Goal: Transaction & Acquisition: Purchase product/service

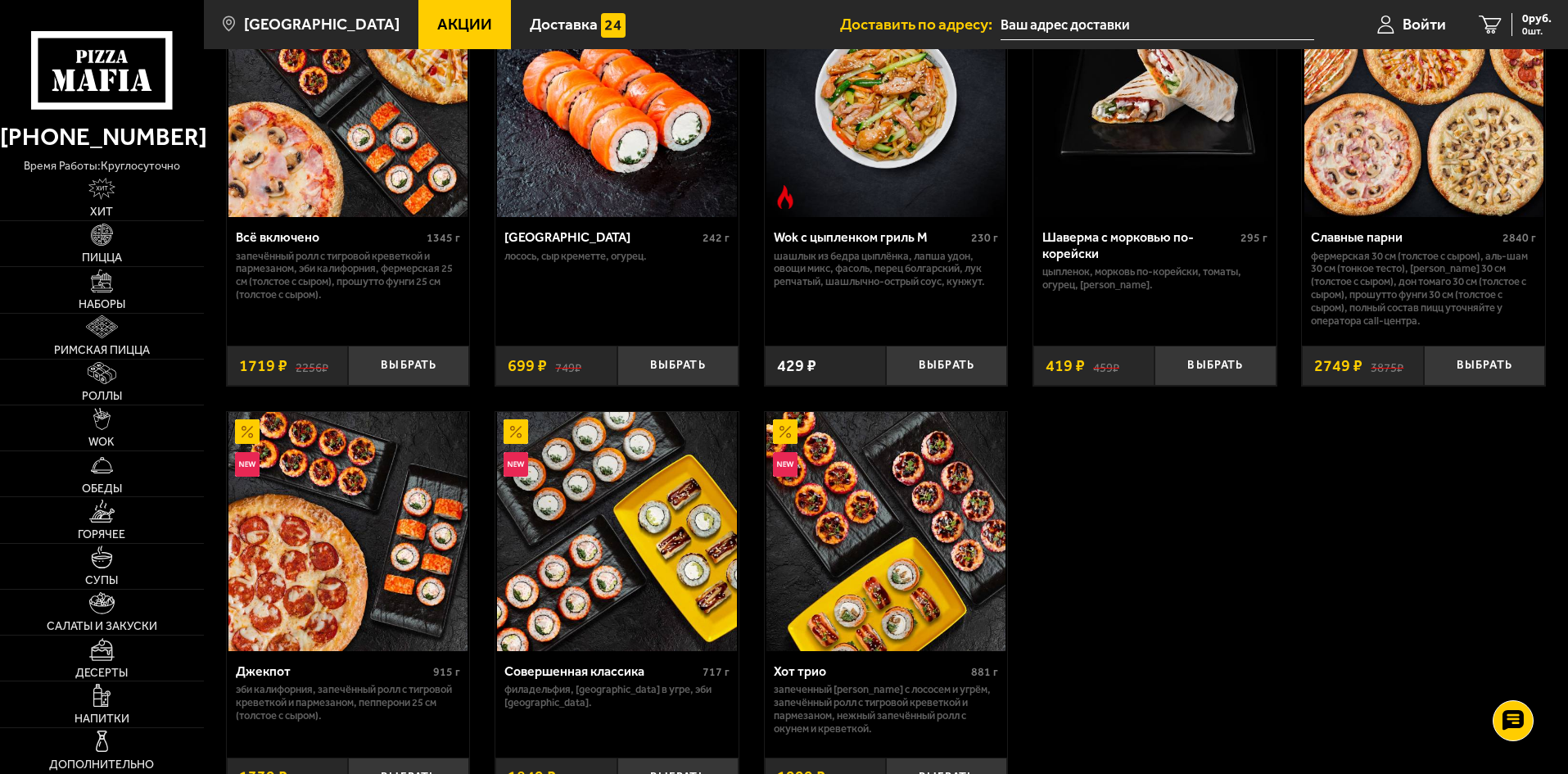
scroll to position [1065, 0]
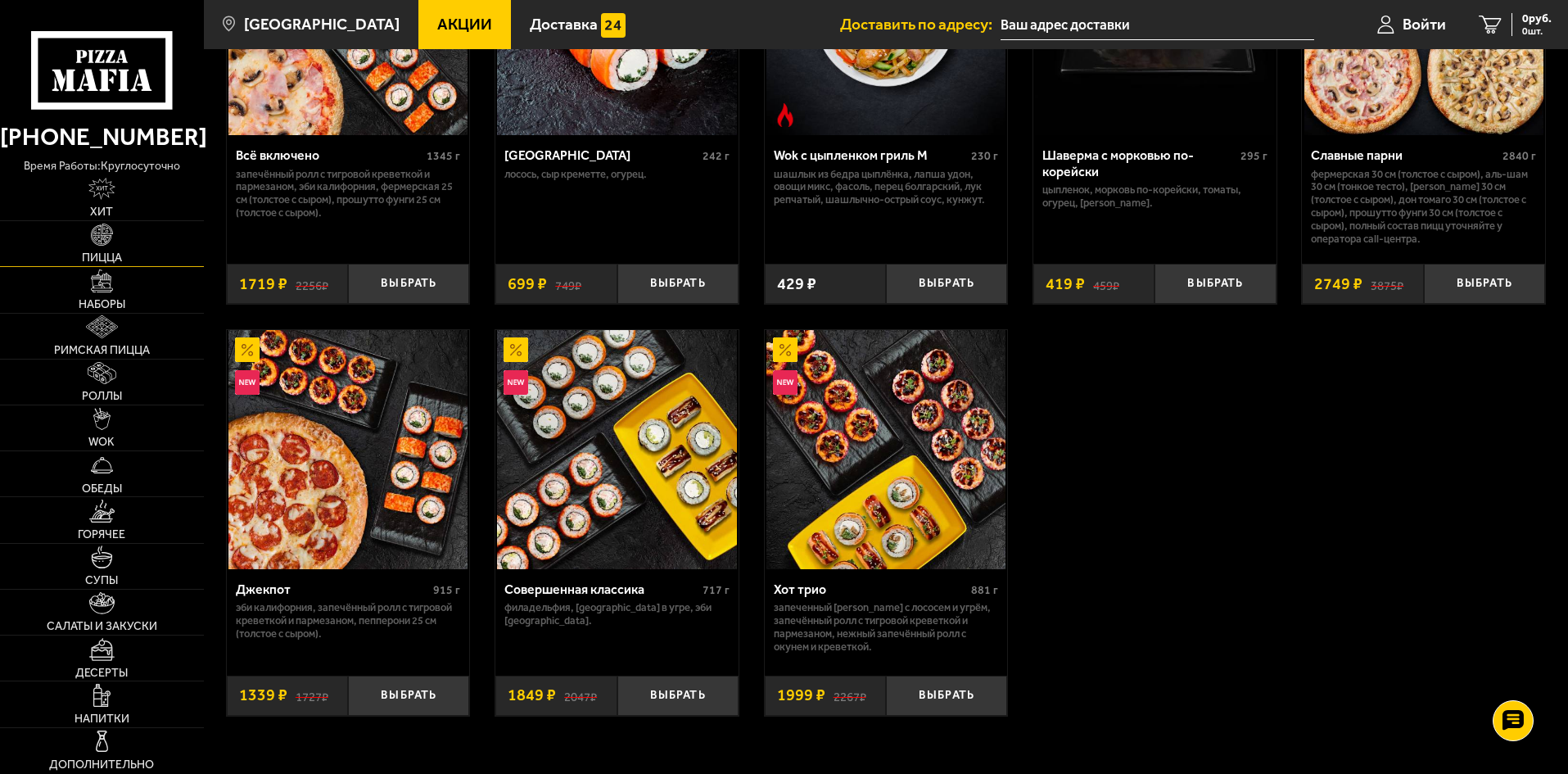
click at [111, 249] on link "Пицца" at bounding box center [102, 243] width 204 height 45
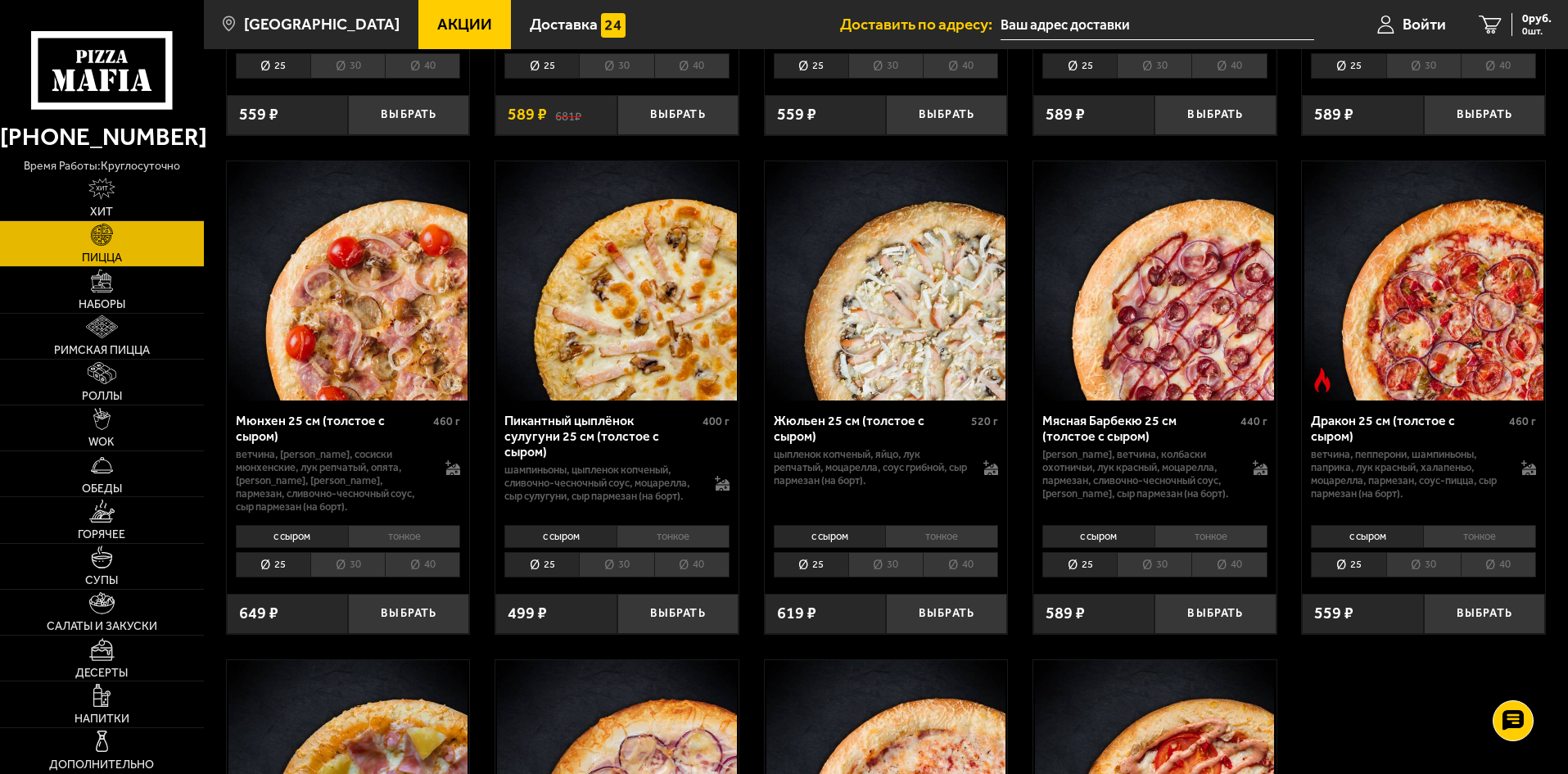
scroll to position [1966, 0]
click at [379, 547] on li "тонкое" at bounding box center [404, 536] width 113 height 23
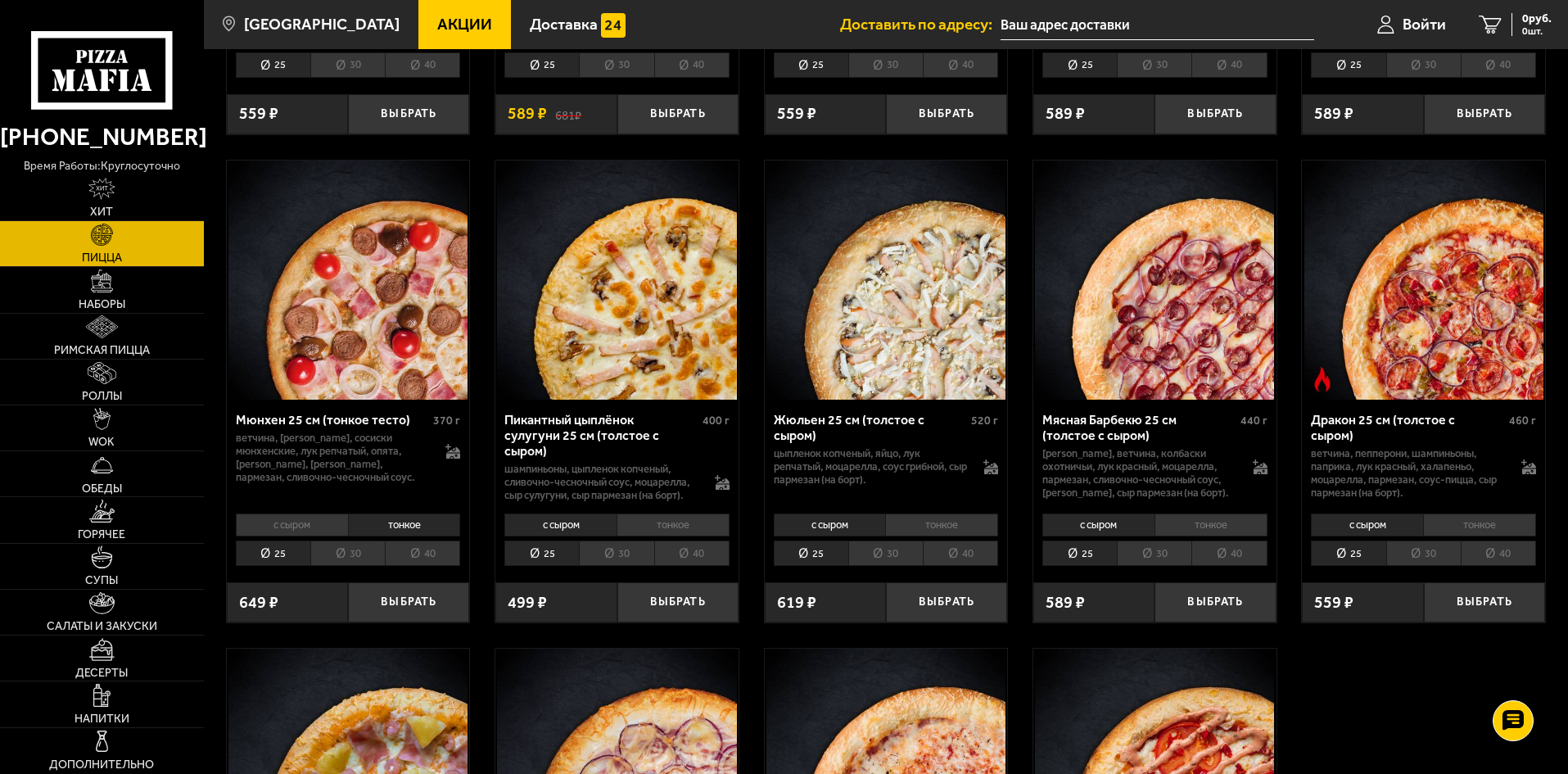
click at [348, 566] on li "30" at bounding box center [348, 553] width 74 height 26
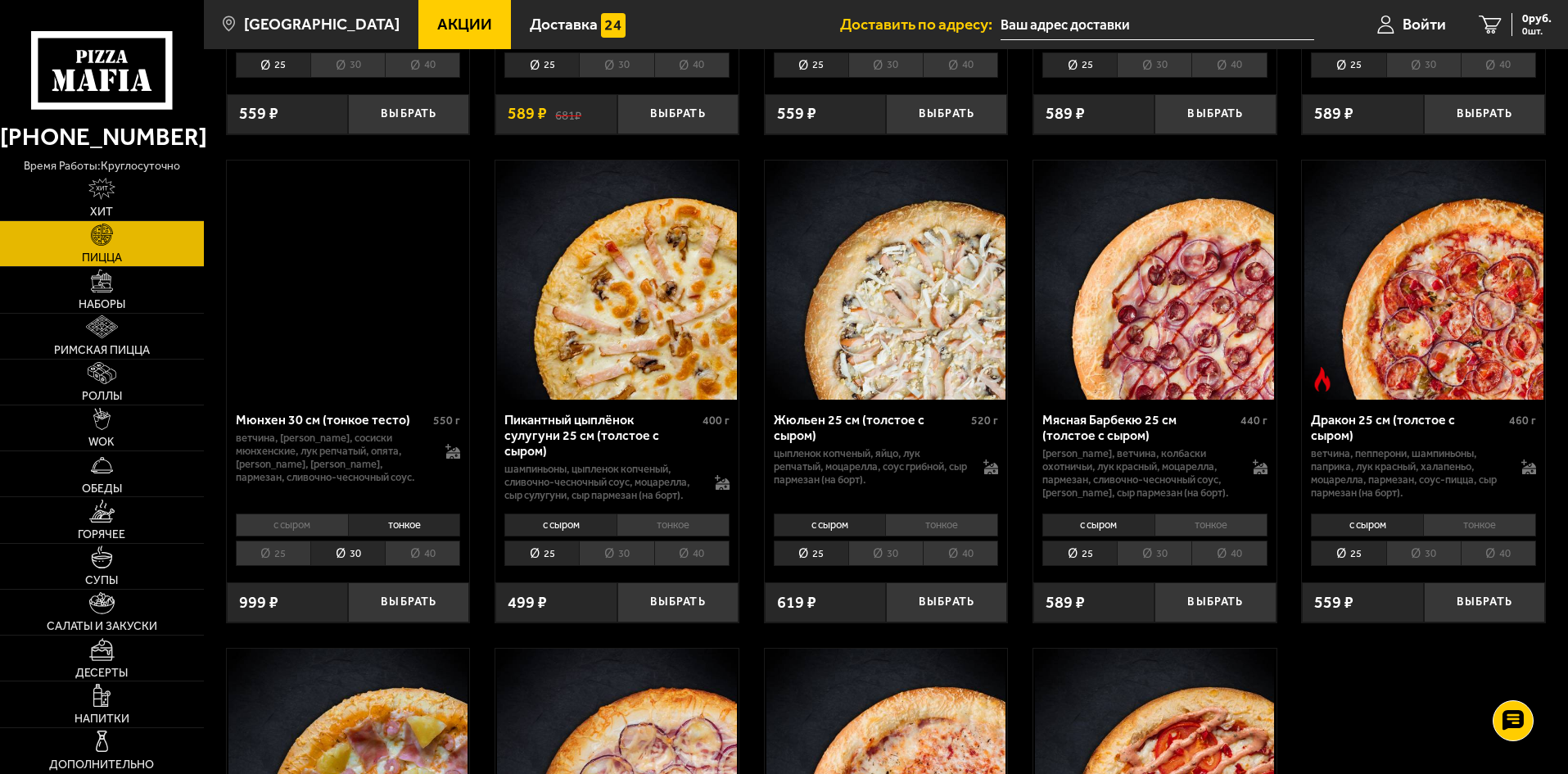
click at [406, 566] on li "40" at bounding box center [422, 553] width 75 height 26
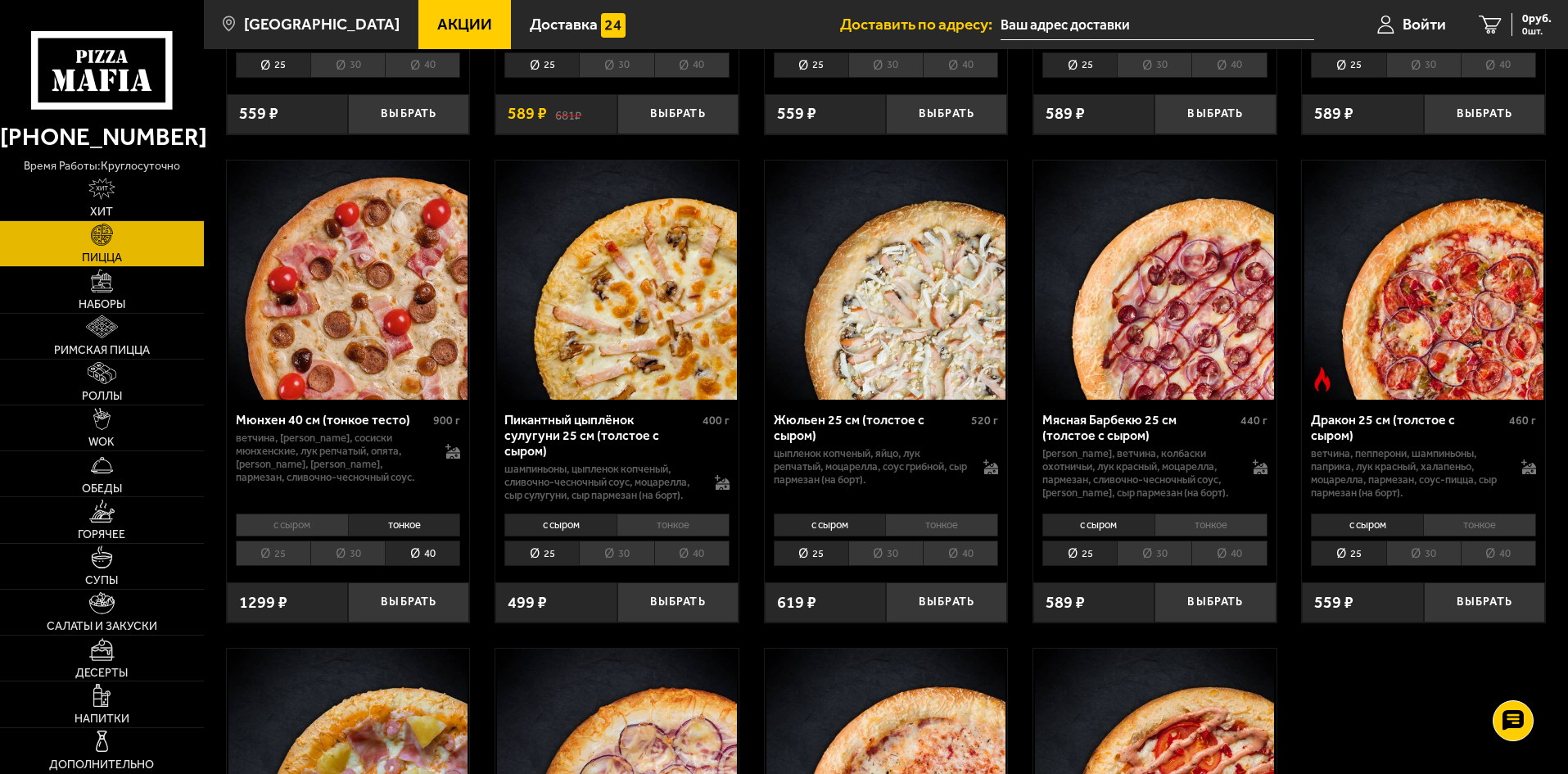
click at [288, 536] on li "с сыром" at bounding box center [292, 525] width 112 height 23
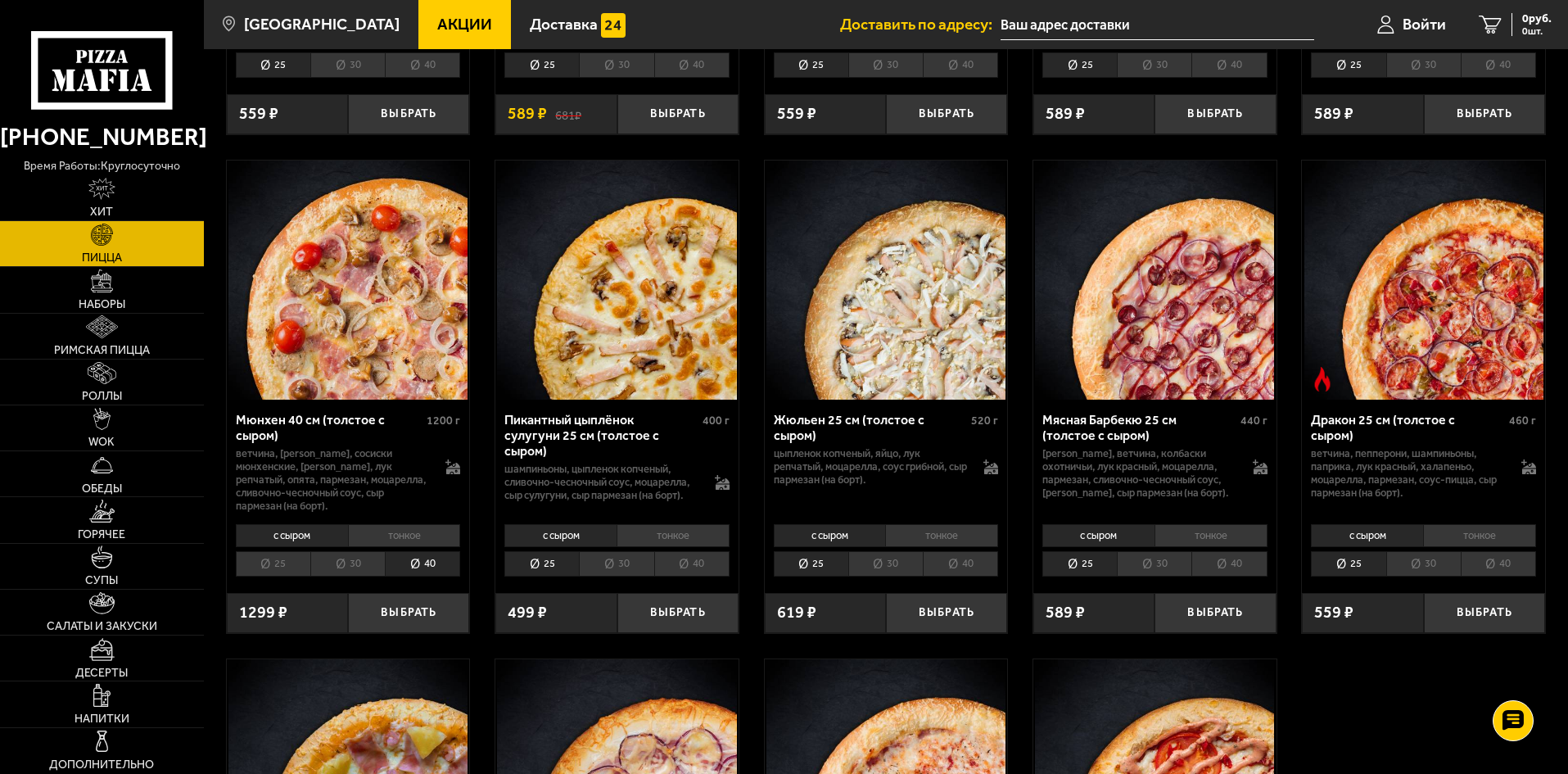
click at [388, 547] on li "тонкое" at bounding box center [404, 536] width 113 height 23
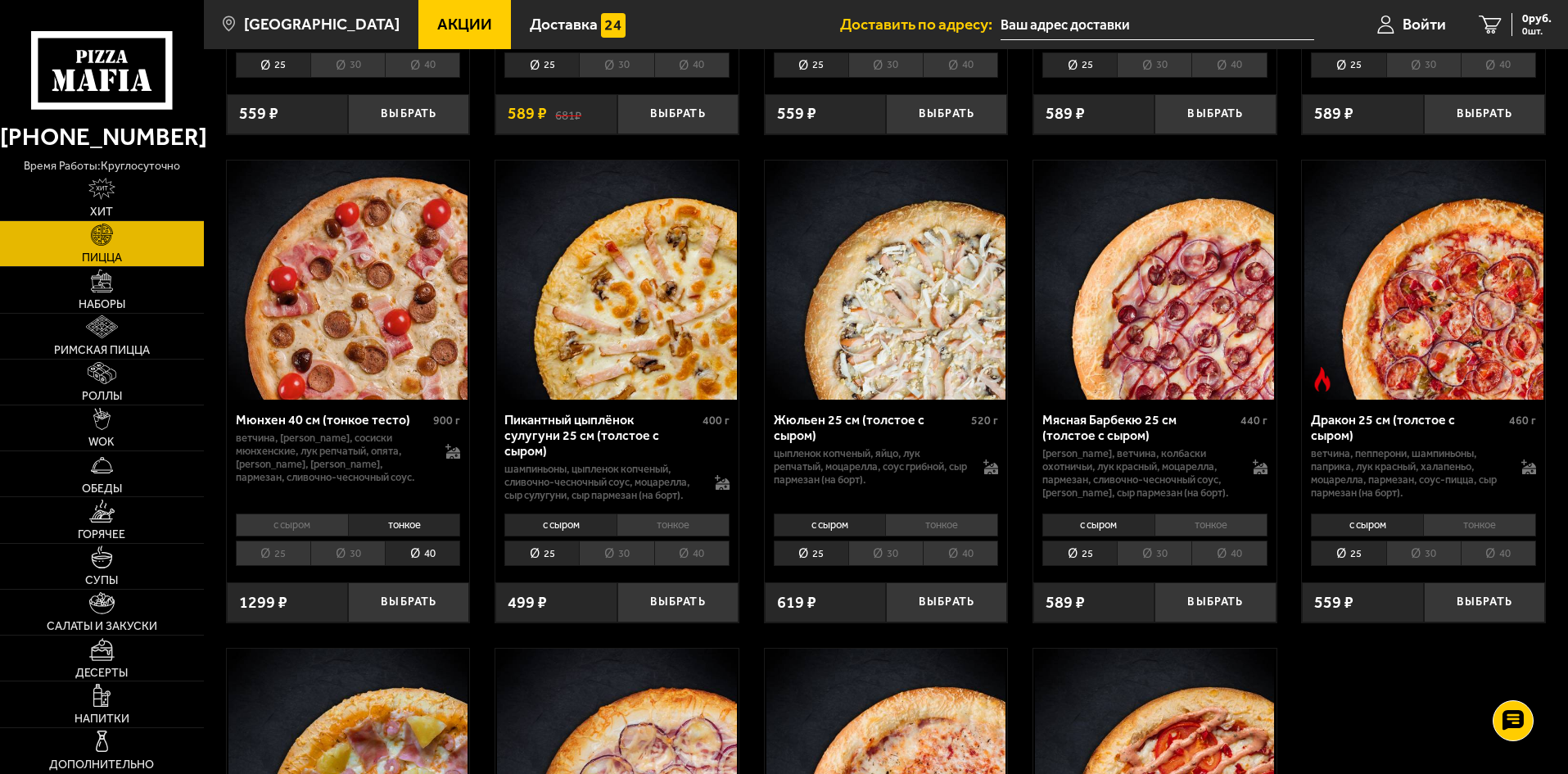
click at [303, 536] on li "с сыром" at bounding box center [292, 525] width 112 height 23
click at [279, 536] on li "с сыром" at bounding box center [292, 525] width 112 height 23
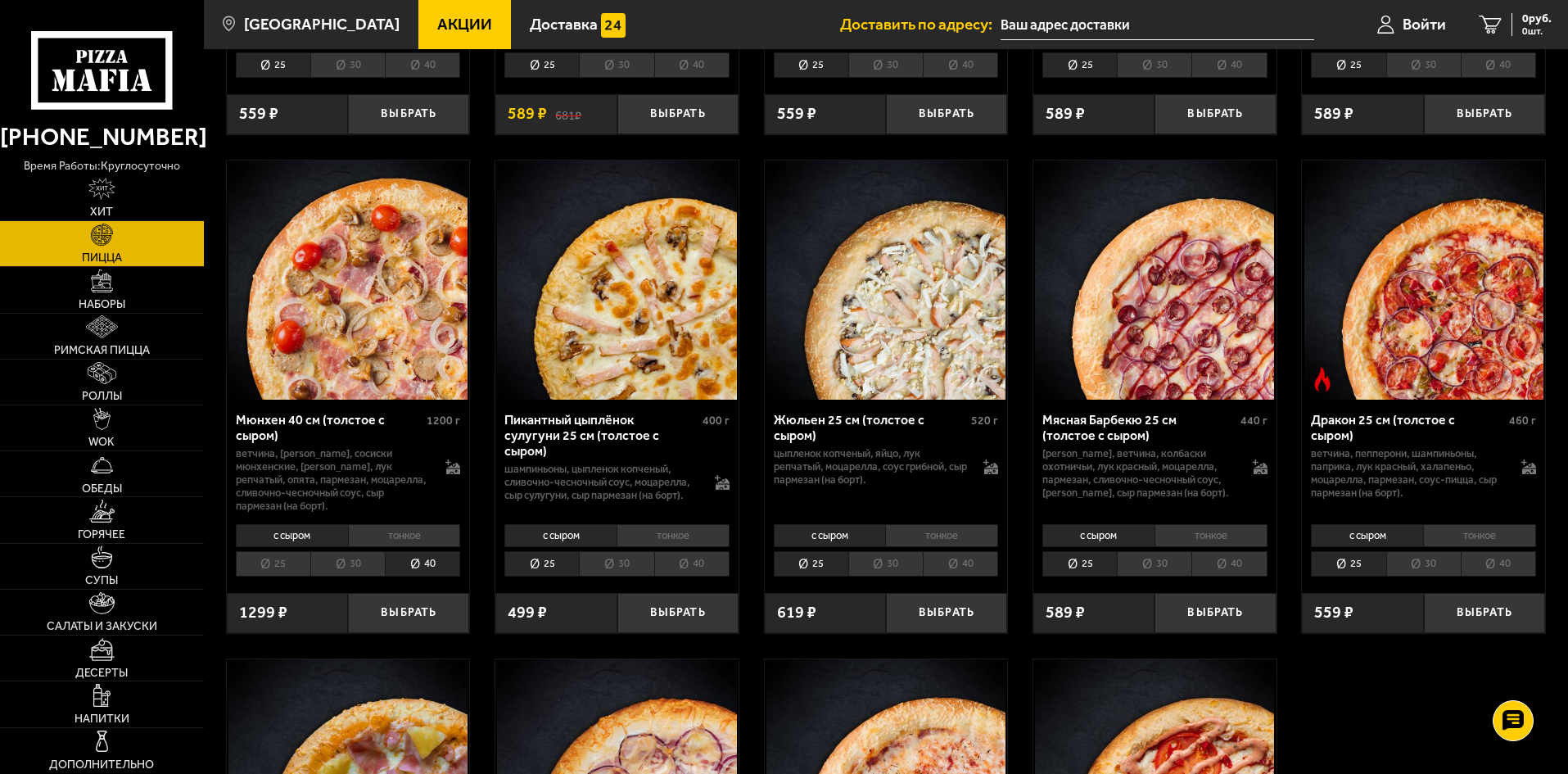
click at [372, 547] on li "тонкое" at bounding box center [404, 536] width 113 height 23
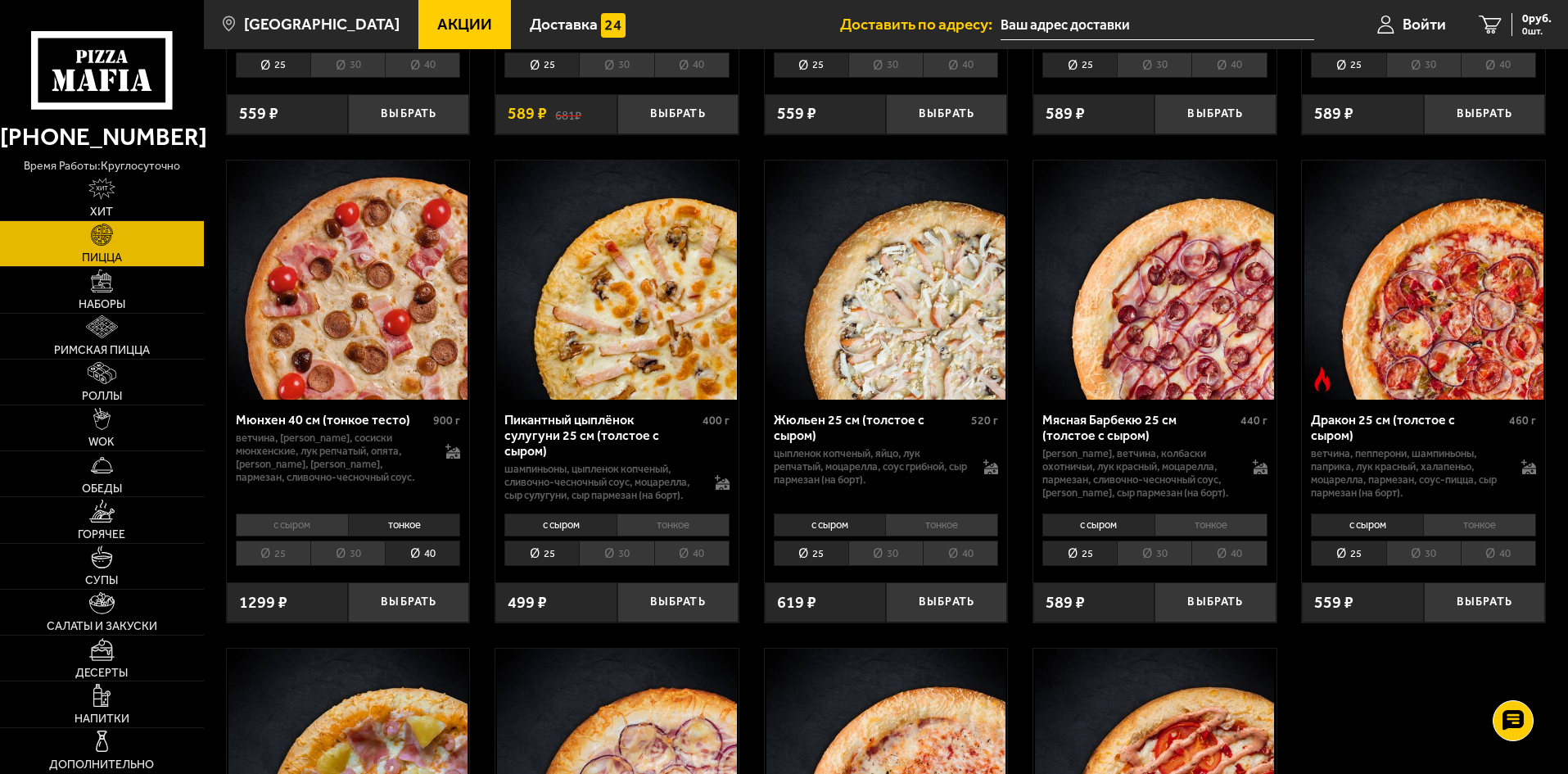
click at [282, 536] on li "с сыром" at bounding box center [292, 525] width 112 height 23
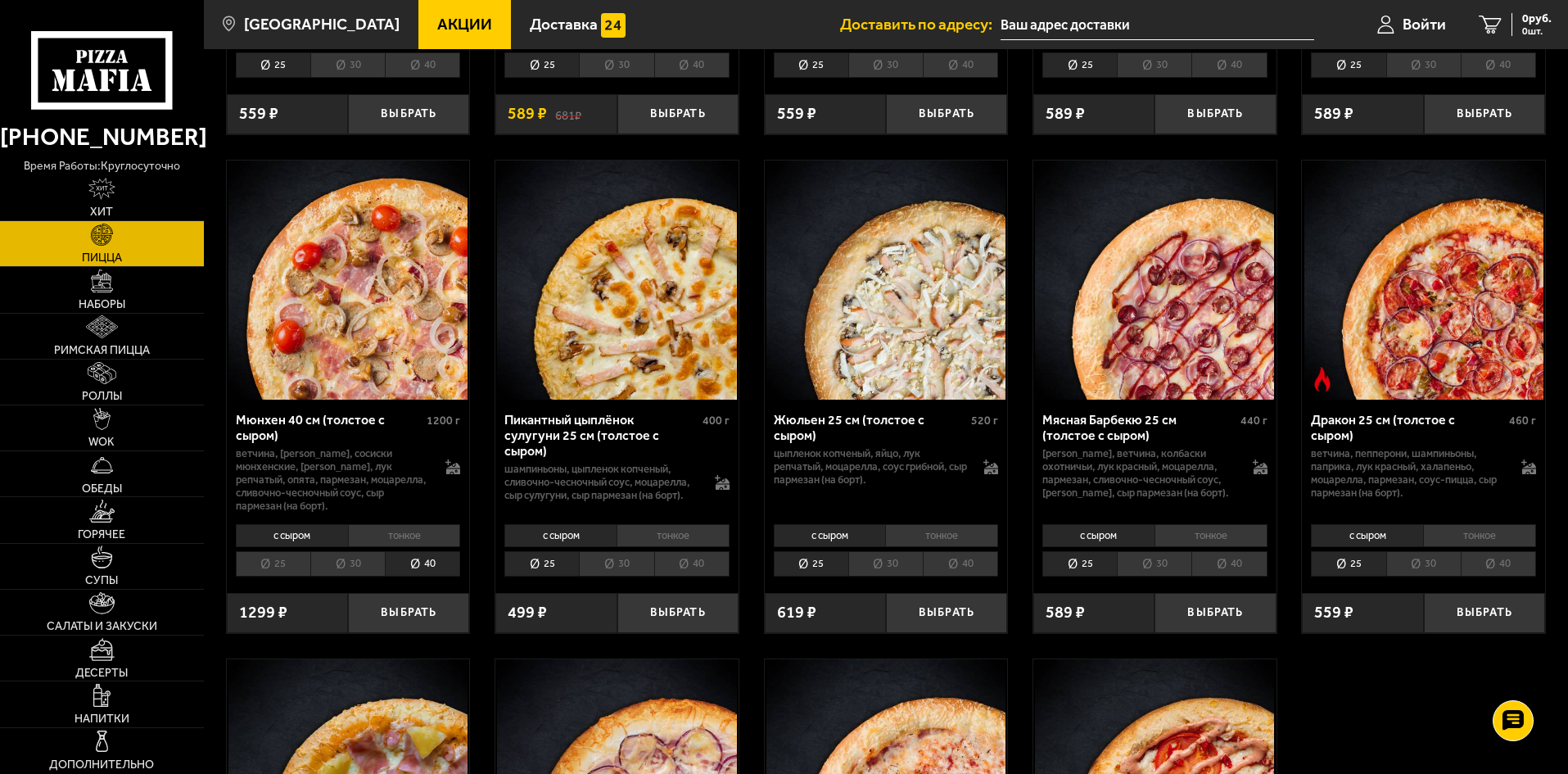
click at [363, 547] on li "тонкое" at bounding box center [404, 536] width 113 height 23
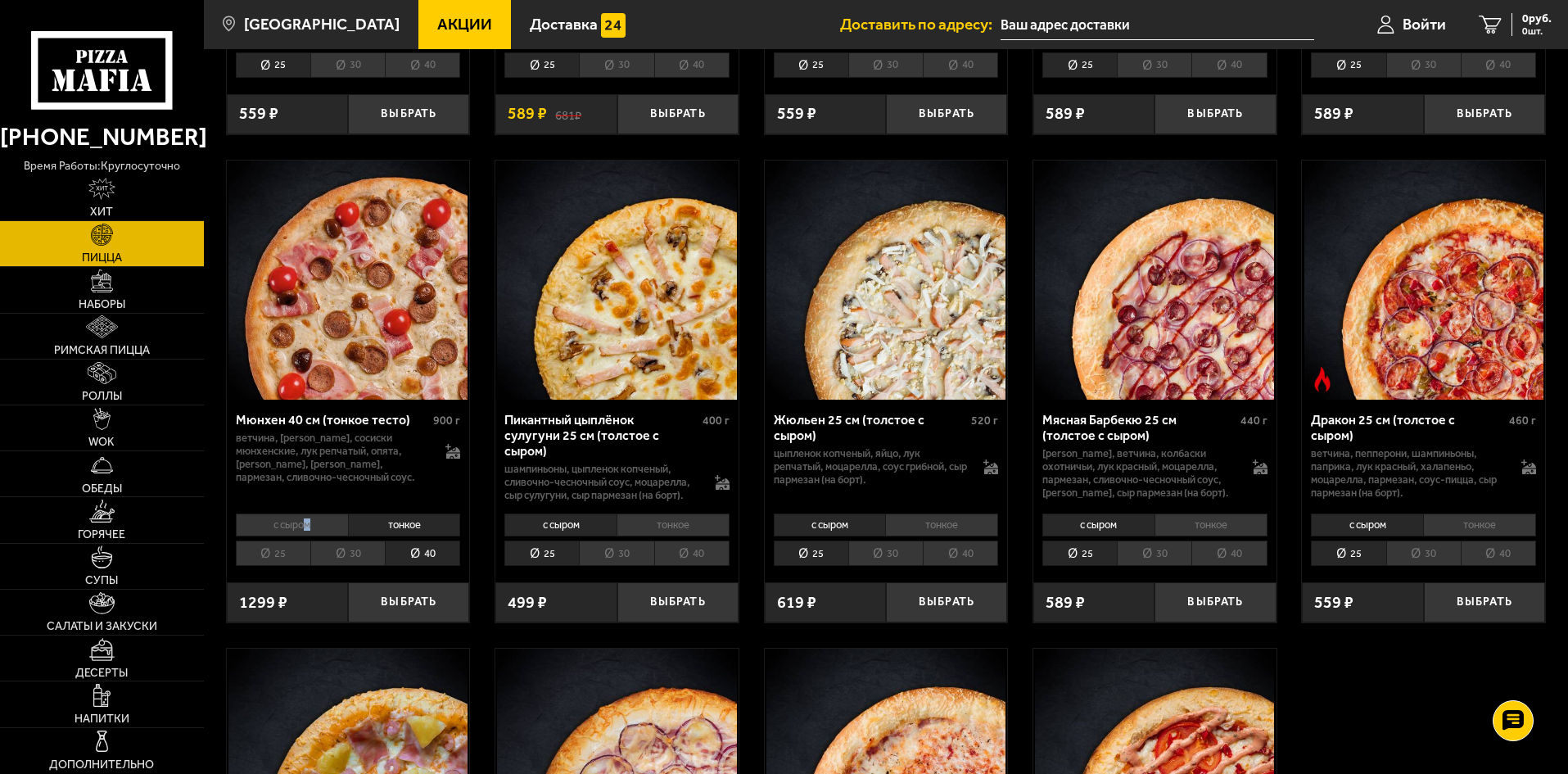
click at [308, 536] on li "с сыром" at bounding box center [292, 525] width 112 height 23
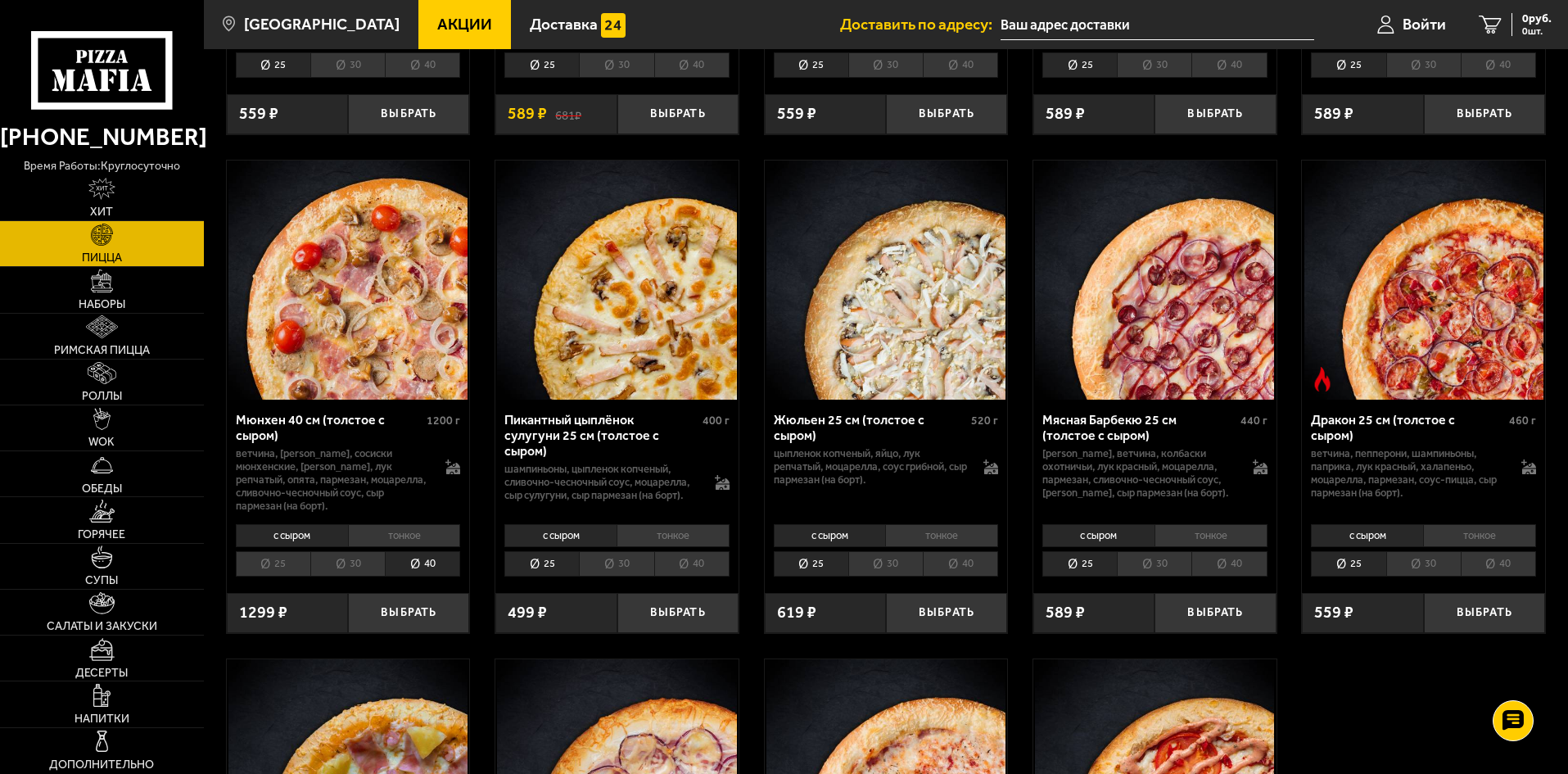
click at [392, 547] on li "тонкое" at bounding box center [404, 536] width 113 height 23
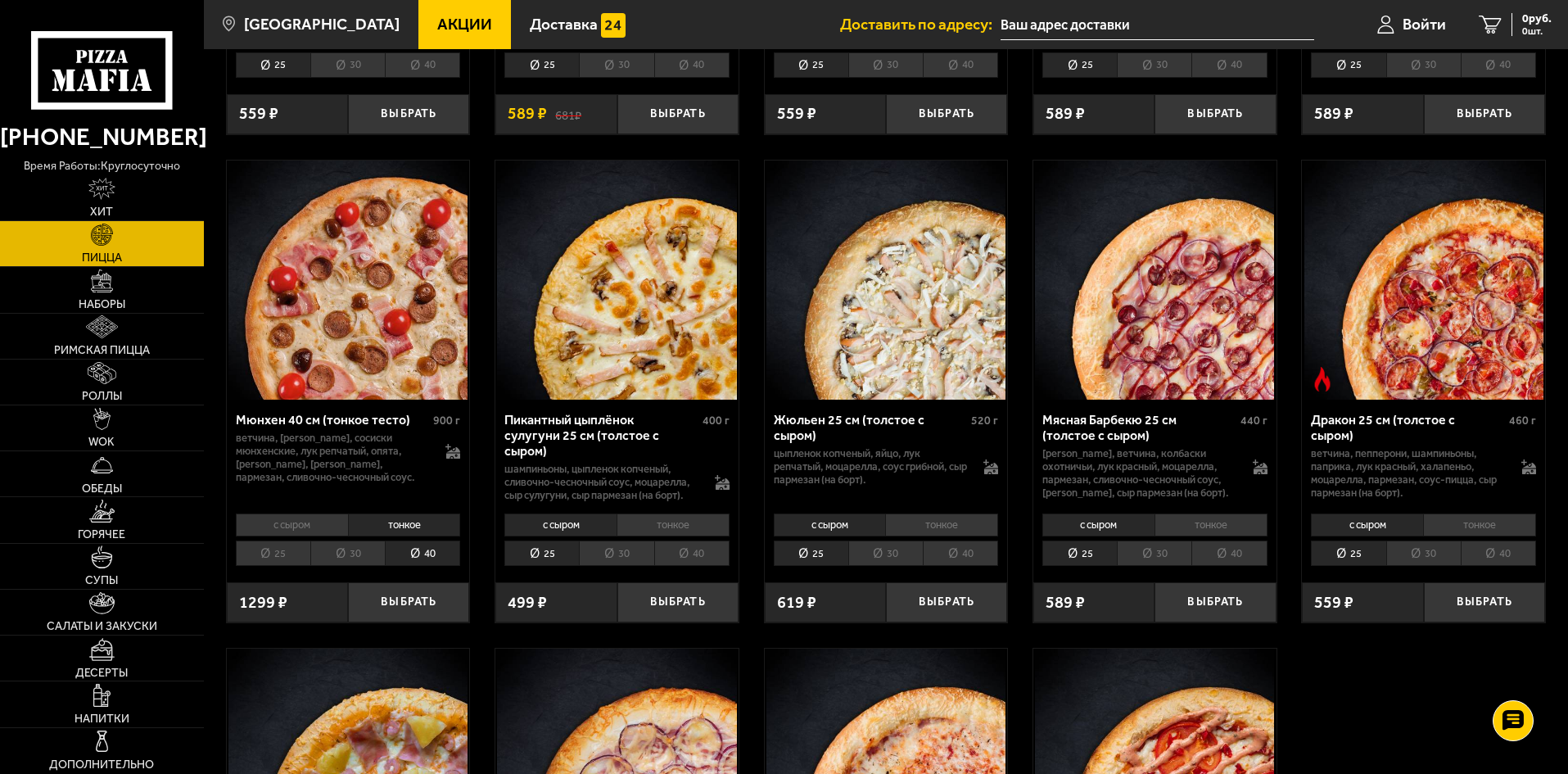
click at [262, 427] on div "Мюнхен 40 см (тонкое тесто)" at bounding box center [333, 420] width 194 height 16
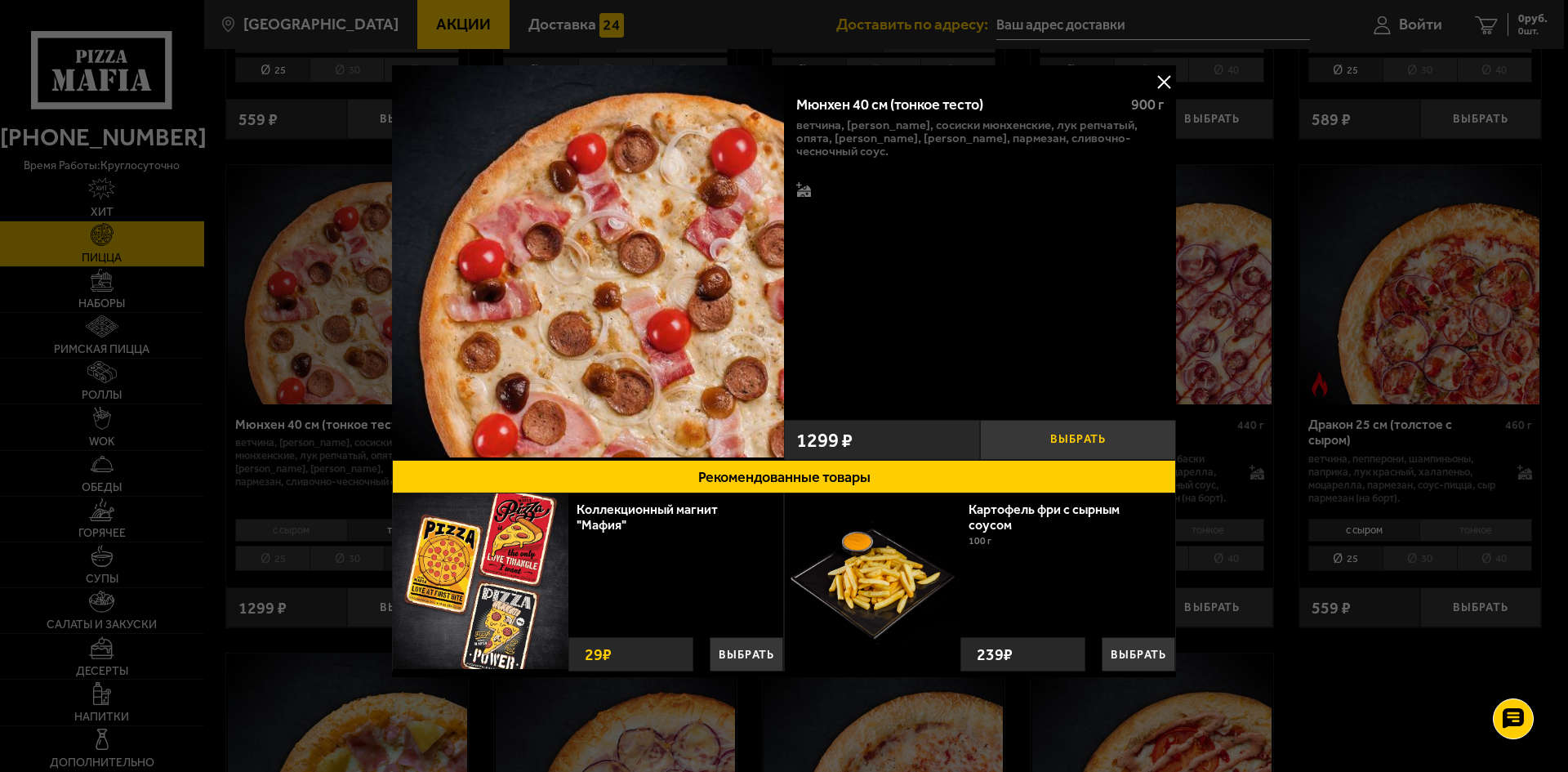
click at [1114, 440] on button "Выбрать" at bounding box center [1078, 439] width 196 height 40
click at [1159, 89] on button at bounding box center [1163, 82] width 25 height 25
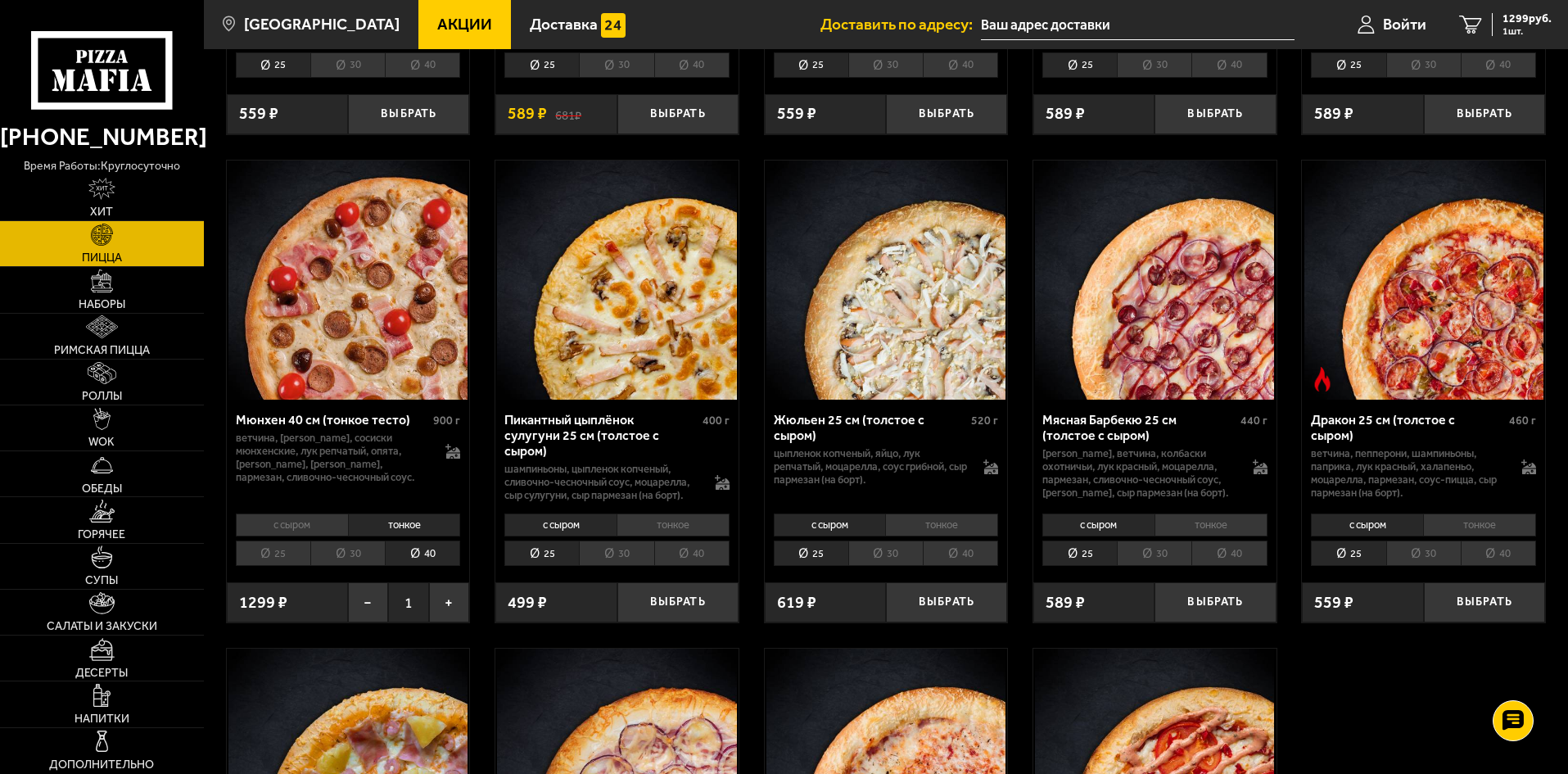
click at [289, 536] on li "с сыром" at bounding box center [292, 525] width 112 height 23
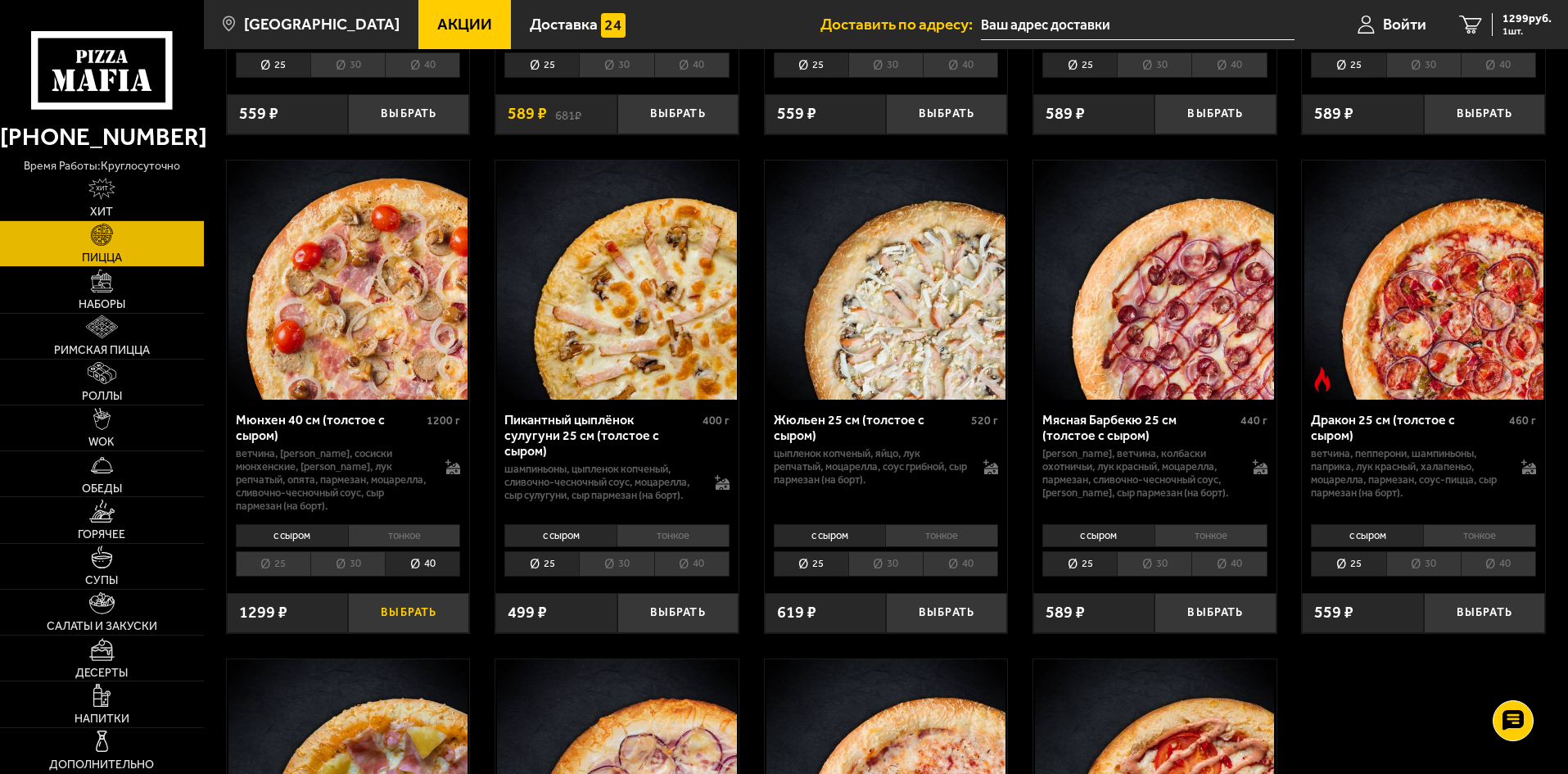
click at [384, 631] on button "Выбрать" at bounding box center [408, 612] width 121 height 40
click at [1495, 25] on div "2598 руб. 2 шт." at bounding box center [1522, 25] width 60 height 23
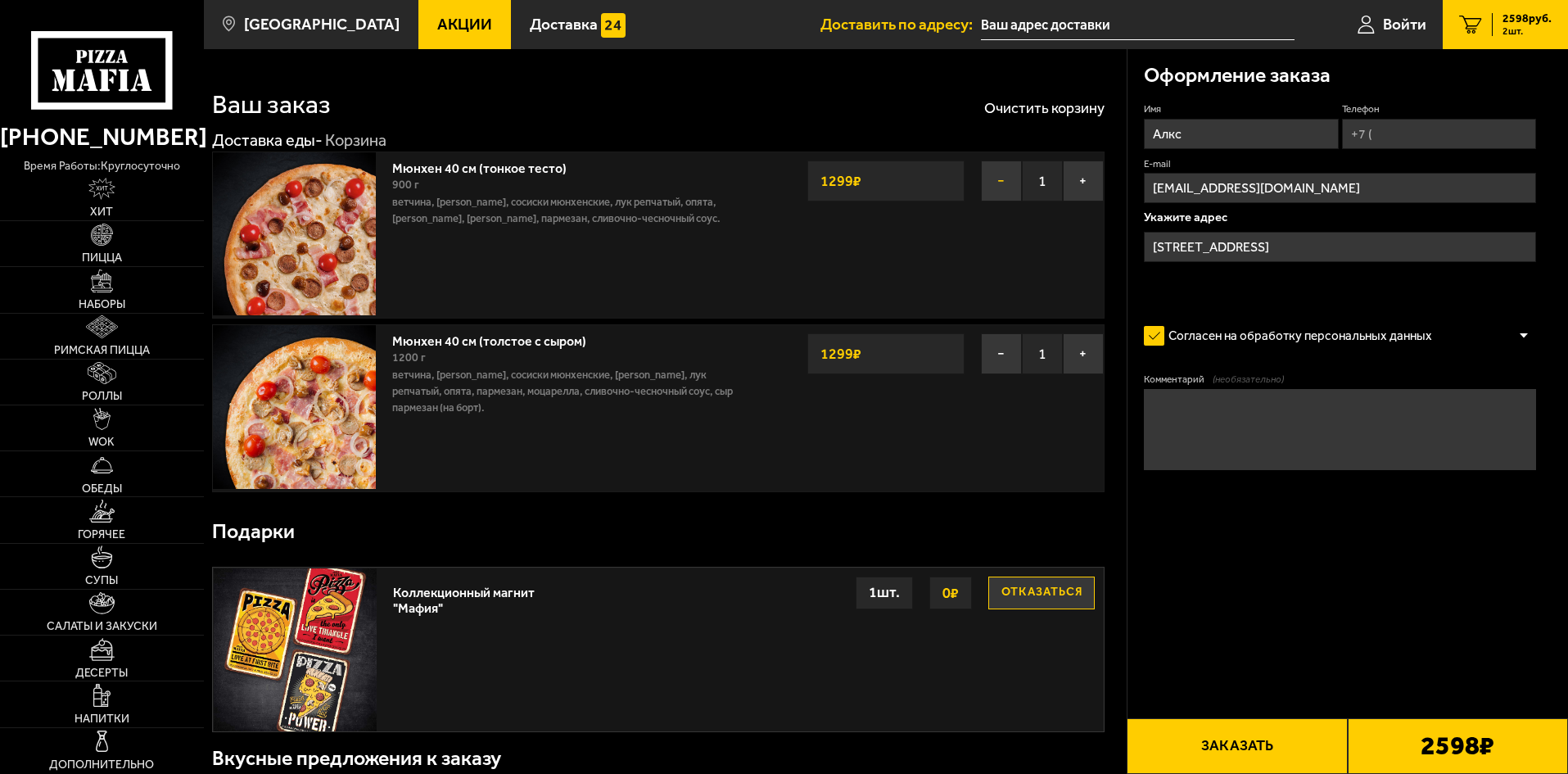
click at [1009, 177] on button "−" at bounding box center [1001, 180] width 41 height 41
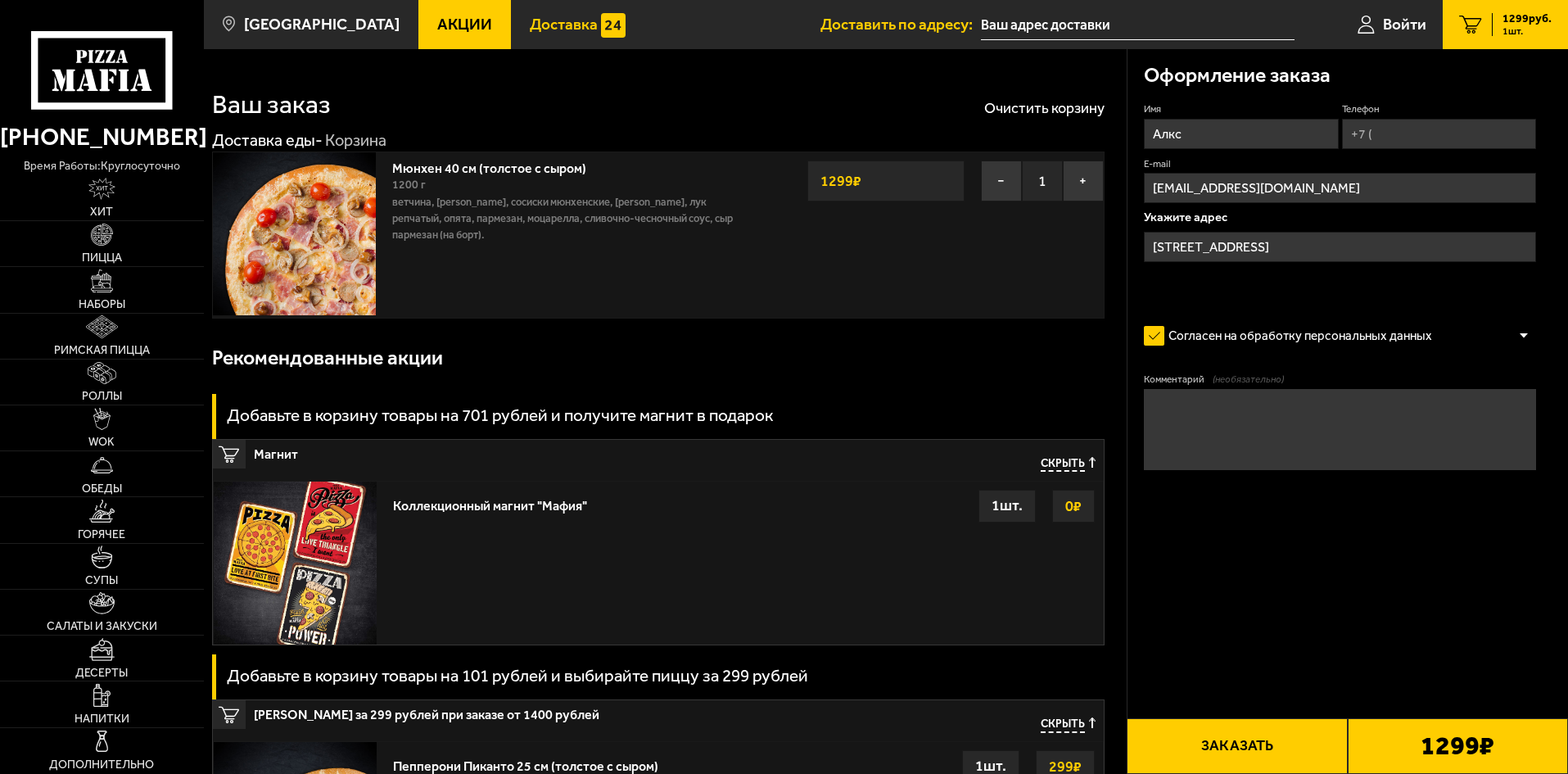
click at [536, 27] on span "Доставка" at bounding box center [563, 25] width 68 height 16
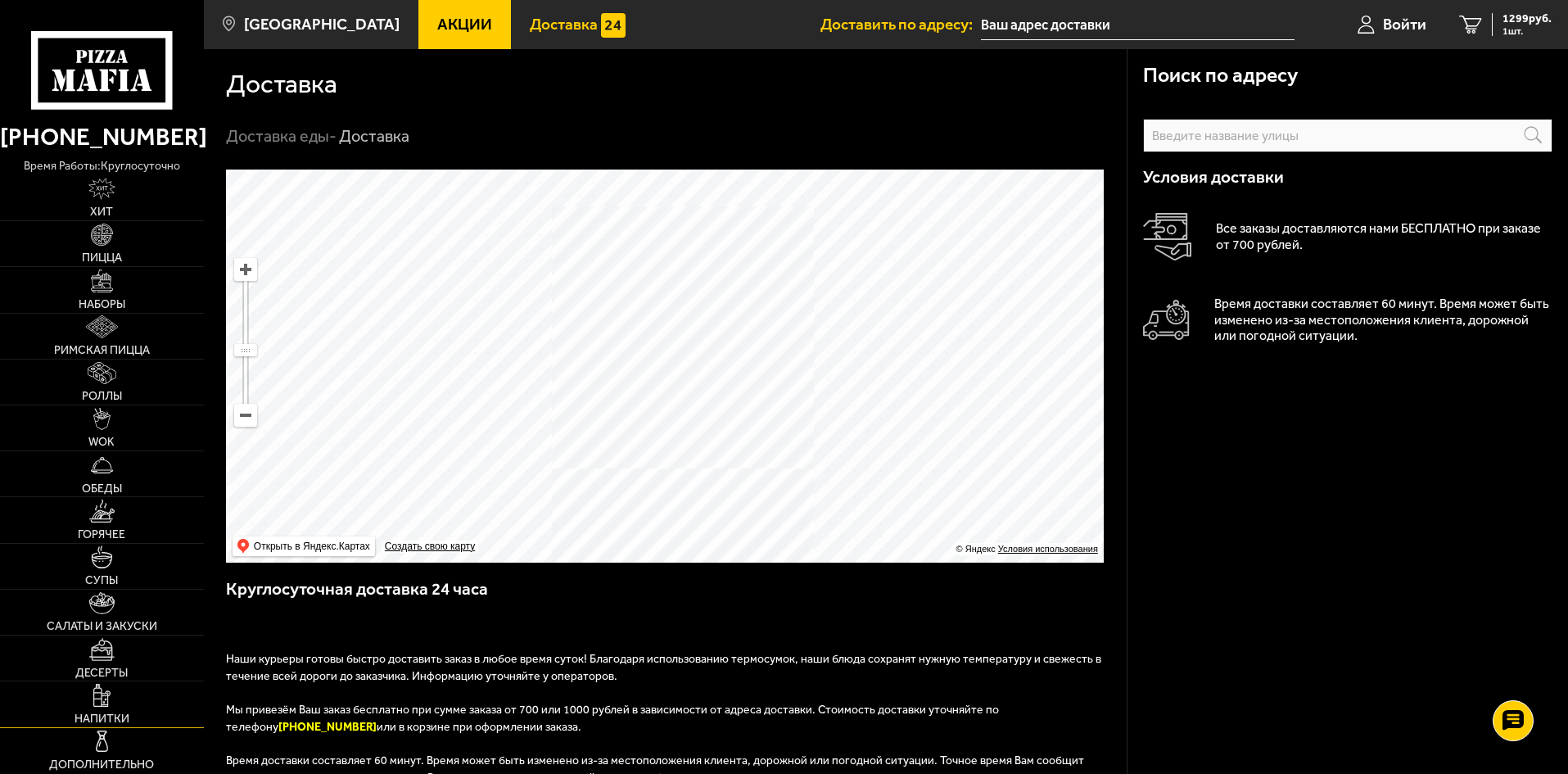
click at [73, 711] on link "Напитки" at bounding box center [102, 703] width 204 height 45
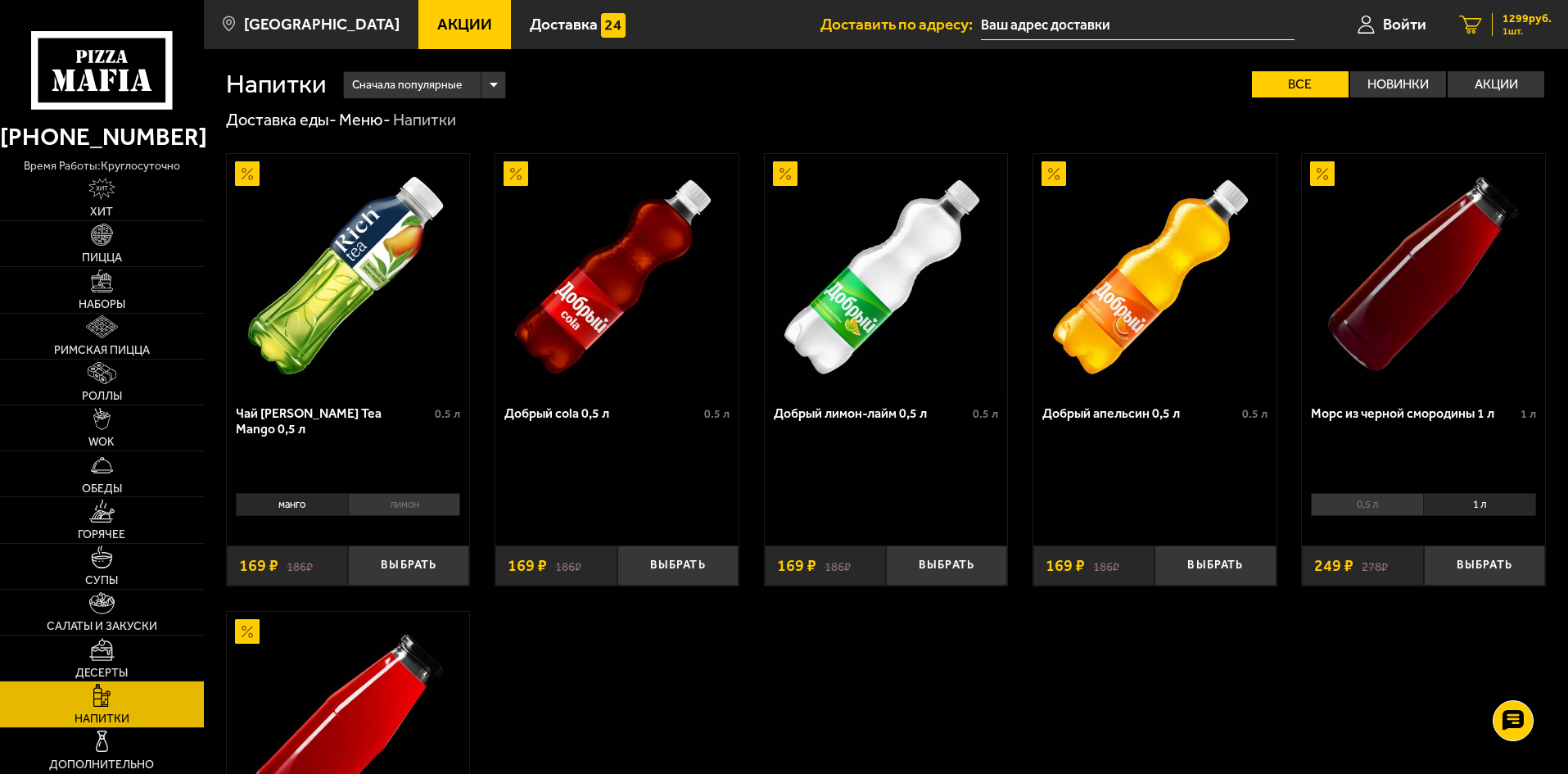
click at [1526, 29] on span "1 шт." at bounding box center [1527, 31] width 50 height 10
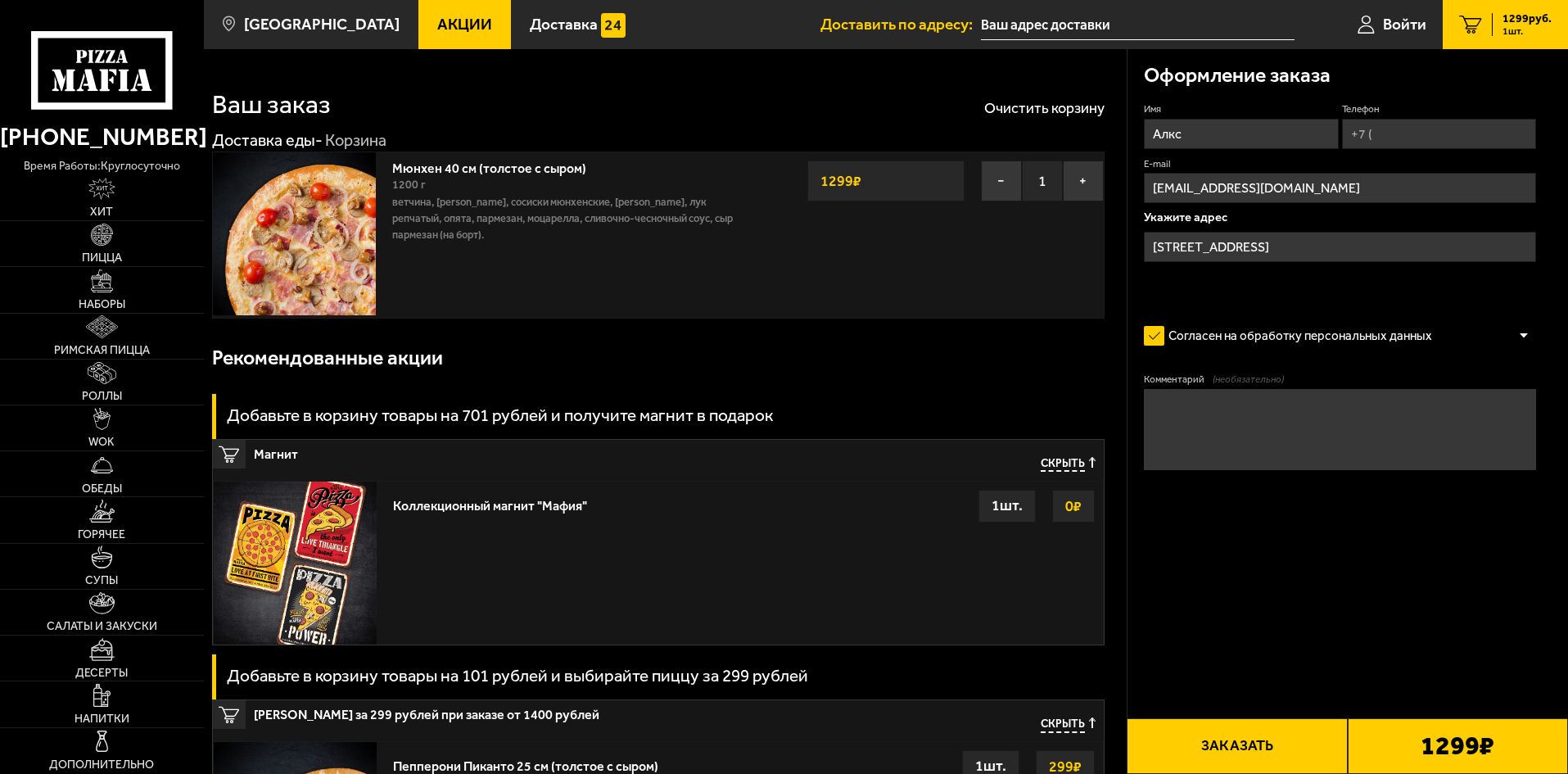
click at [1228, 135] on input "Алкс" at bounding box center [1240, 134] width 194 height 30
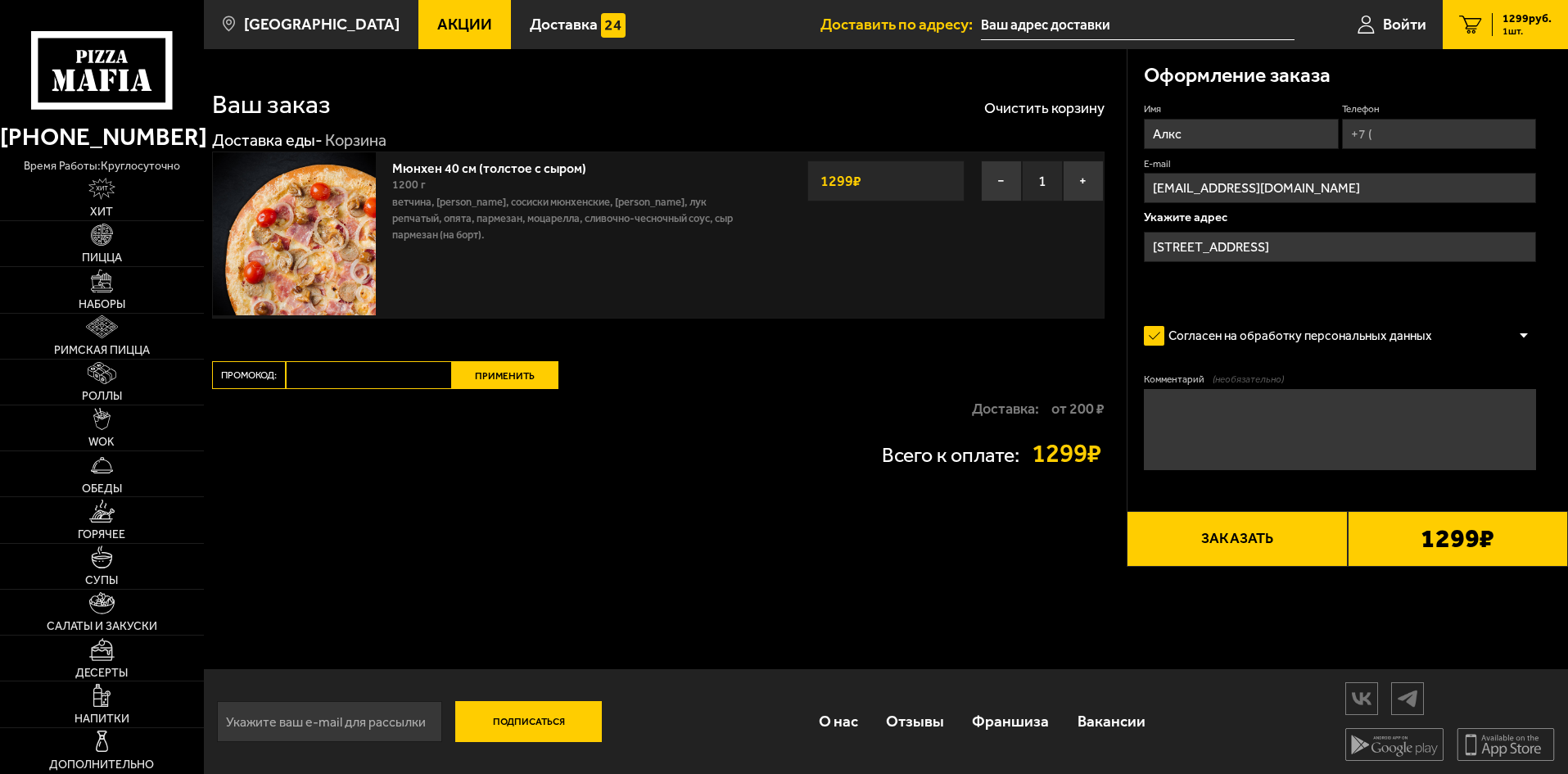
click at [1417, 144] on input "Телефон" at bounding box center [1438, 134] width 194 height 30
type input "+7 (931) 277-84-86"
click at [1373, 330] on label "Согласен на обработку персональных данных" at bounding box center [1296, 335] width 304 height 33
click at [0, 0] on input "Согласен на обработку персональных данных" at bounding box center [0, 0] width 0 height 0
click at [1356, 428] on textarea "Комментарий (необязательно)" at bounding box center [1339, 430] width 392 height 82
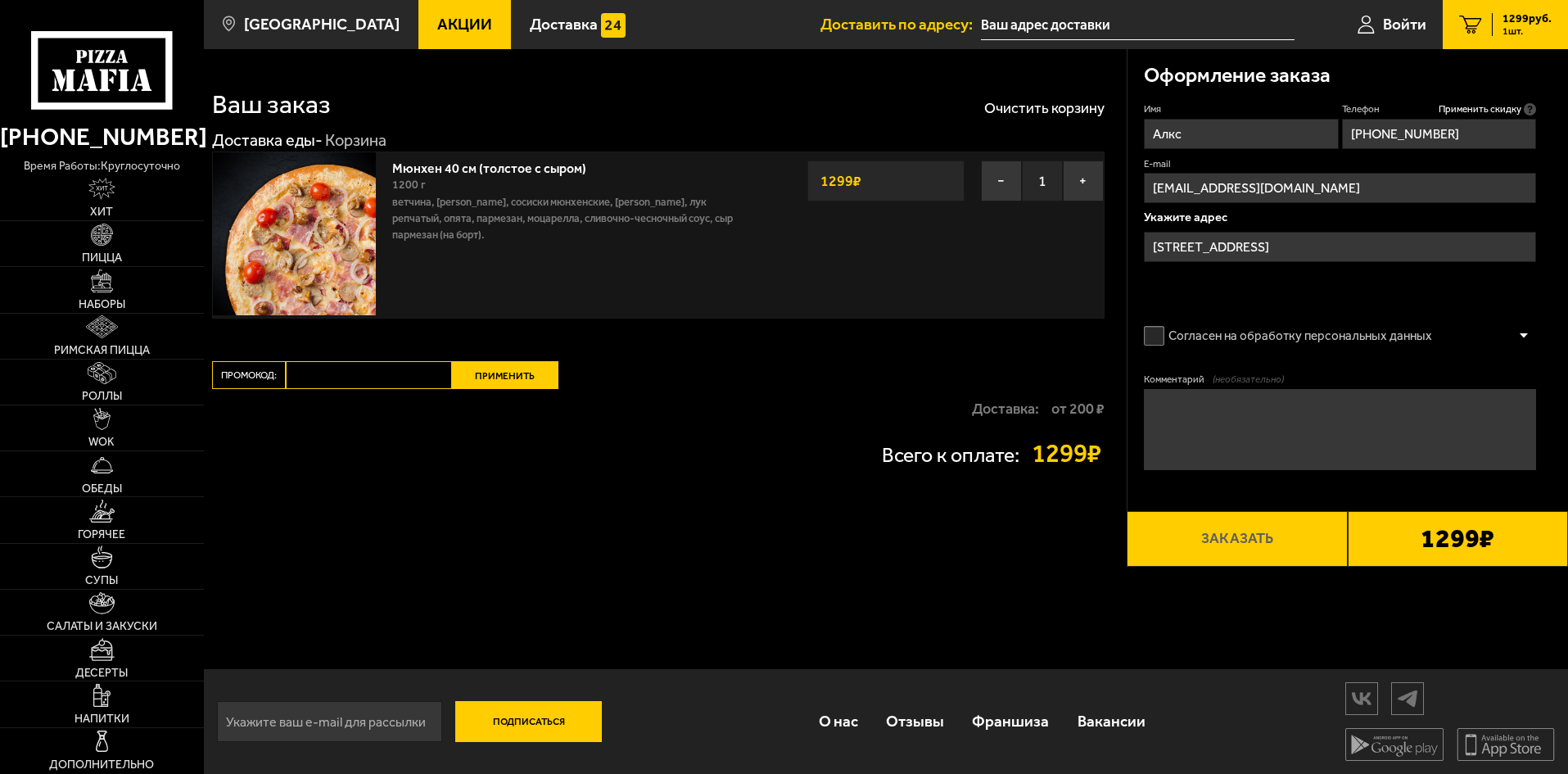
click at [1300, 336] on label "Согласен на обработку персональных данных" at bounding box center [1296, 335] width 304 height 33
click at [0, 0] on input "Согласен на обработку персональных данных" at bounding box center [0, 0] width 0 height 0
click at [1376, 241] on input "[STREET_ADDRESS]" at bounding box center [1339, 247] width 392 height 30
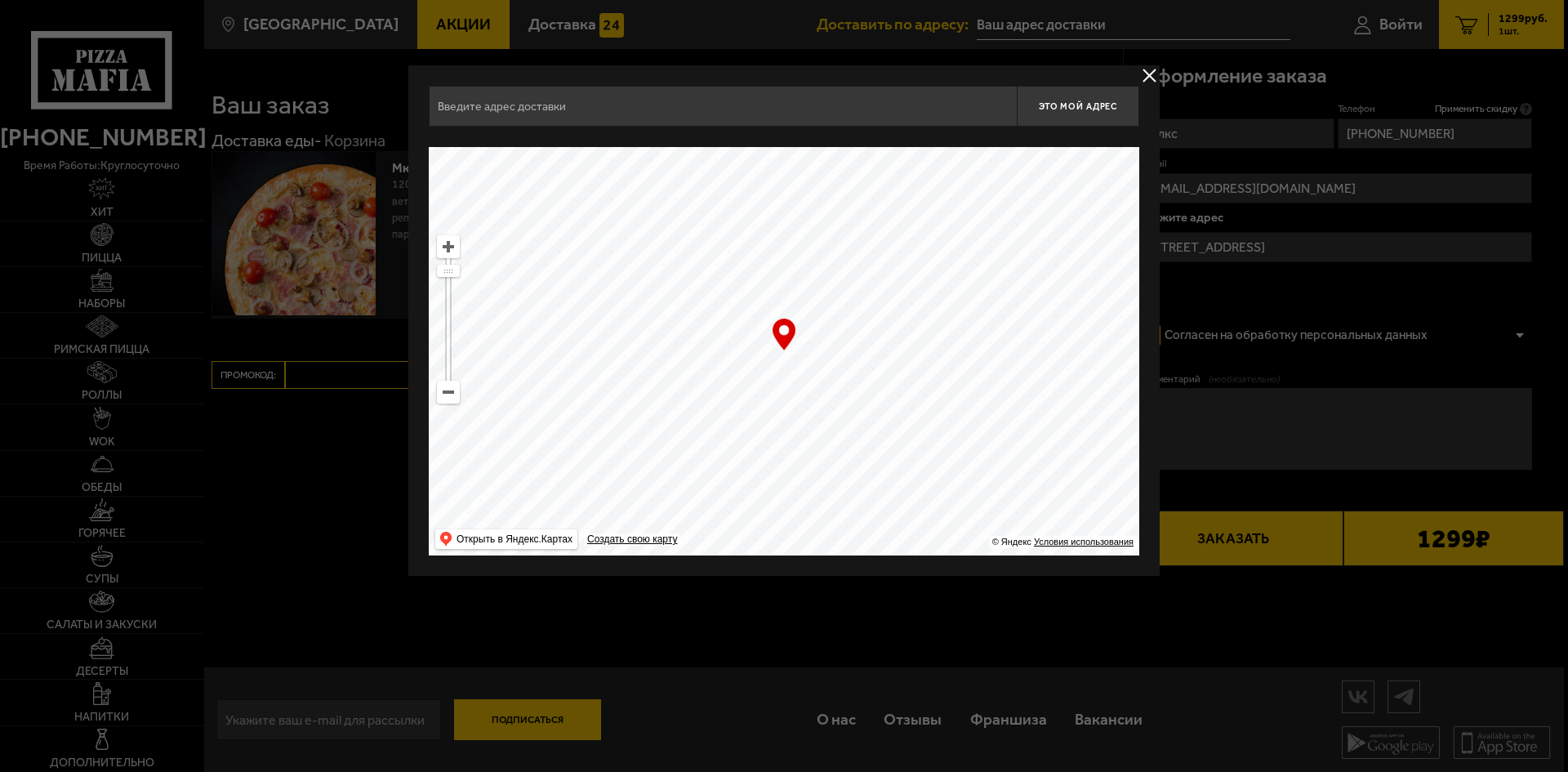
click at [1150, 71] on button "delivery type" at bounding box center [1149, 75] width 20 height 20
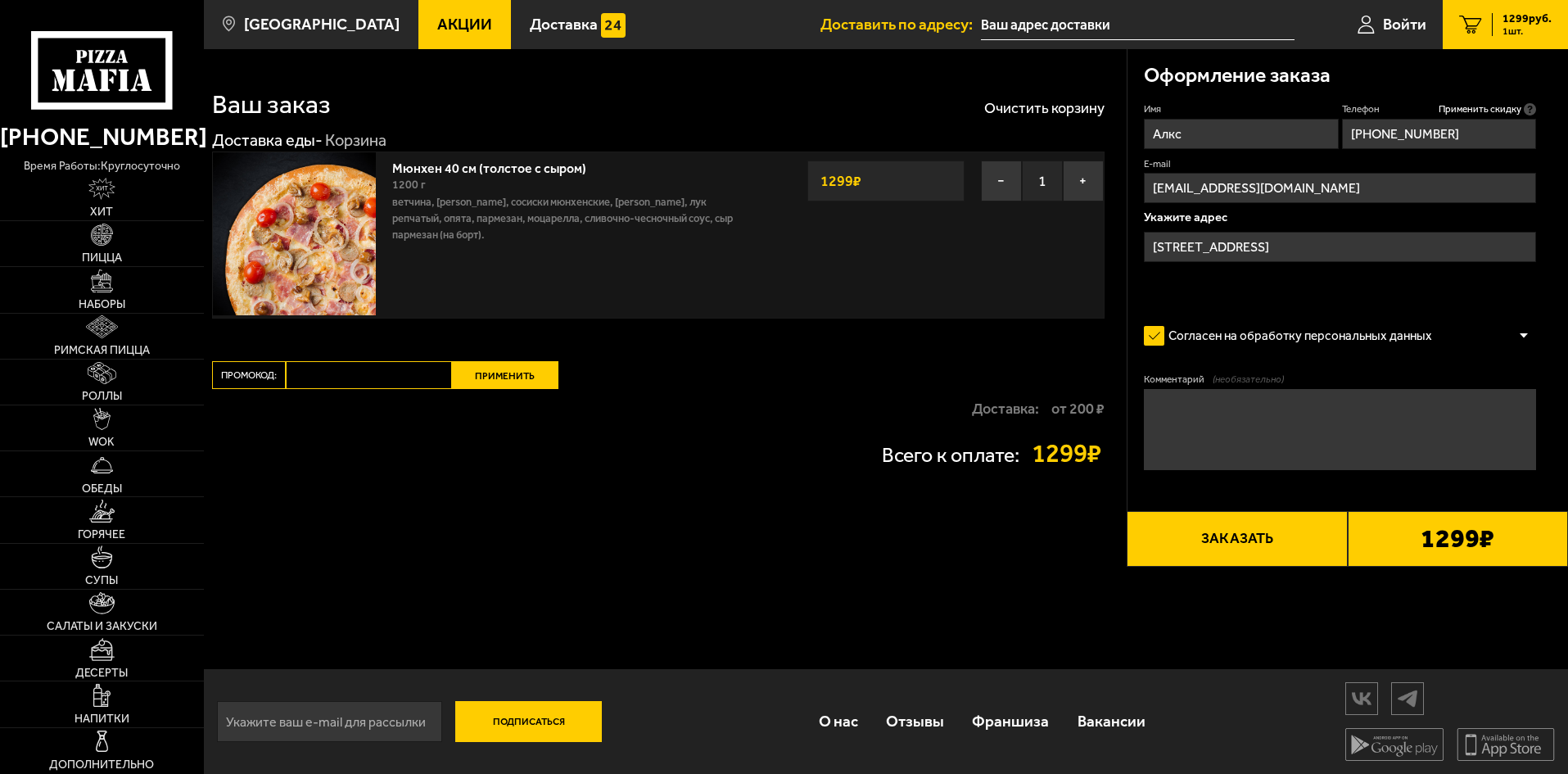
click at [1398, 242] on input "[STREET_ADDRESS]" at bounding box center [1339, 247] width 392 height 30
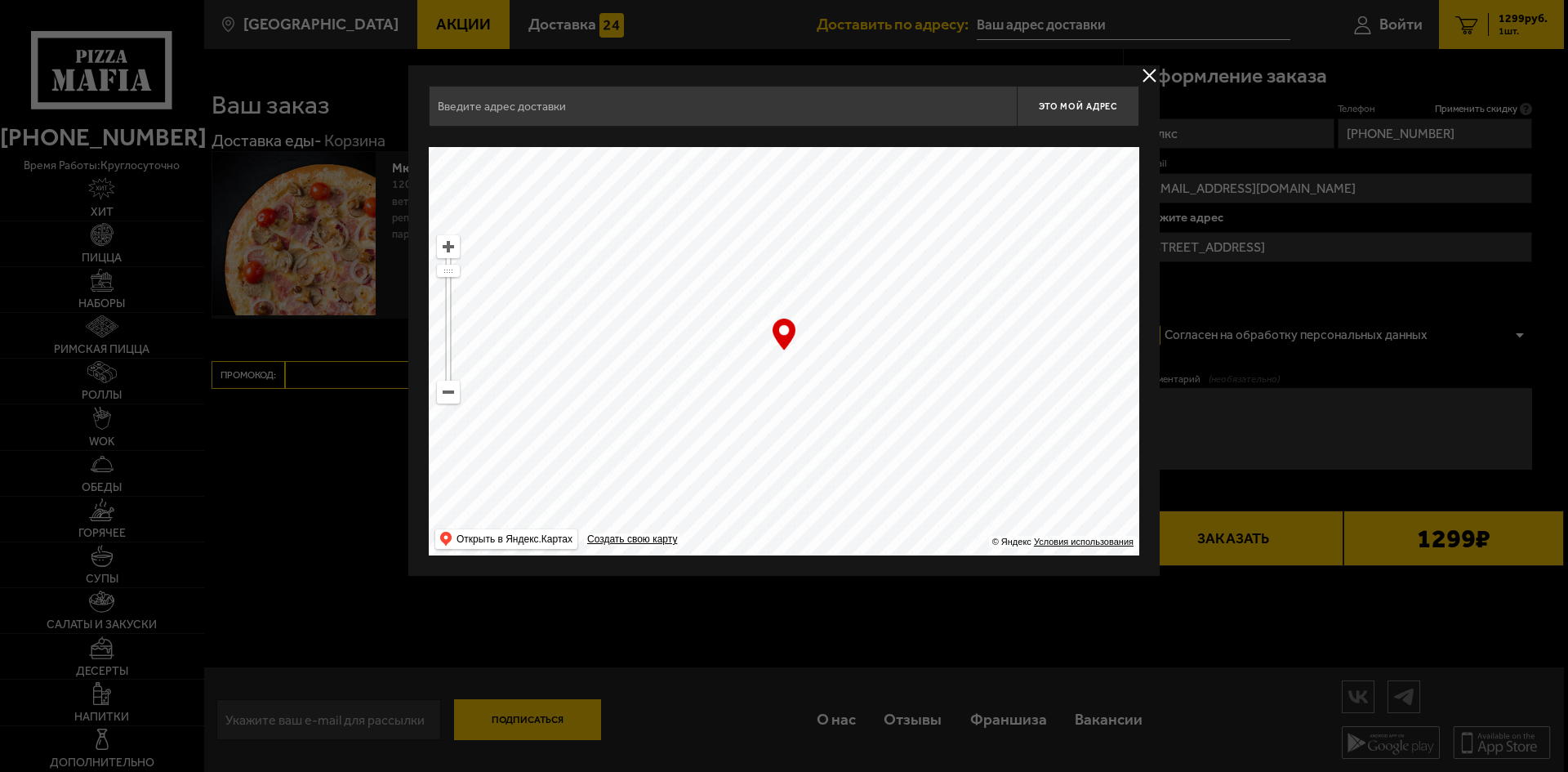
click at [1137, 70] on div "Это мой адрес Найдите адрес перетащив карту … © Яндекс Условия использования От…" at bounding box center [784, 320] width 751 height 511
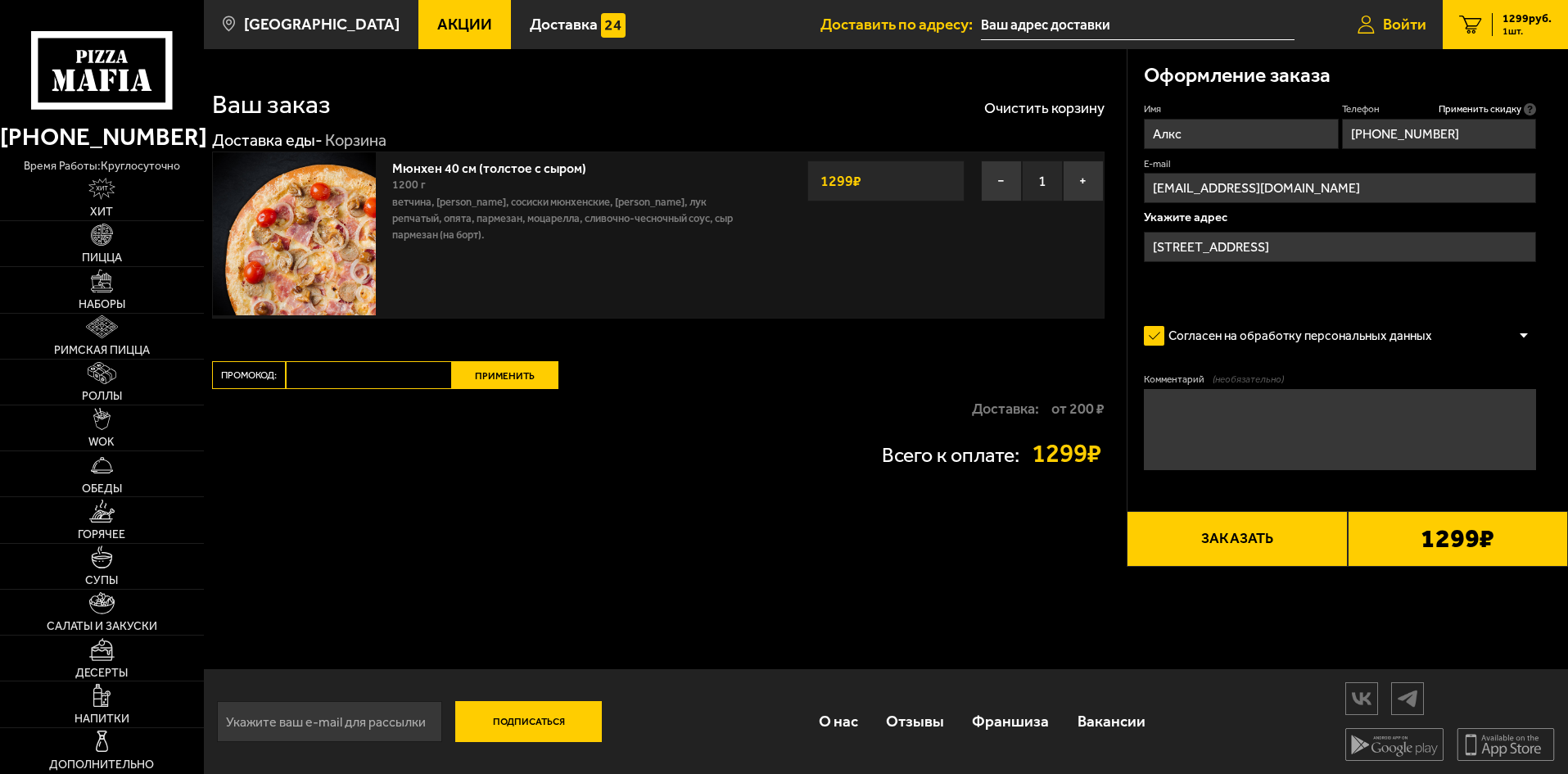
click at [1396, 27] on span "Войти" at bounding box center [1404, 25] width 43 height 16
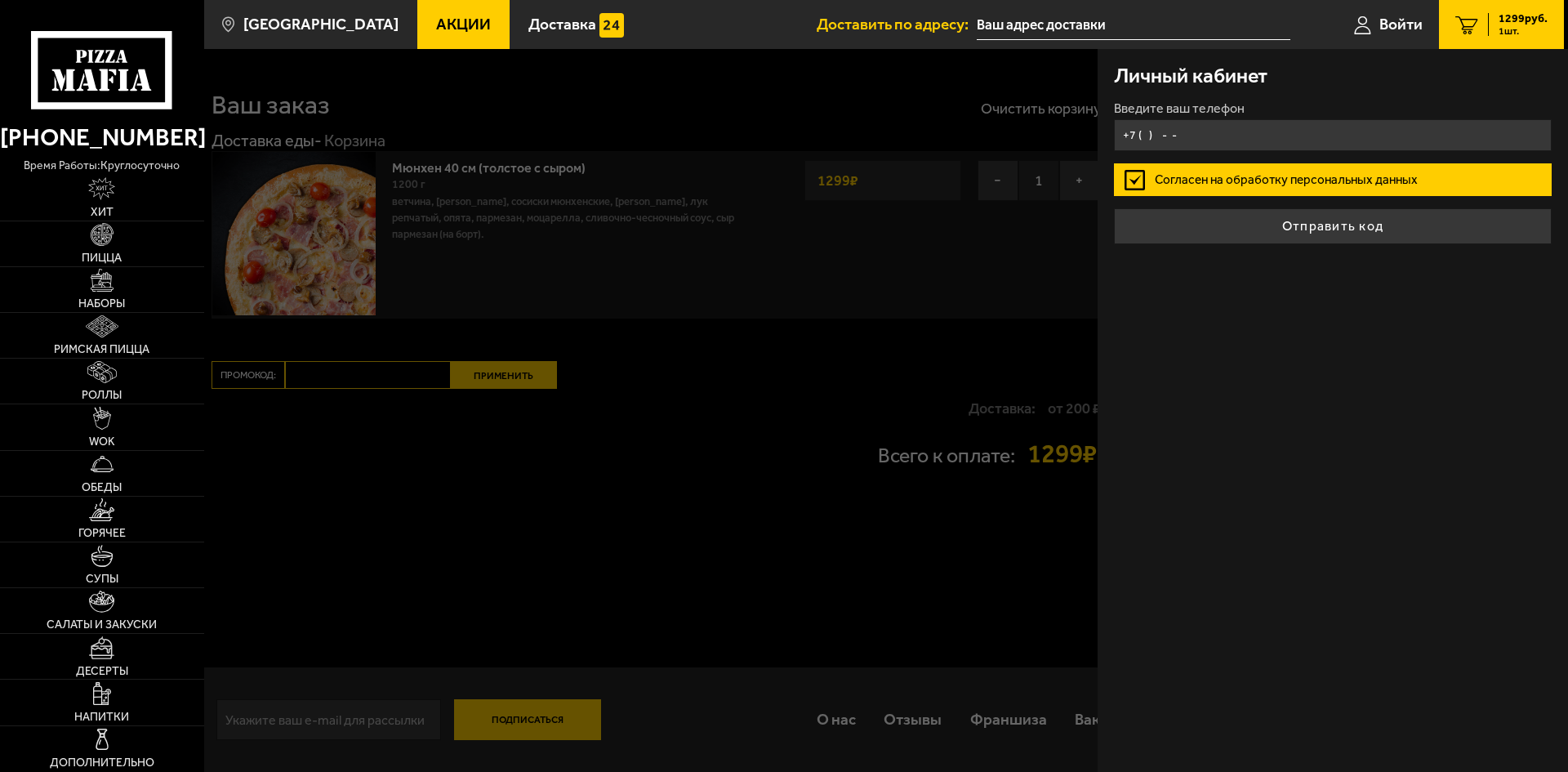
click at [1208, 127] on input "+7 ( ) - -" at bounding box center [1333, 135] width 437 height 32
type input "+7 (931) 277-84-86"
click at [1221, 166] on label "Согласен на обработку персональных данных" at bounding box center [1333, 179] width 437 height 33
click at [0, 0] on input "Согласен на обработку персональных данных" at bounding box center [0, 0] width 0 height 0
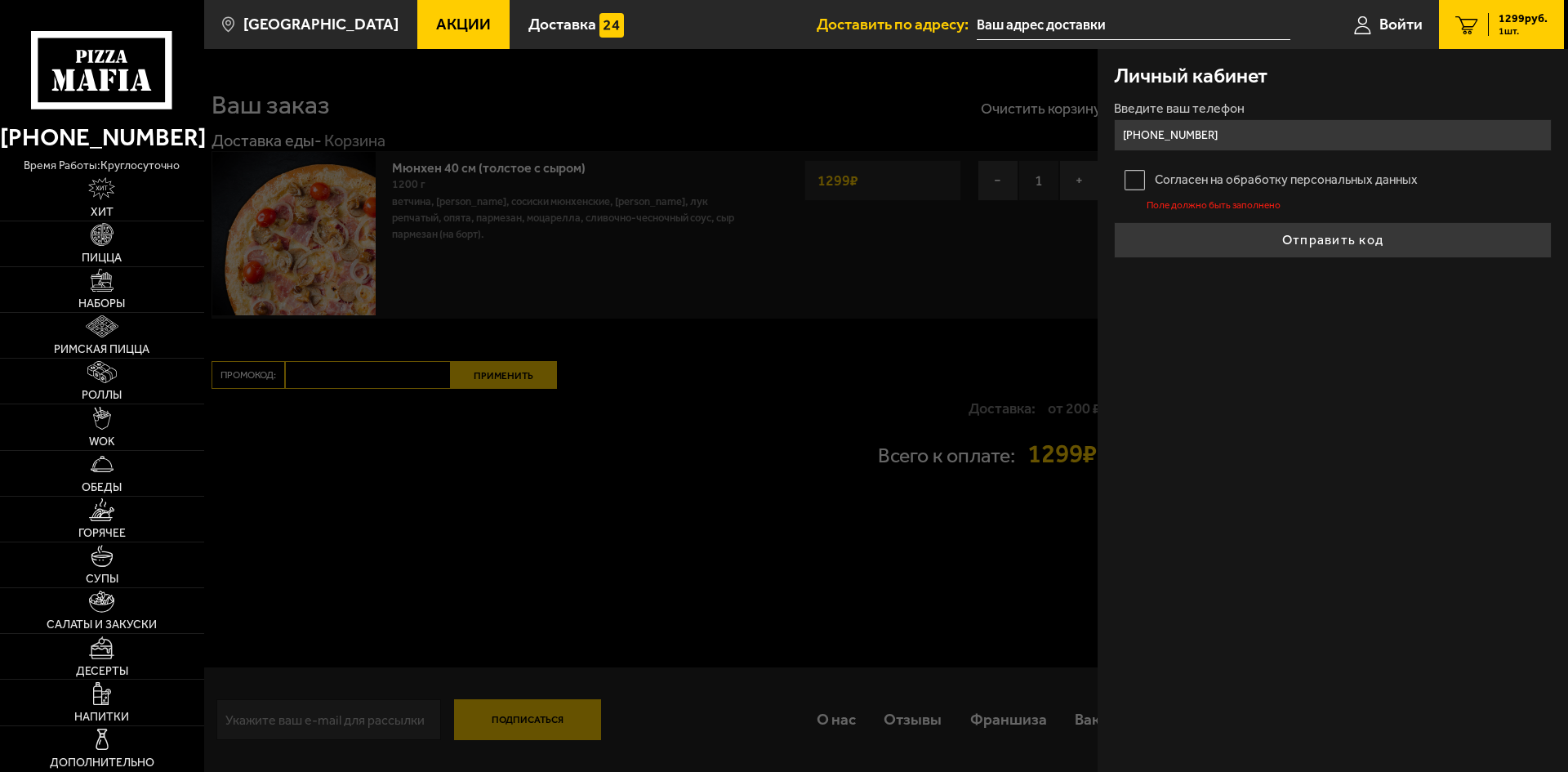
click at [1190, 157] on form "Введите ваш телефон +7 (931) 277-84-86 Согласен на обработку персональных данны…" at bounding box center [1333, 180] width 437 height 156
click at [1206, 172] on label "Согласен на обработку персональных данных" at bounding box center [1333, 179] width 437 height 33
click at [0, 0] on input "Согласен на обработку персональных данных" at bounding box center [0, 0] width 0 height 0
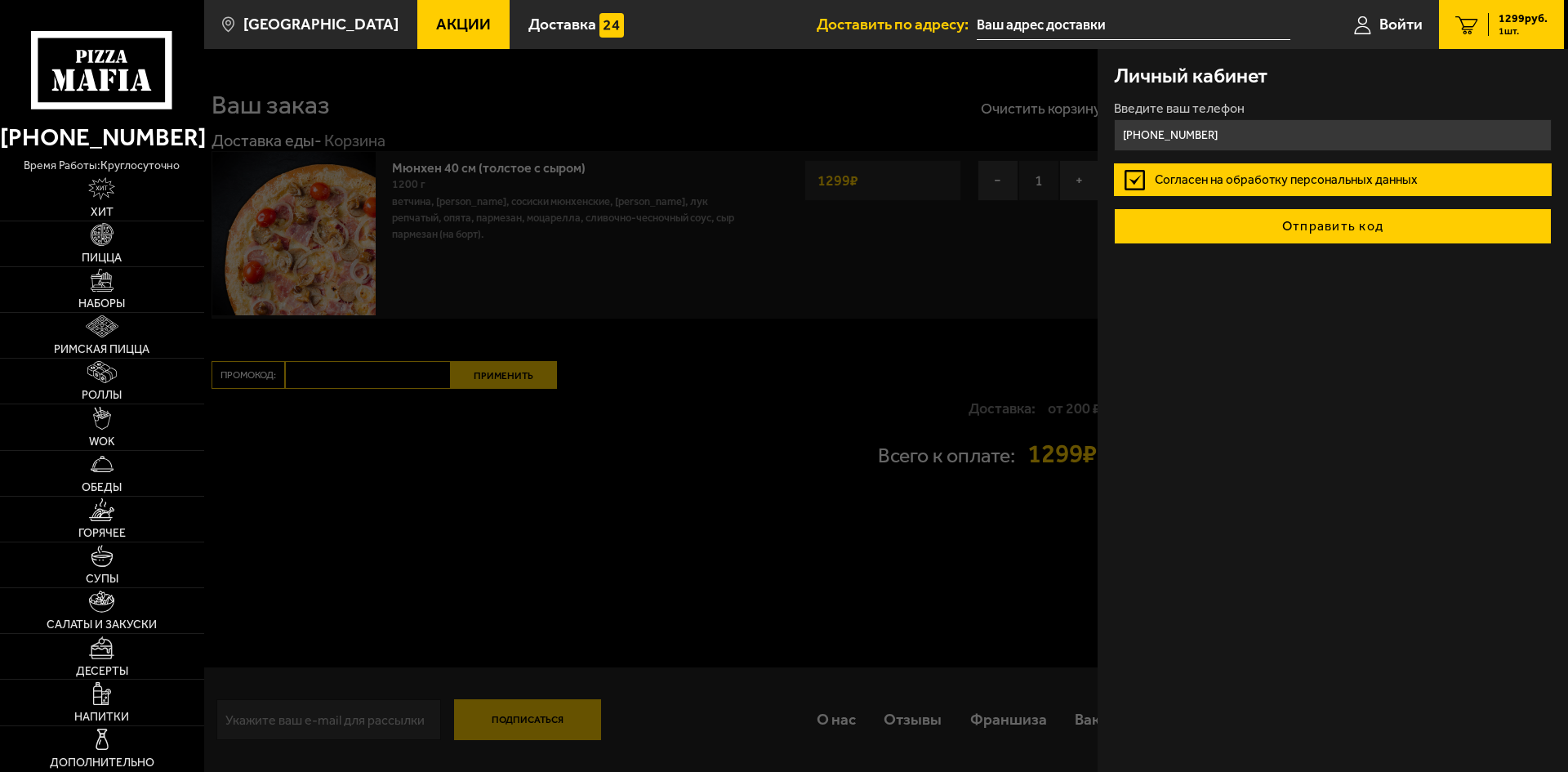
click at [1282, 213] on button "Отправить код" at bounding box center [1333, 226] width 437 height 36
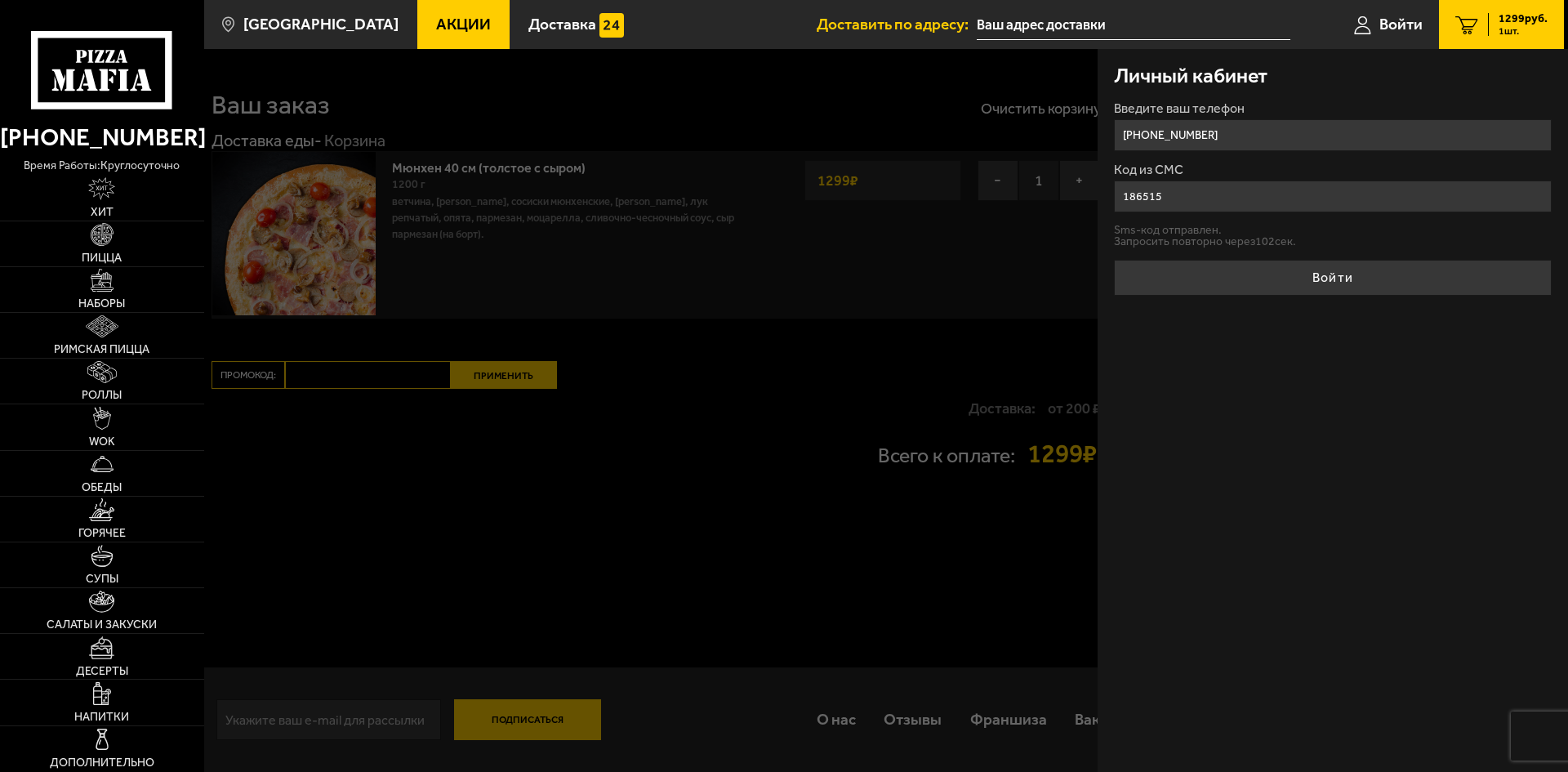
type input "186515"
click at [1318, 254] on form "Введите ваш телефон +7 (931) 277-84-86 Код из СМС 186515 Sms-код отправлен. Зап…" at bounding box center [1333, 199] width 437 height 193
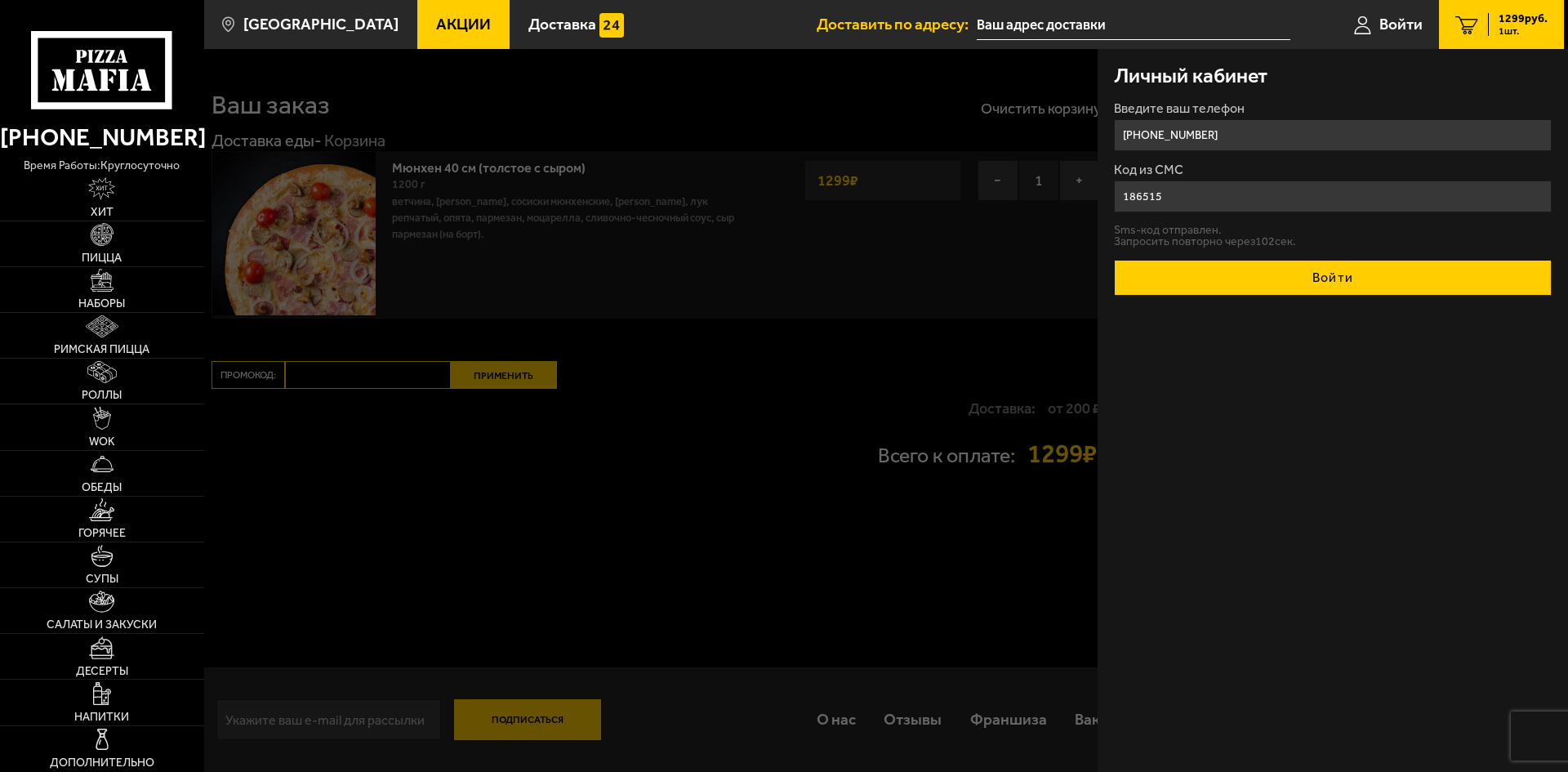
click at [1316, 261] on button "Войти" at bounding box center [1333, 277] width 437 height 36
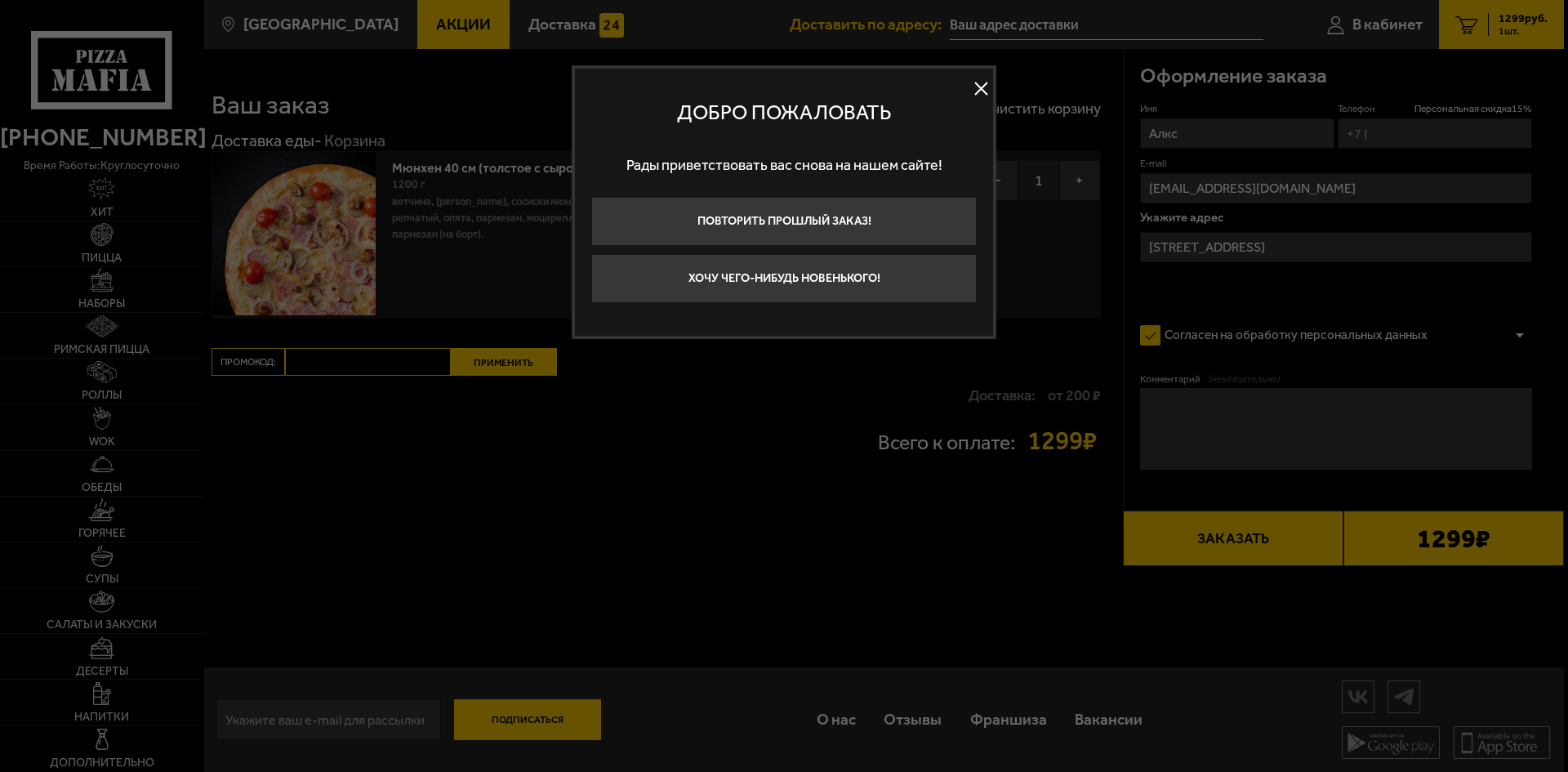
type input "+7 (931) 277-84-86"
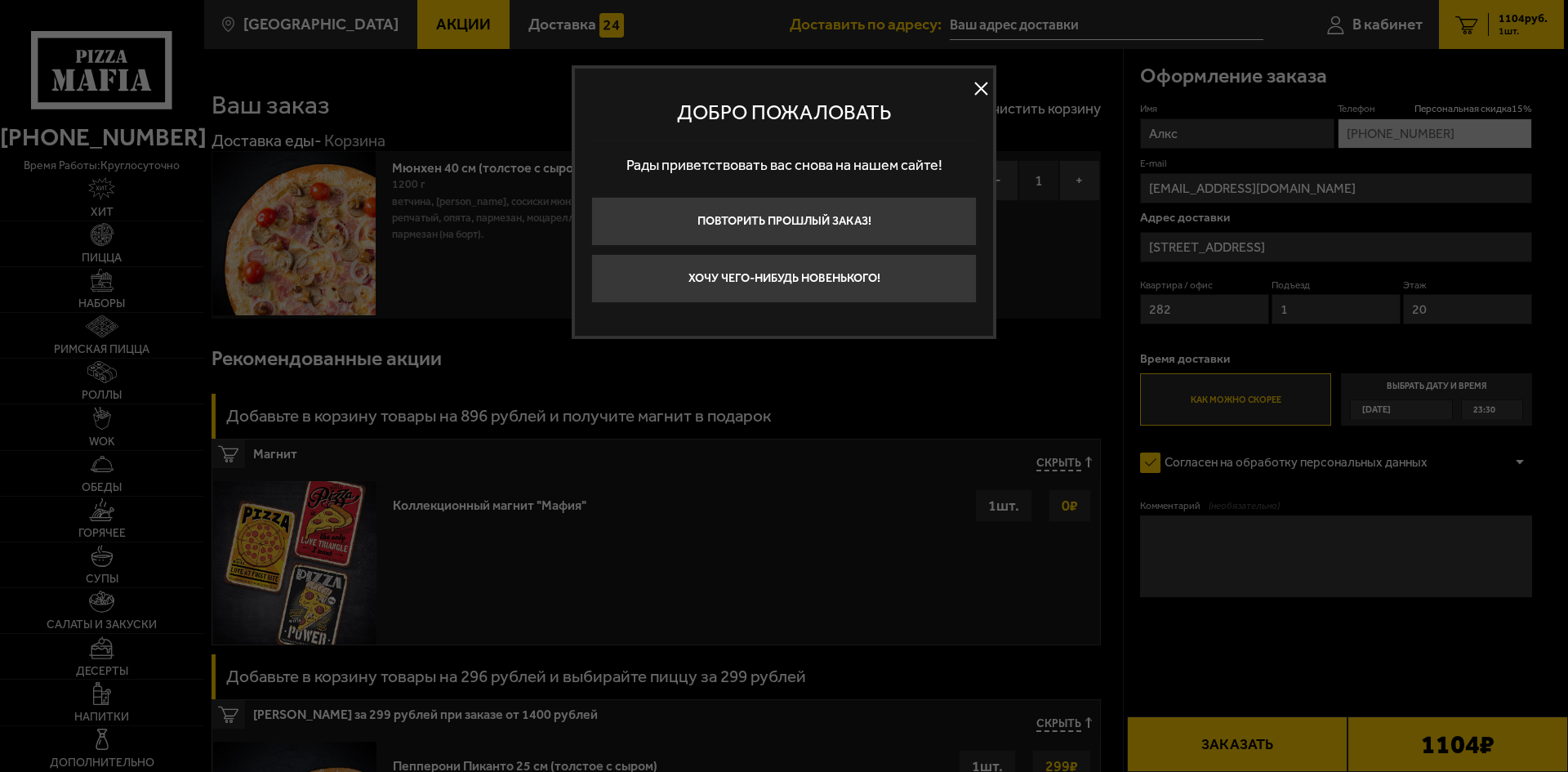
click at [973, 91] on button at bounding box center [981, 89] width 25 height 25
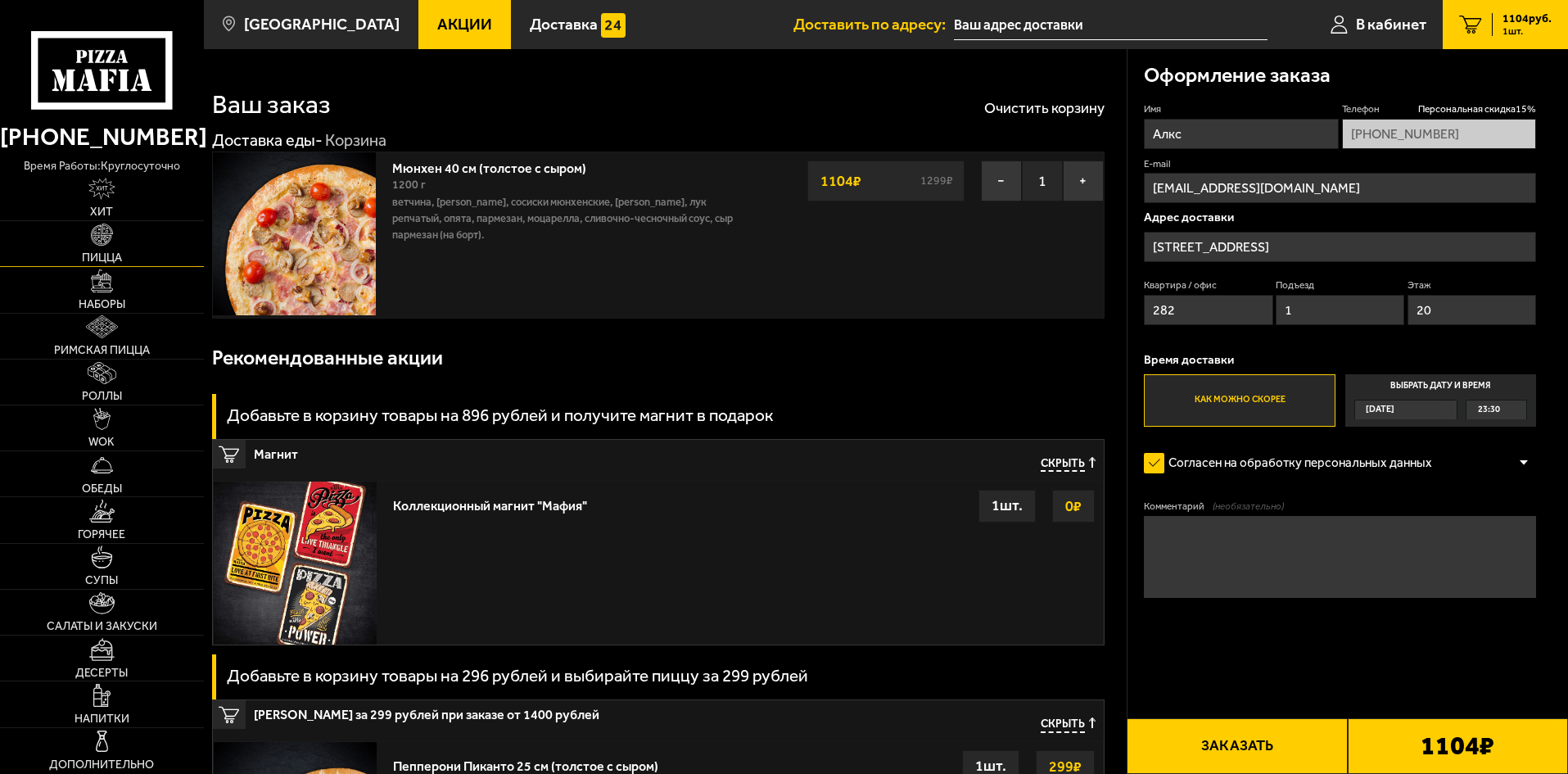
click at [103, 253] on span "Пицца" at bounding box center [102, 257] width 40 height 11
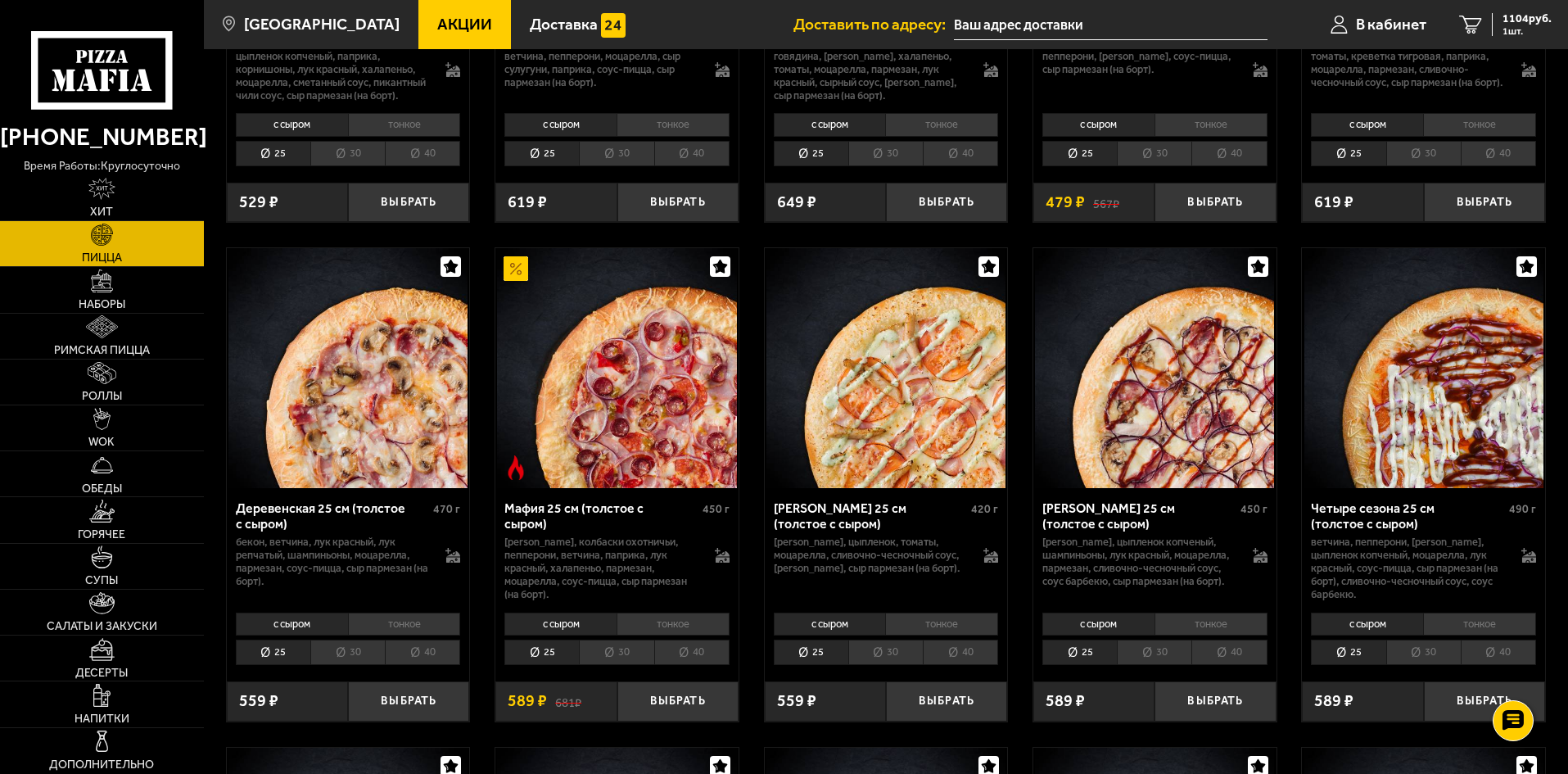
scroll to position [1556, 0]
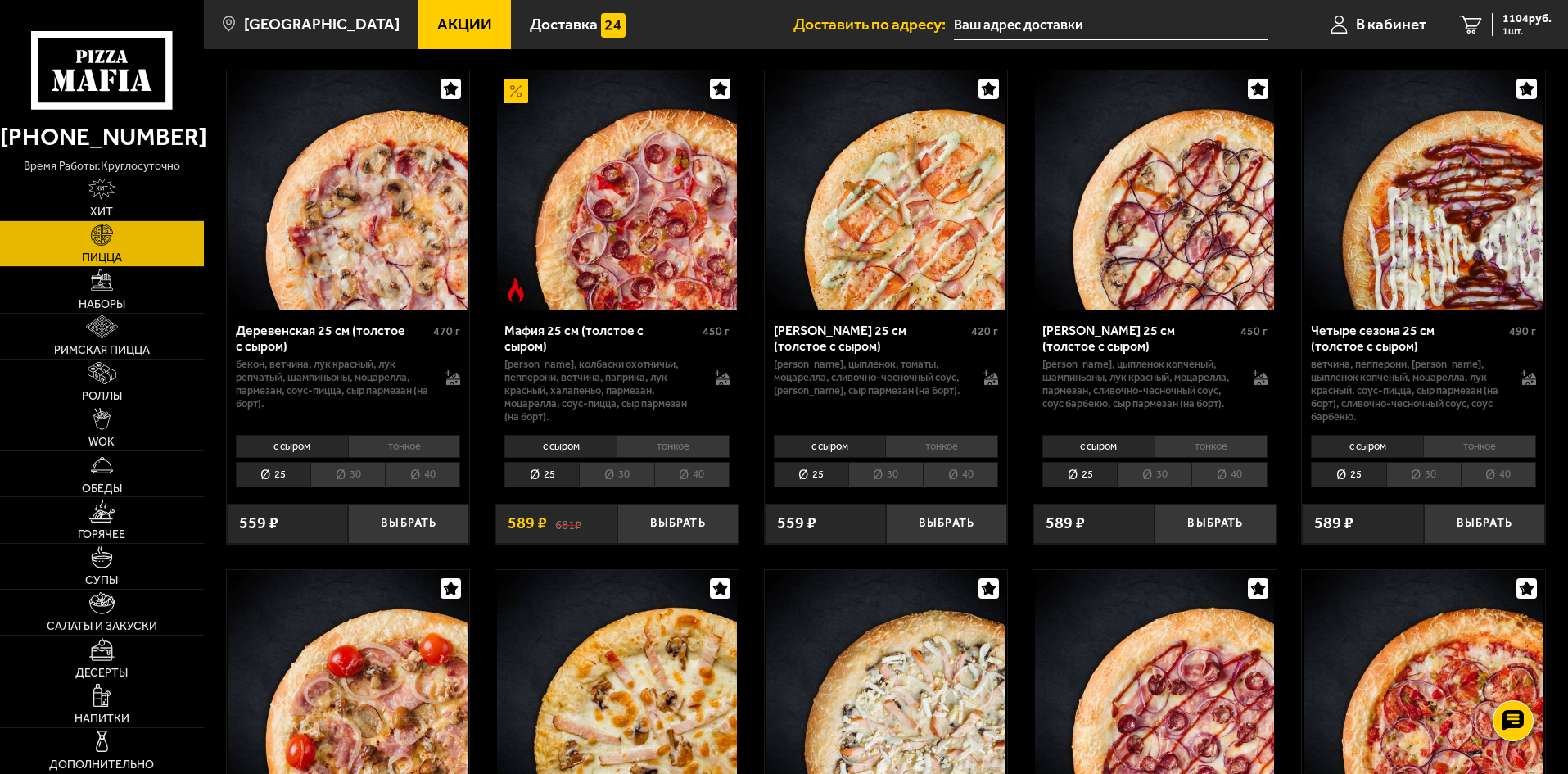
click at [585, 458] on li "с сыром" at bounding box center [560, 447] width 112 height 23
click at [651, 458] on li "тонкое" at bounding box center [673, 447] width 113 height 23
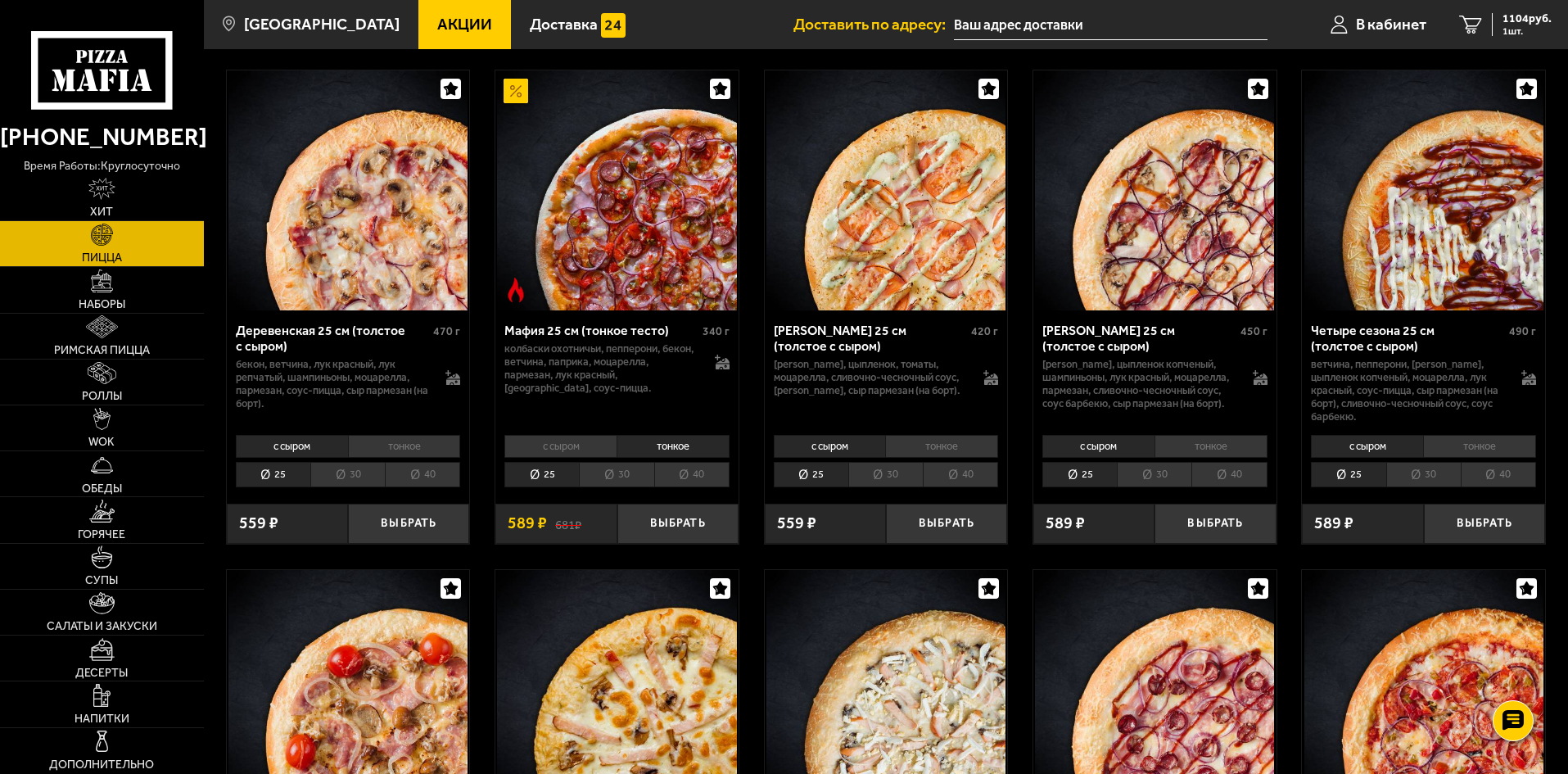
click at [587, 458] on li "с сыром" at bounding box center [560, 447] width 112 height 23
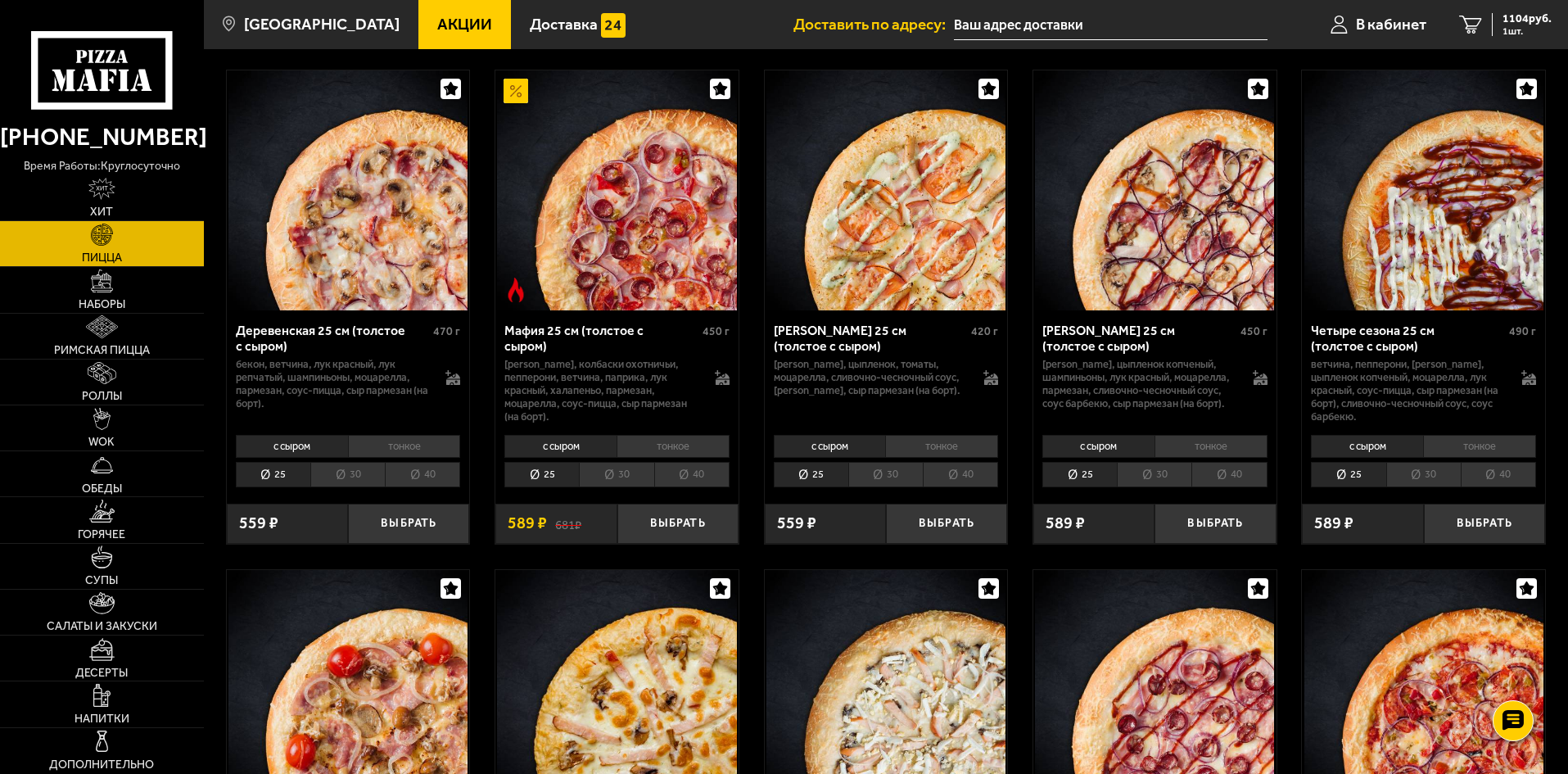
click at [640, 458] on li "тонкое" at bounding box center [673, 447] width 113 height 23
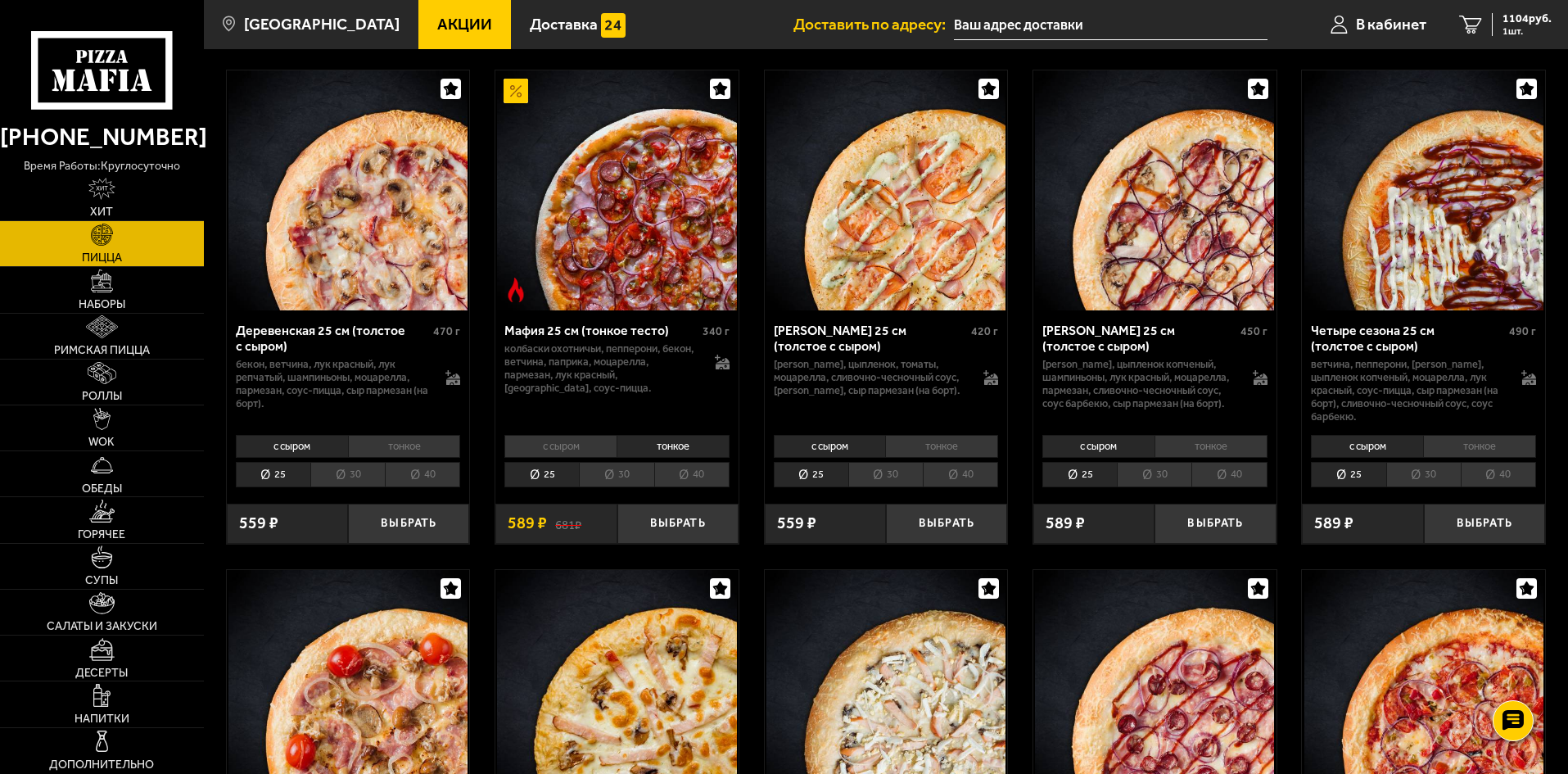
click at [634, 487] on li "30" at bounding box center [616, 474] width 74 height 26
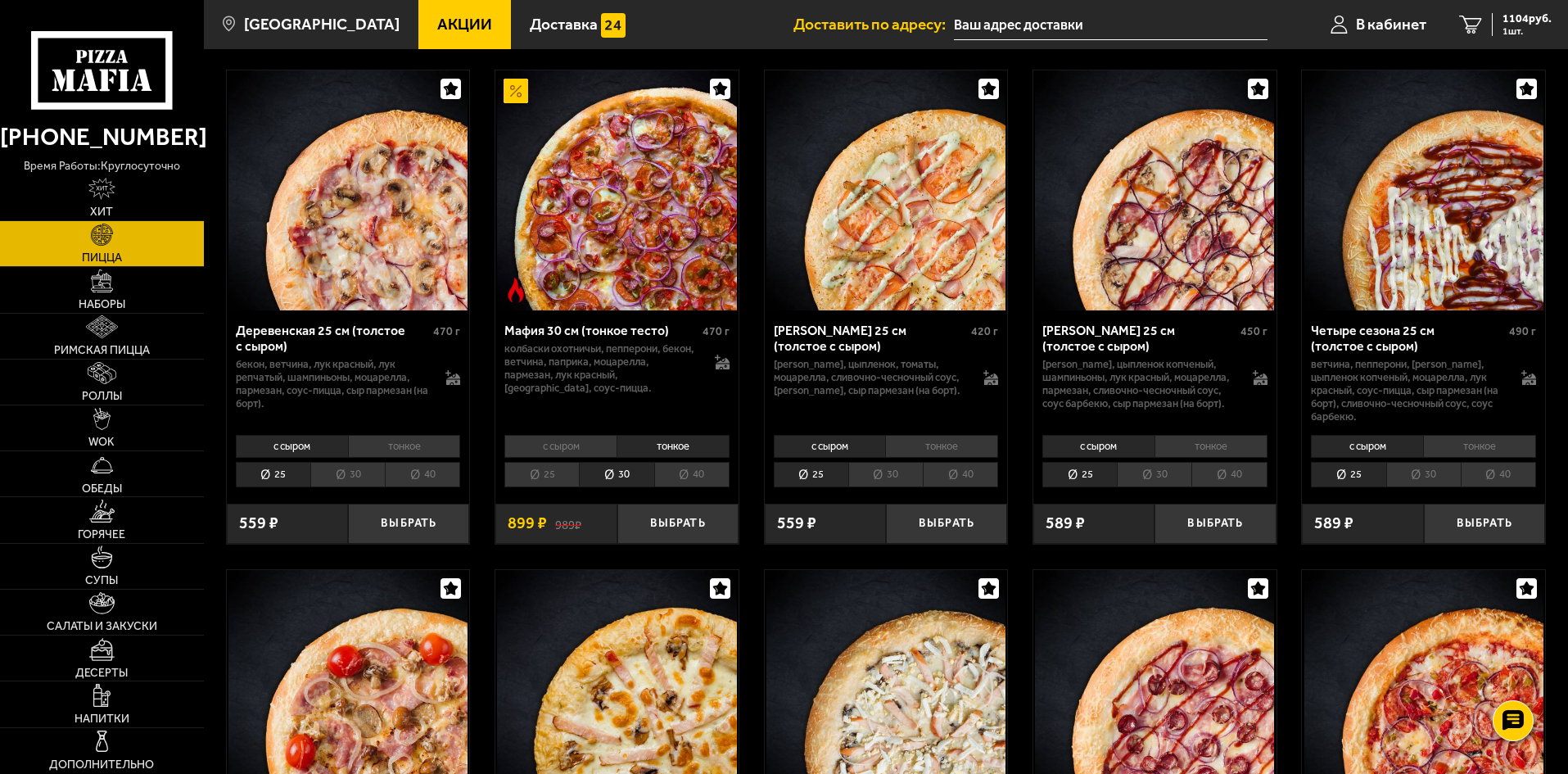
click at [548, 487] on li "25" at bounding box center [541, 474] width 74 height 26
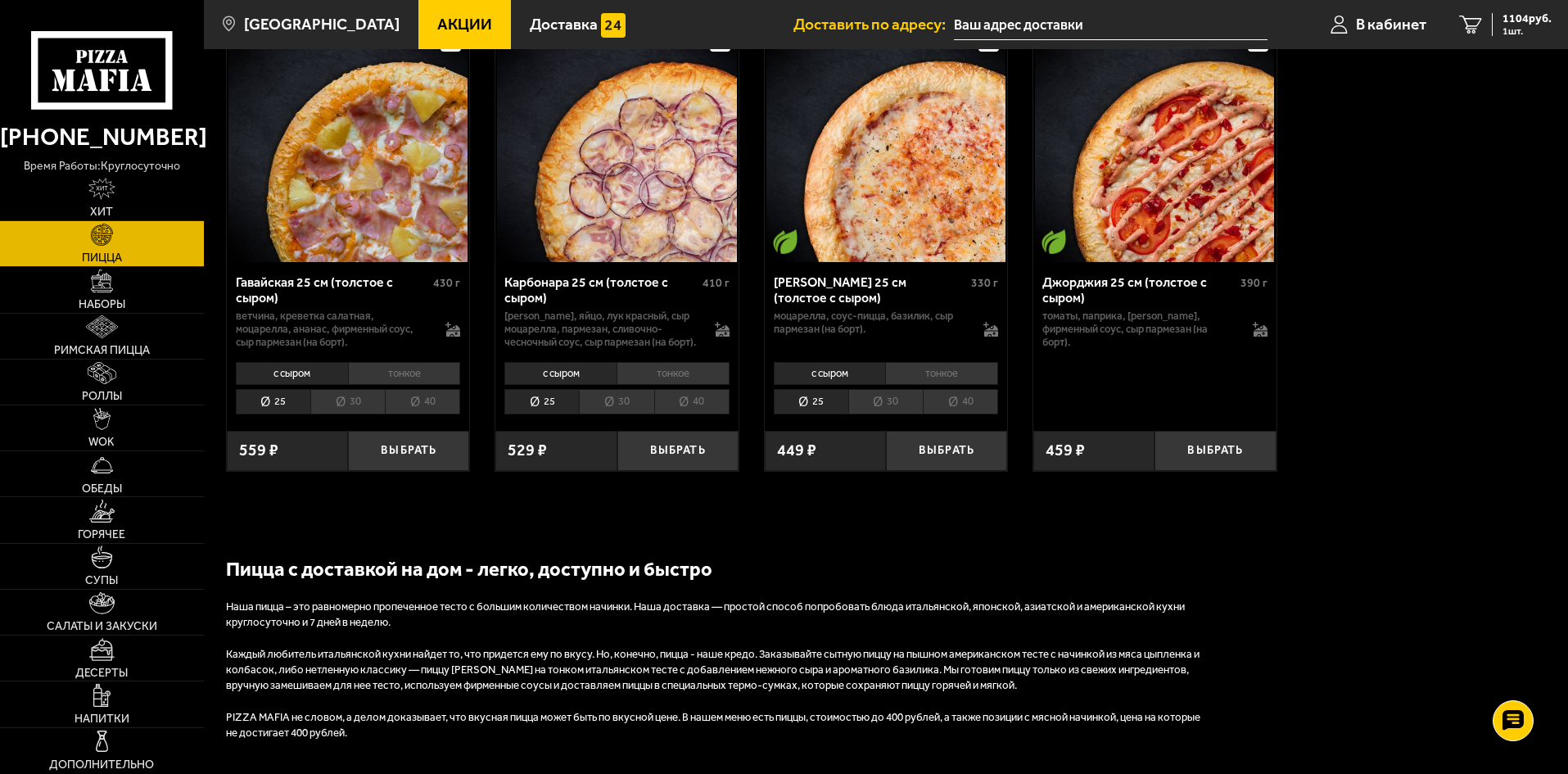
scroll to position [2621, 0]
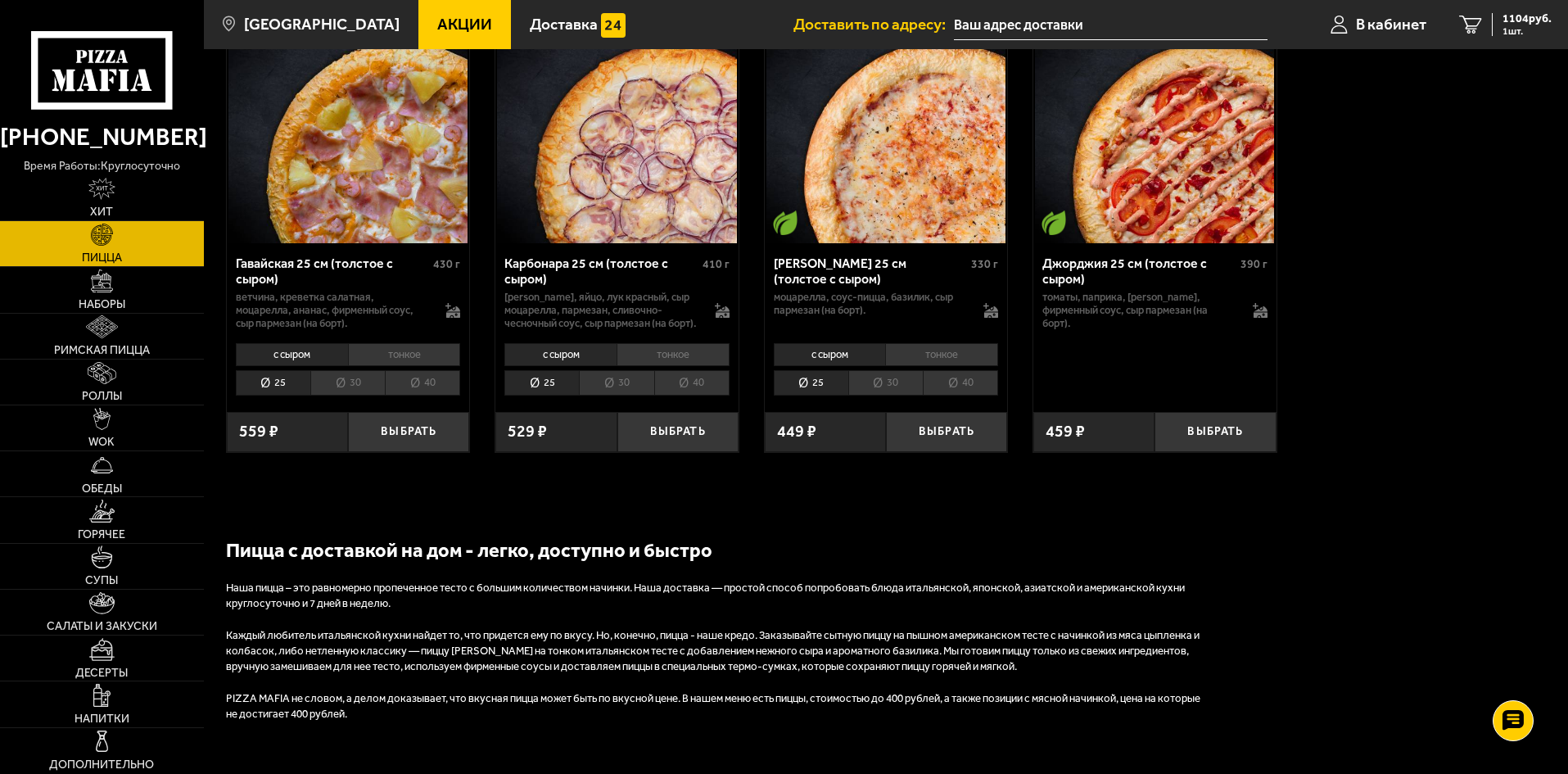
drag, startPoint x: 312, startPoint y: 398, endPoint x: 338, endPoint y: 399, distance: 26.0
click at [312, 366] on li "с сыром" at bounding box center [292, 355] width 112 height 23
click at [411, 366] on li "тонкое" at bounding box center [404, 355] width 113 height 23
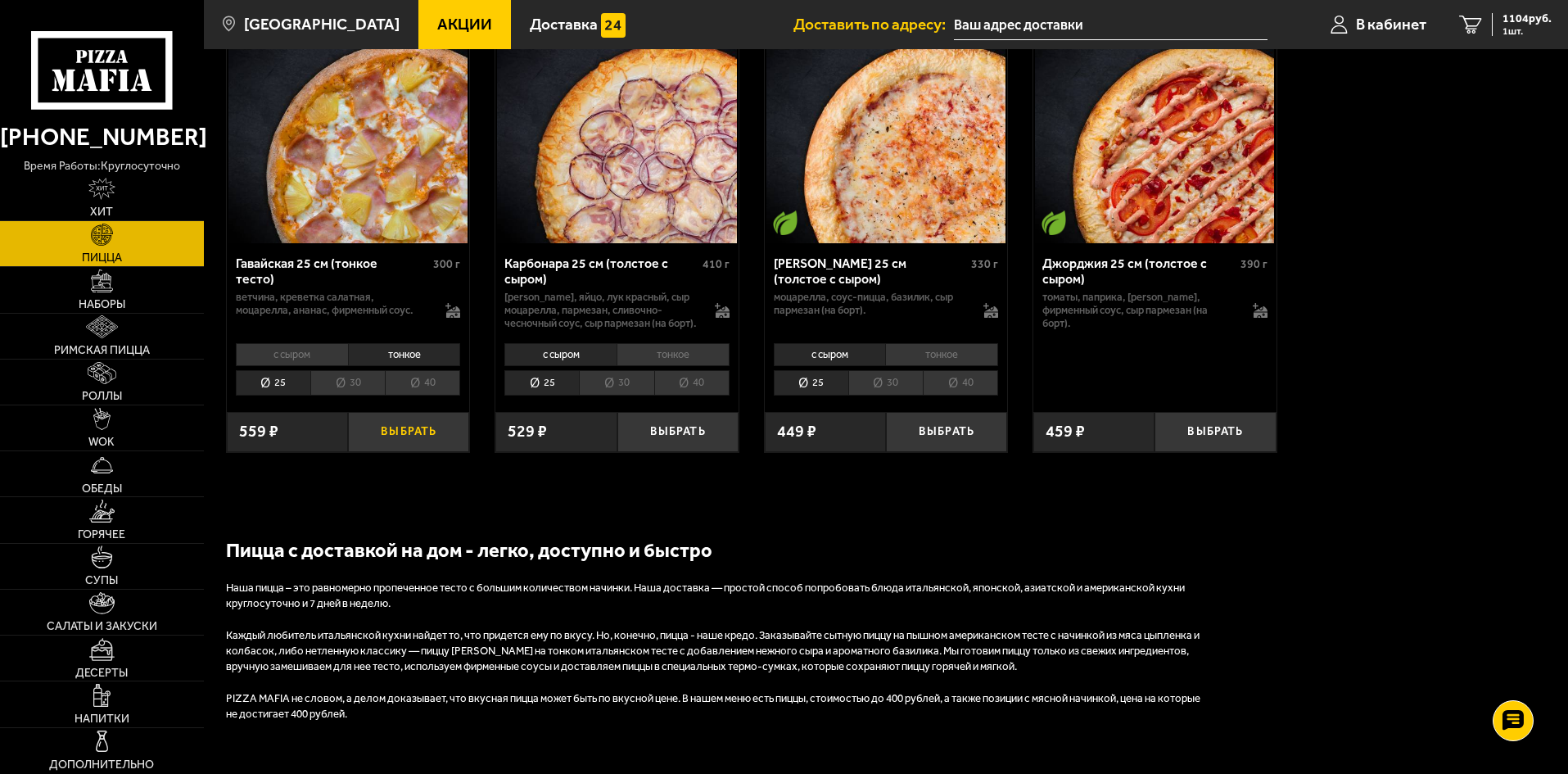
click at [413, 452] on button "Выбрать" at bounding box center [408, 432] width 121 height 40
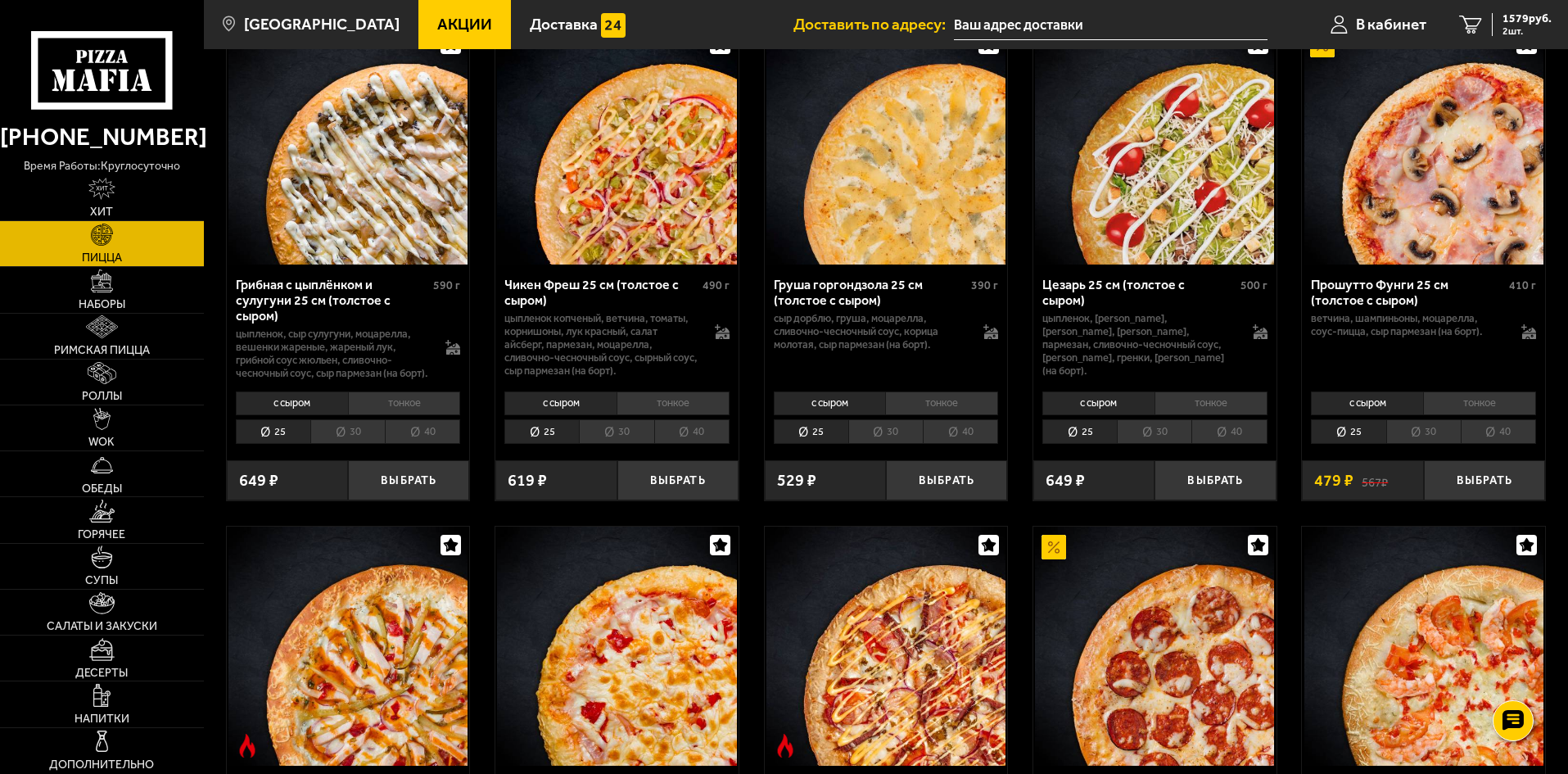
scroll to position [573, 0]
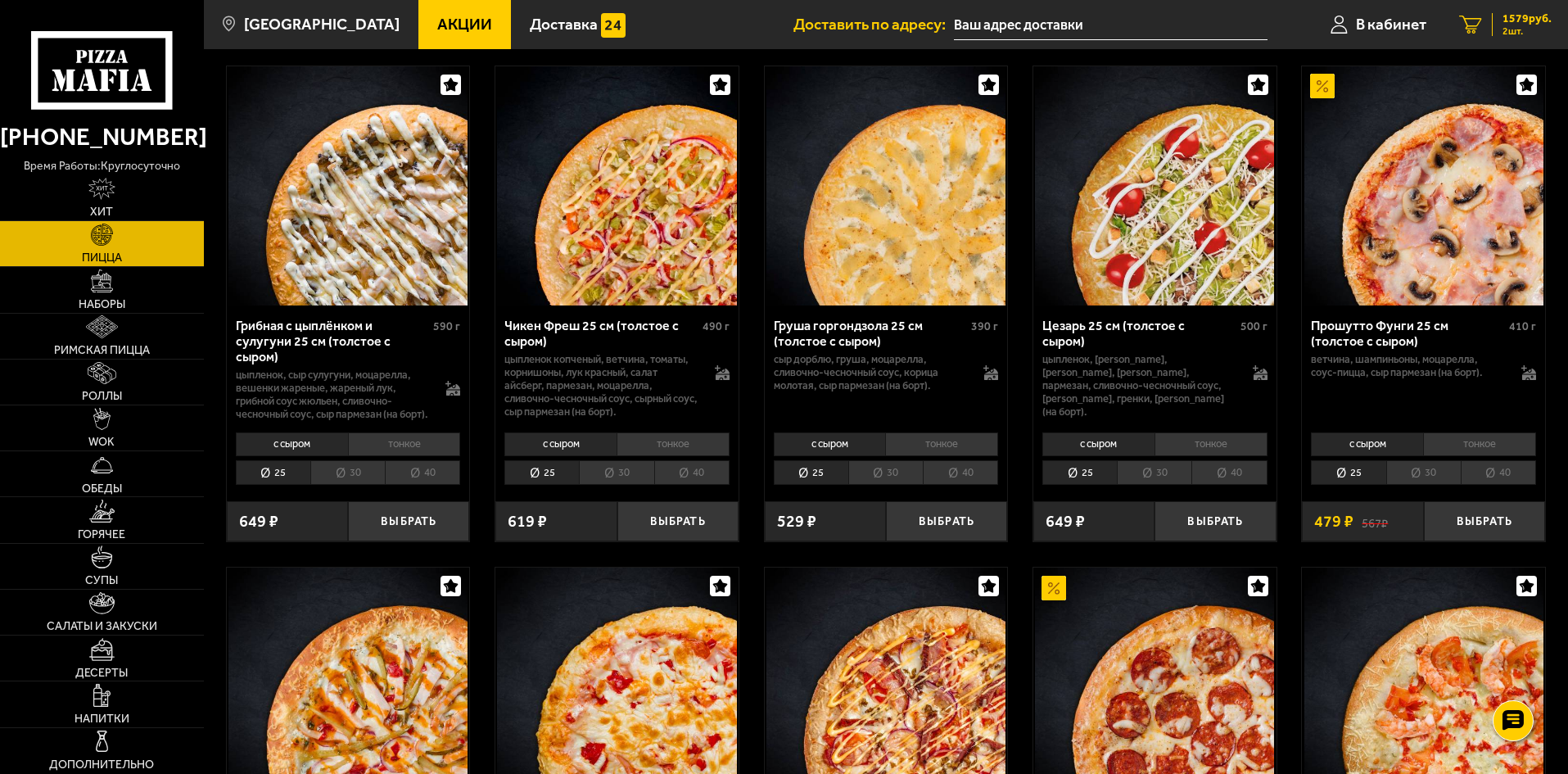
click at [1513, 24] on span "1579 руб." at bounding box center [1527, 19] width 50 height 11
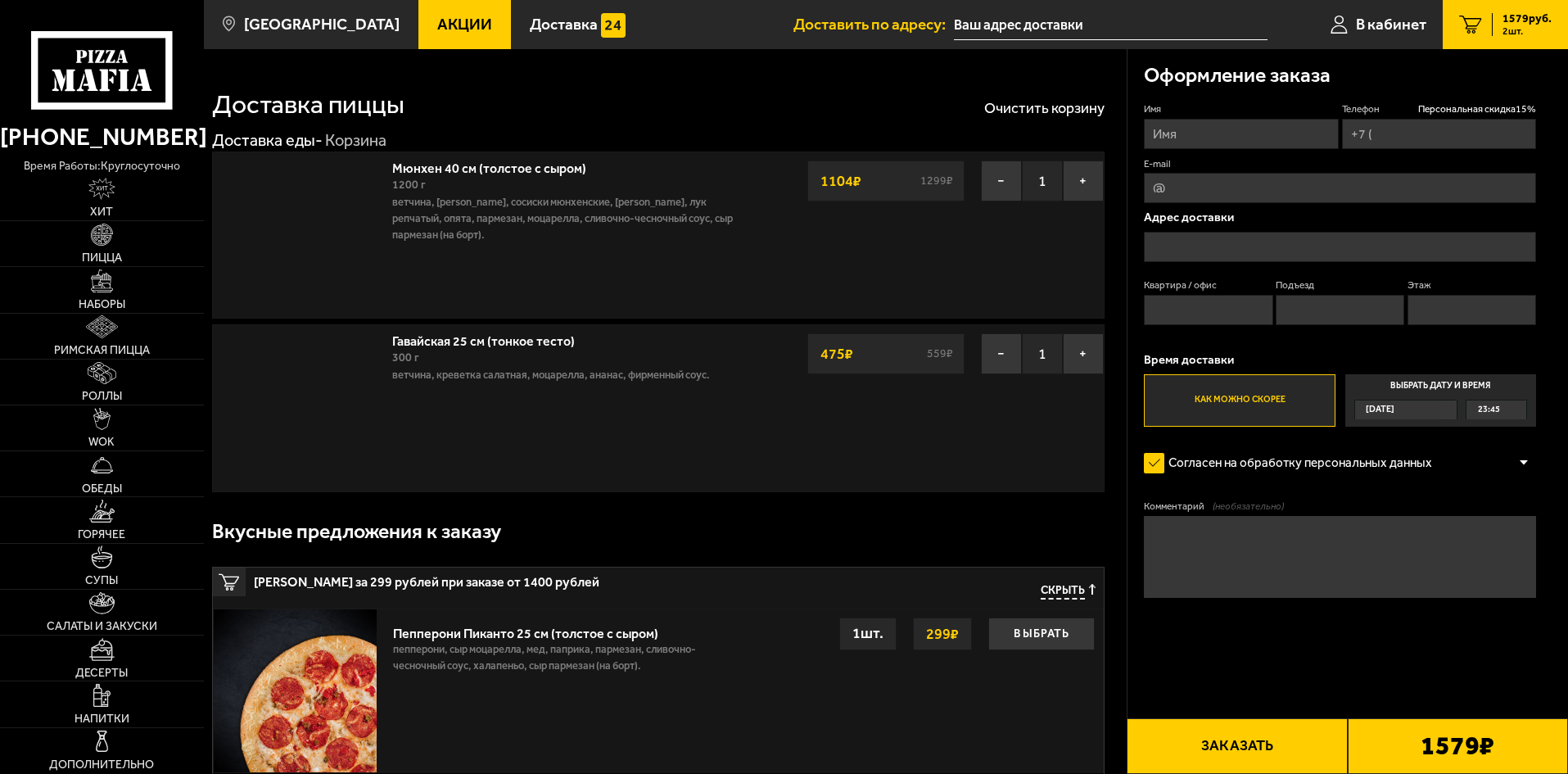
type input "+7 (931) 277-84-86"
type input "[STREET_ADDRESS]"
type input "282"
type input "1"
type input "20"
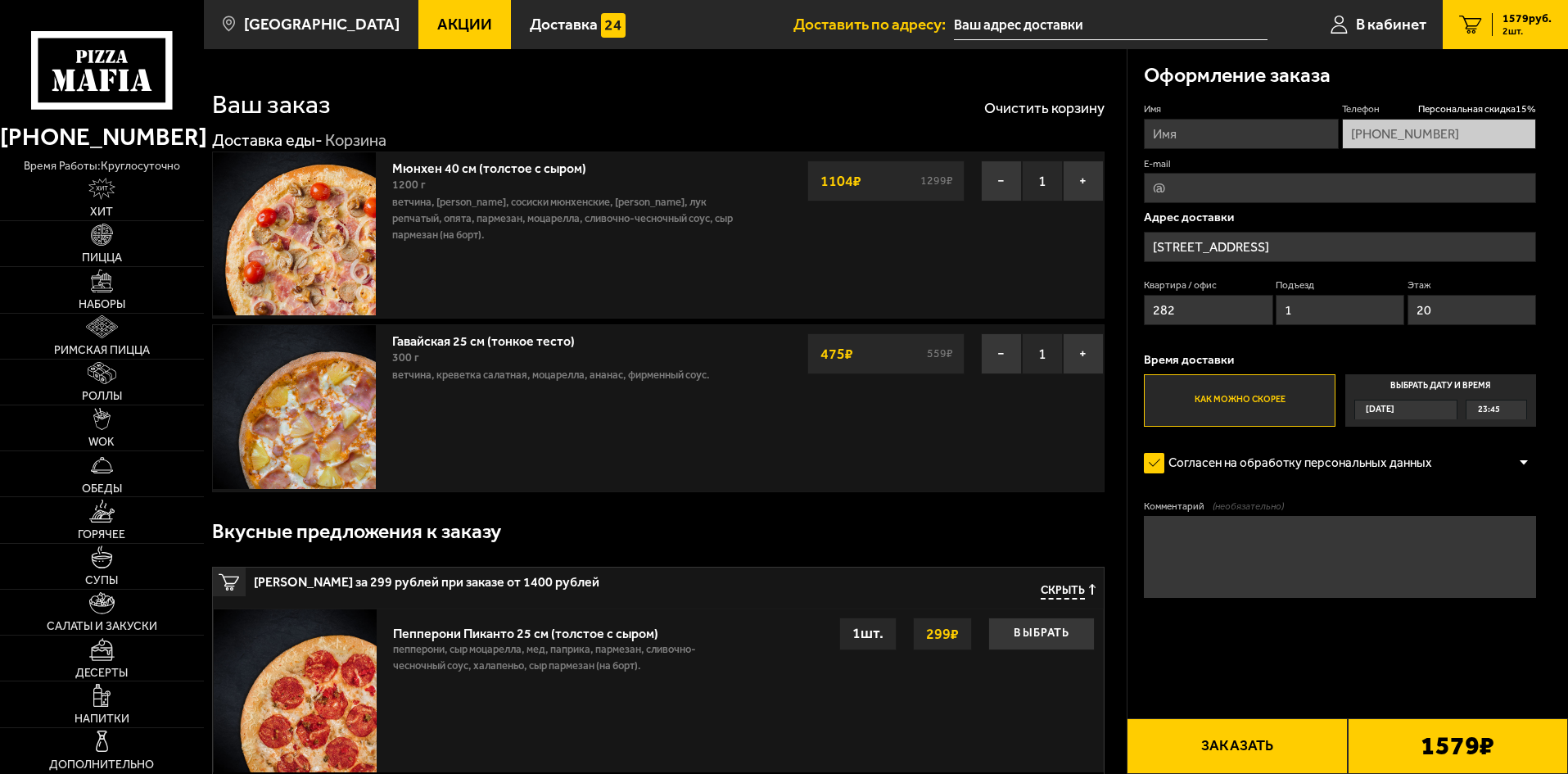
click at [1227, 139] on input "Имя" at bounding box center [1240, 134] width 194 height 30
type input "Александр Кузаков"
click at [1243, 188] on input "E-mail" at bounding box center [1339, 188] width 392 height 30
type input "kouzakov1990@gmail.com"
click at [1272, 748] on button "Заказать" at bounding box center [1236, 746] width 220 height 56
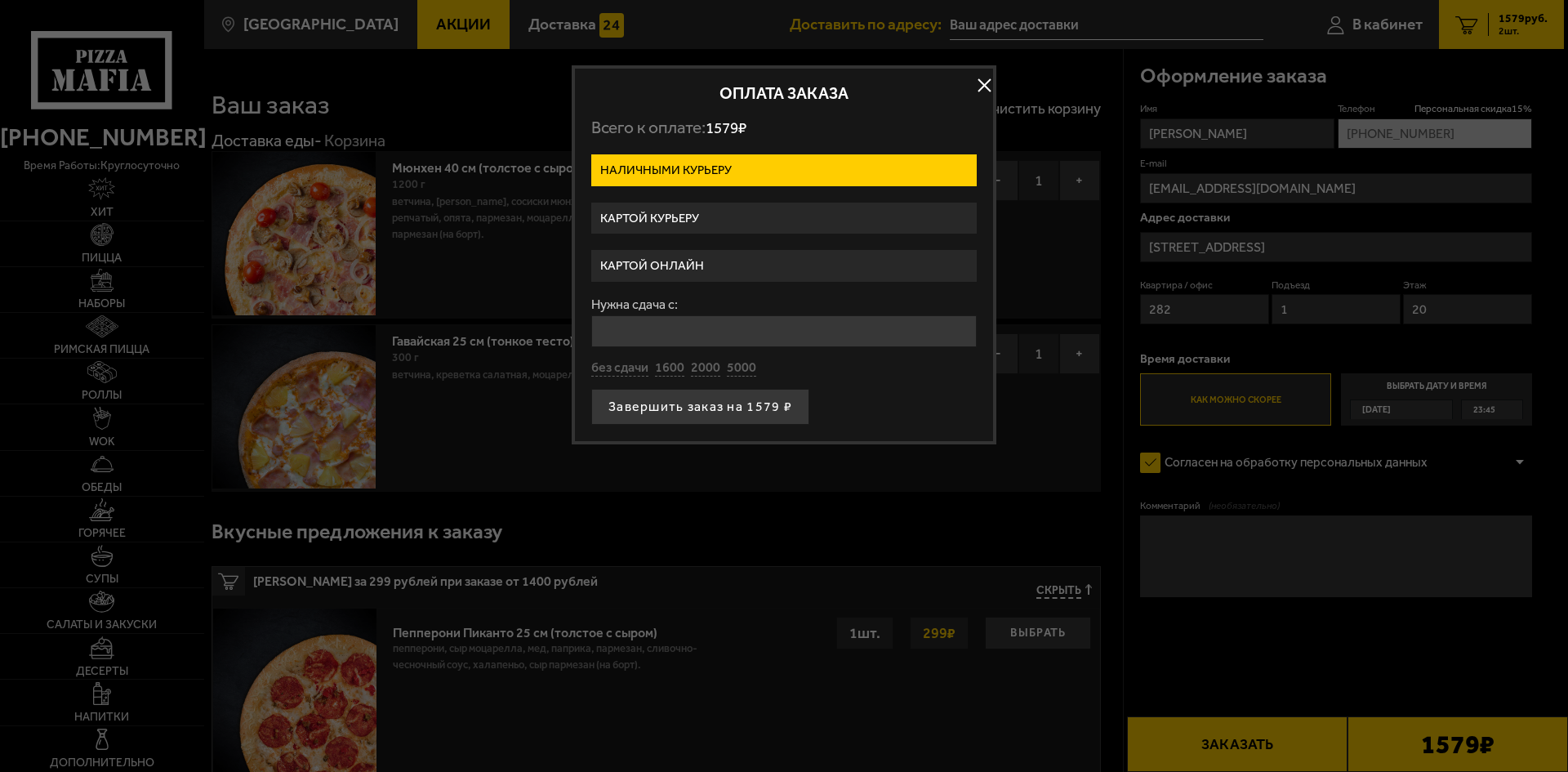
click at [754, 258] on label "Картой онлайн" at bounding box center [783, 266] width 385 height 32
click at [0, 0] on input "Картой онлайн" at bounding box center [0, 0] width 0 height 0
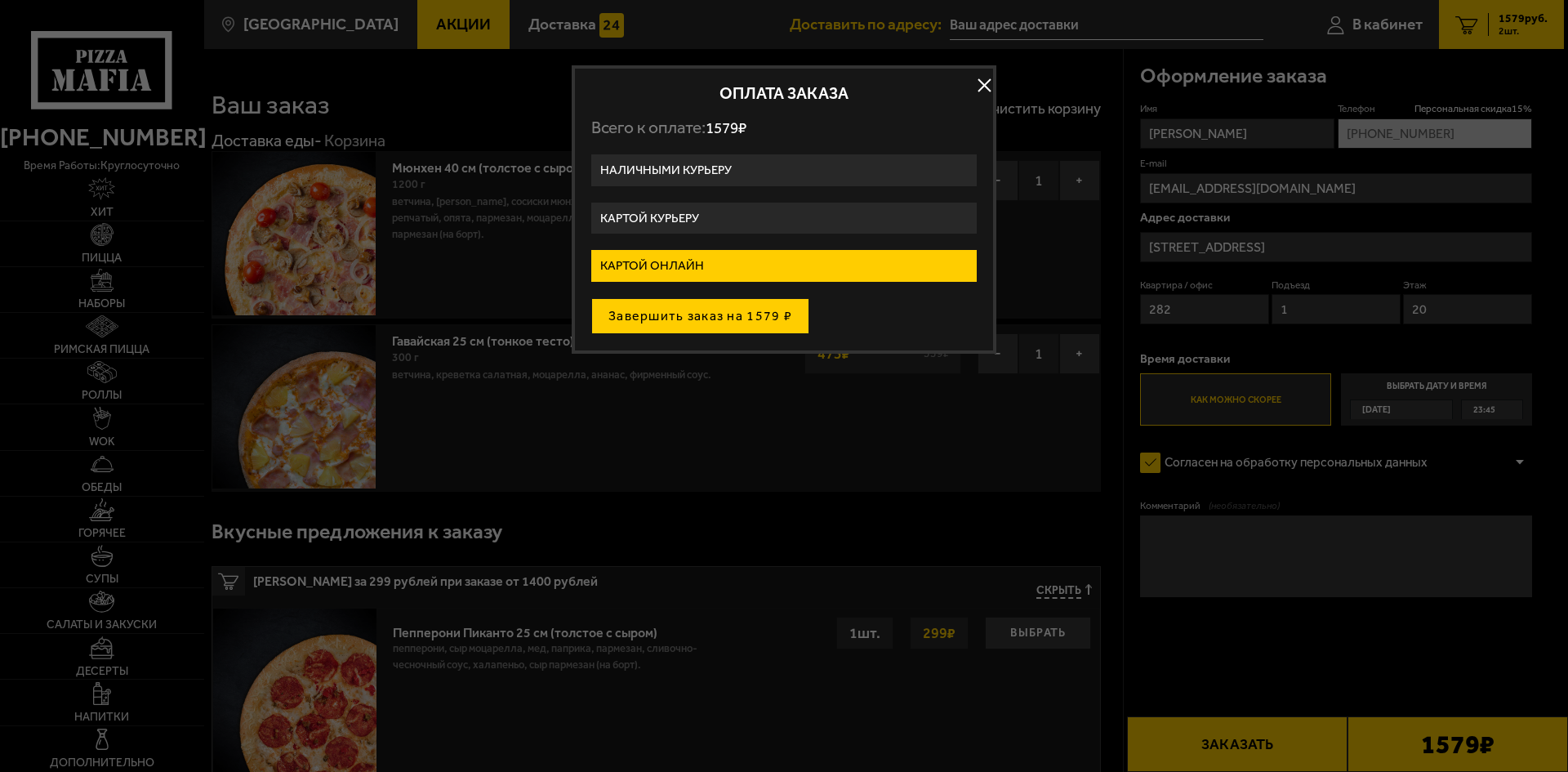
click at [745, 320] on button "Завершить заказ на 1579 ₽" at bounding box center [699, 316] width 218 height 36
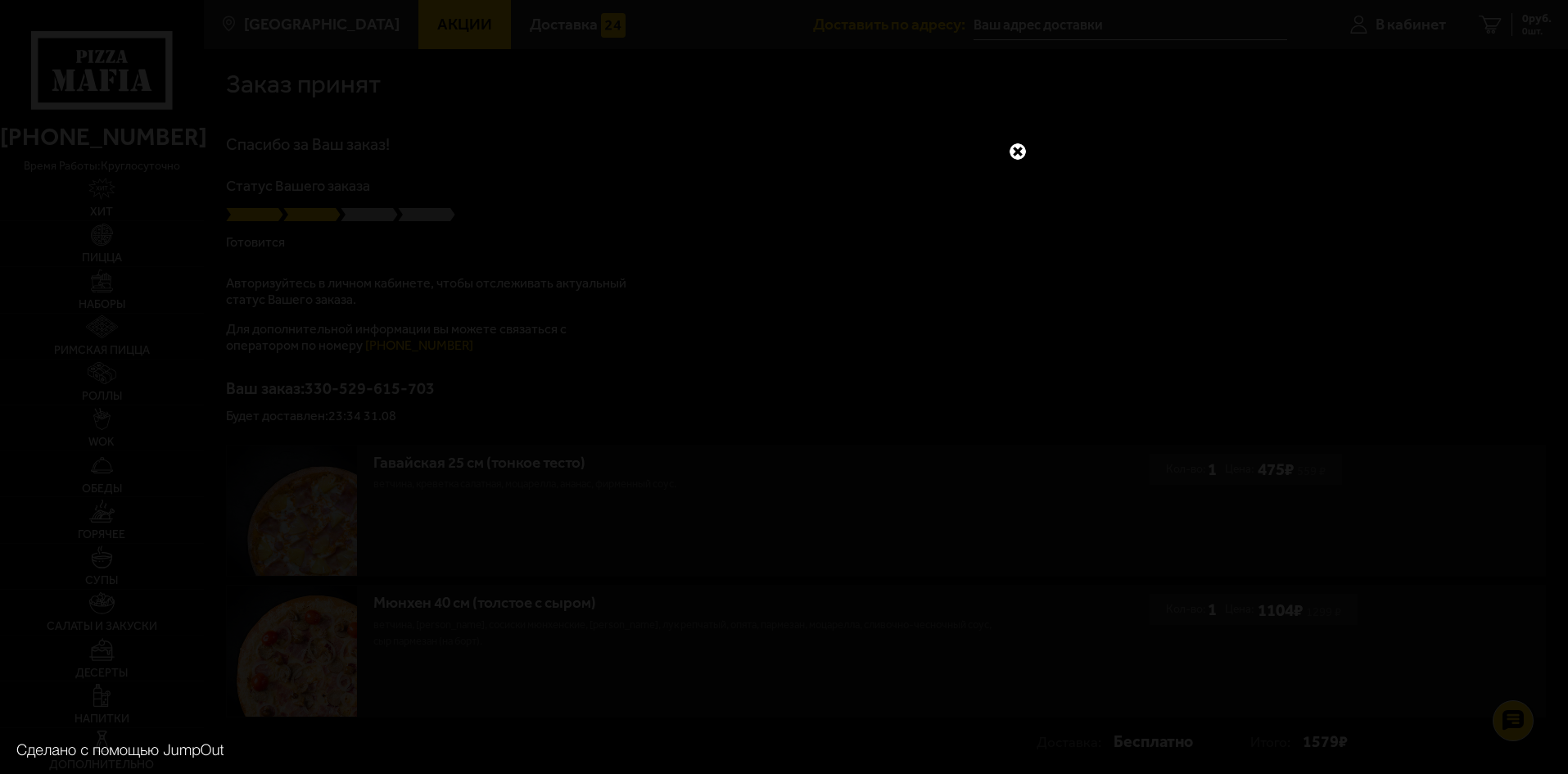
click at [1019, 145] on link at bounding box center [1018, 151] width 21 height 21
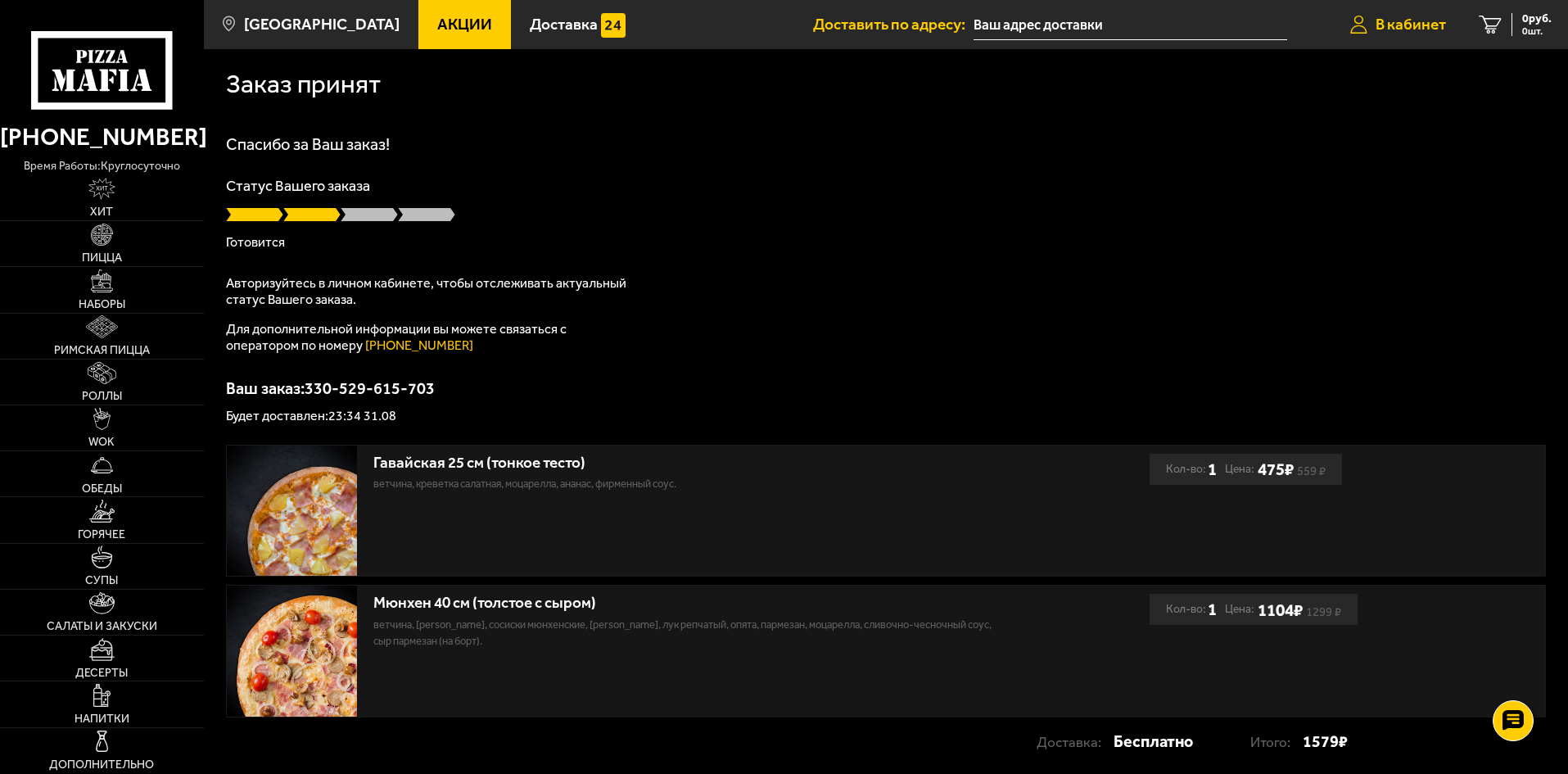
click at [1396, 27] on span "В кабинет" at bounding box center [1411, 25] width 71 height 16
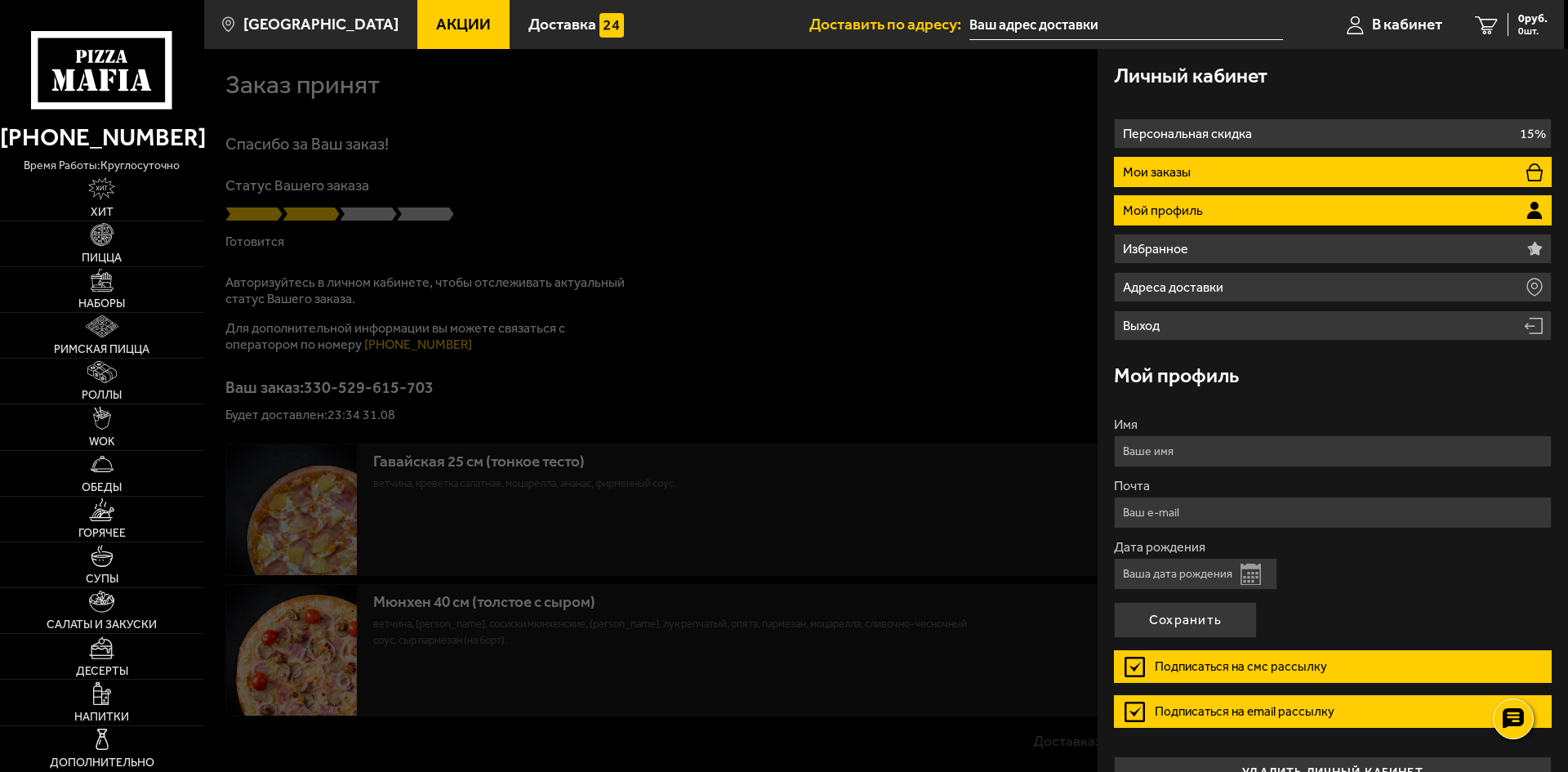
click at [1290, 160] on li "Мои заказы" at bounding box center [1333, 172] width 437 height 30
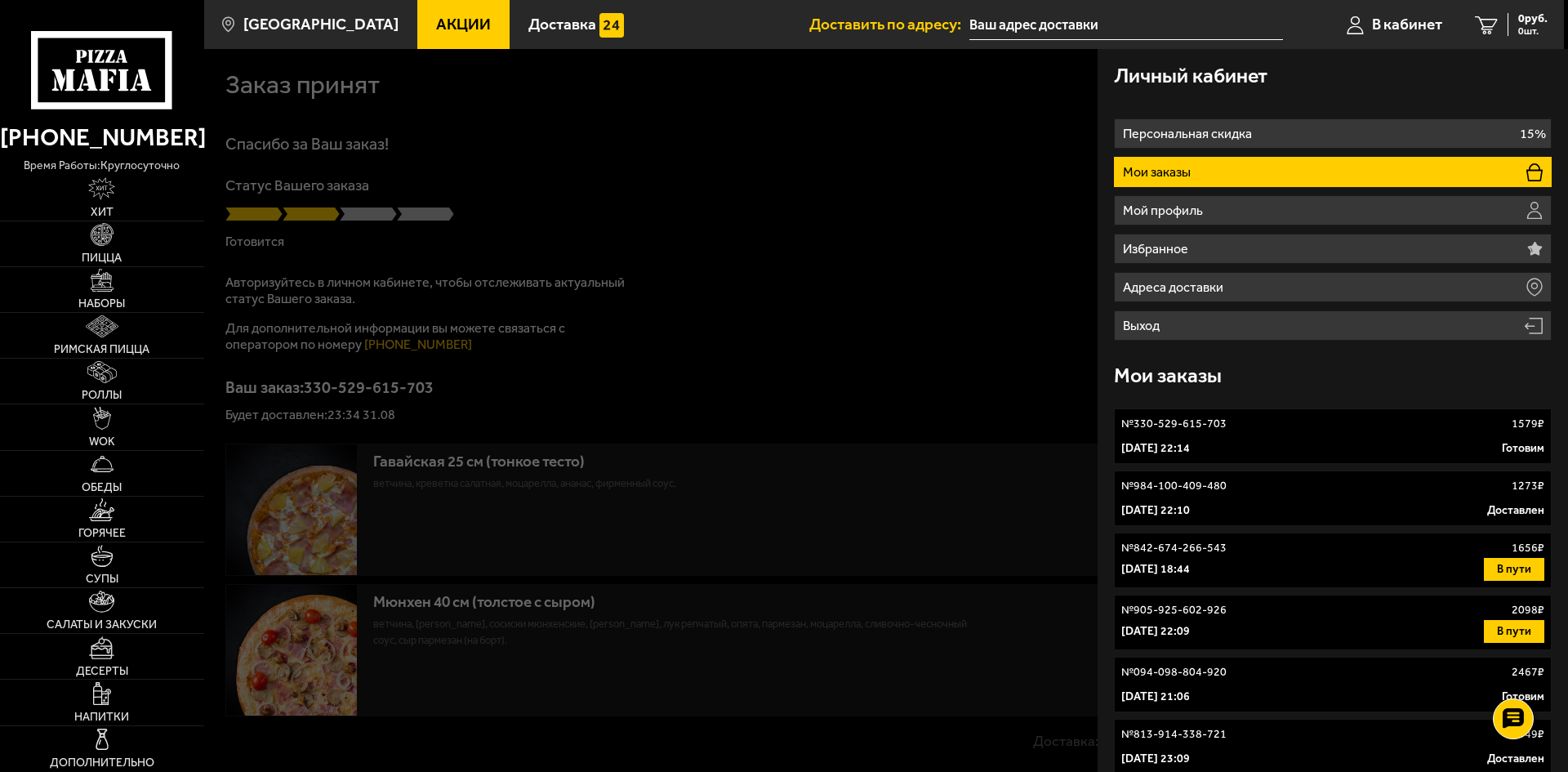
click at [1286, 437] on link "№ 330-529-615-703 1579 ₽ 31 августа 2025 г. 22:14 Готовим" at bounding box center [1333, 436] width 437 height 56
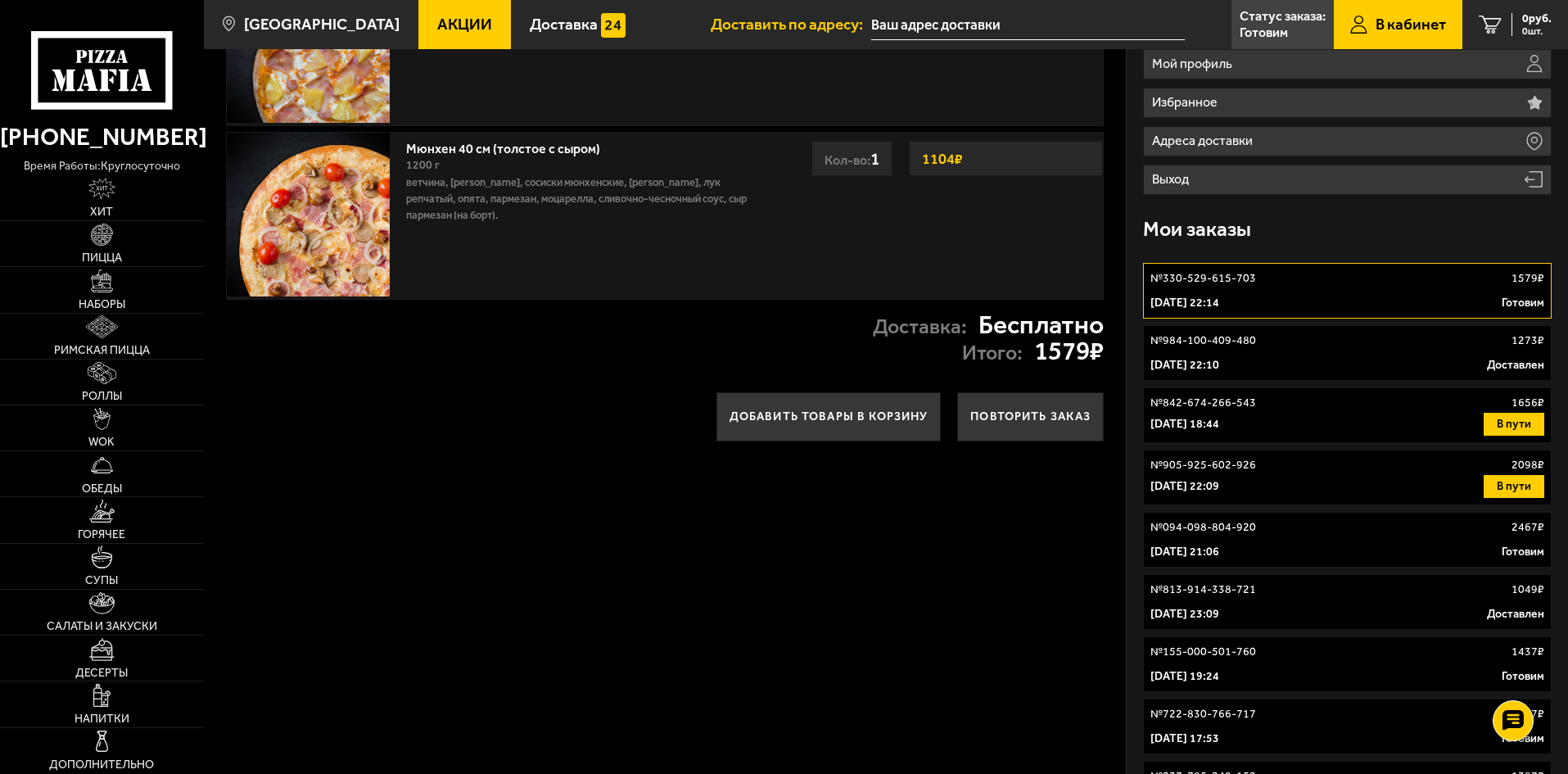
scroll to position [246, 0]
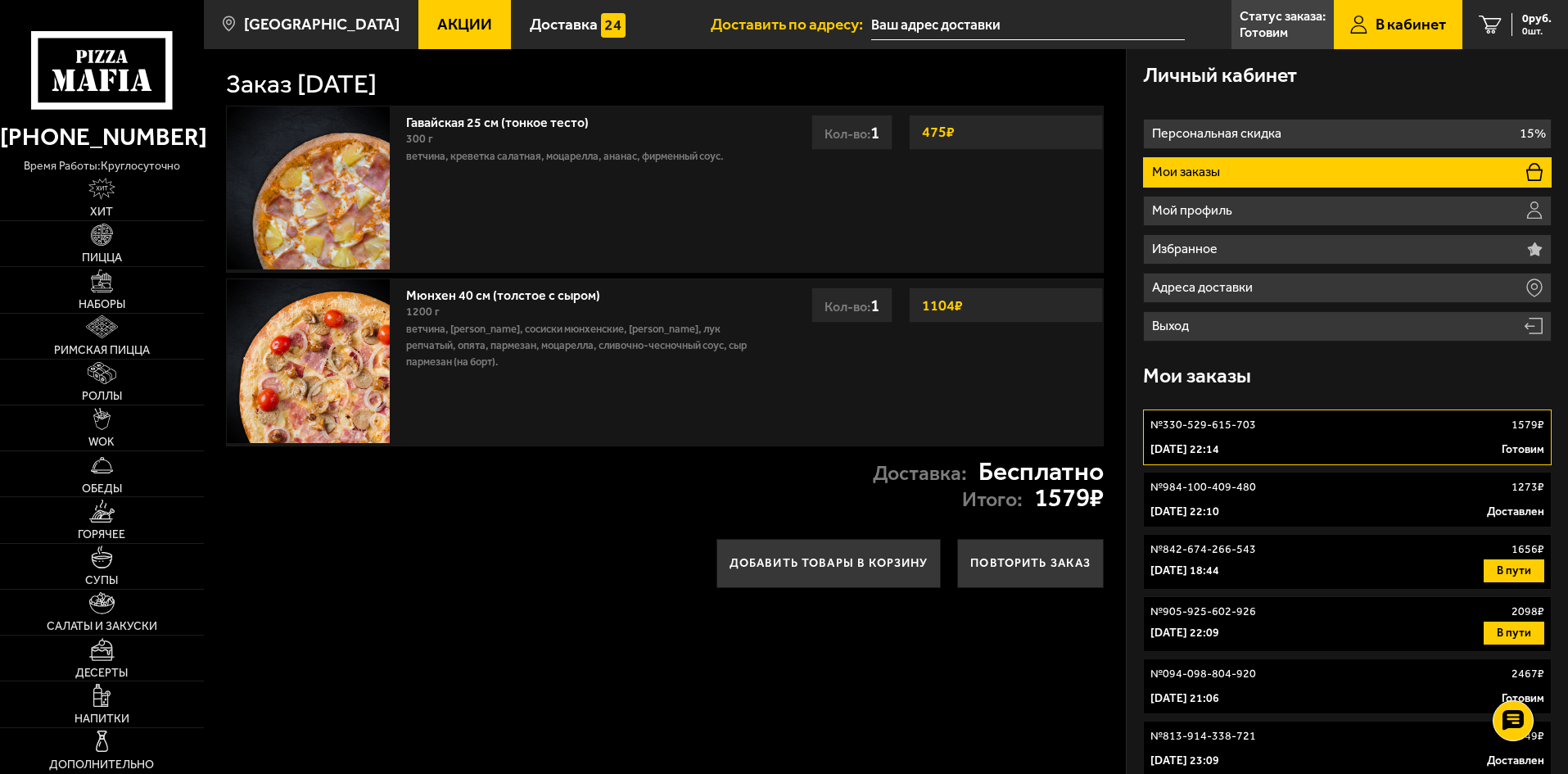
click at [1289, 444] on div "31 августа 2025 г. 22:14 Готовим" at bounding box center [1347, 449] width 394 height 17
click at [1307, 458] on link "№ 330-529-615-703 1579 ₽ 31 августа 2025 г. 22:14 Готовим" at bounding box center [1347, 437] width 409 height 56
click at [1206, 433] on p "№ 330-529-615-703" at bounding box center [1203, 425] width 105 height 17
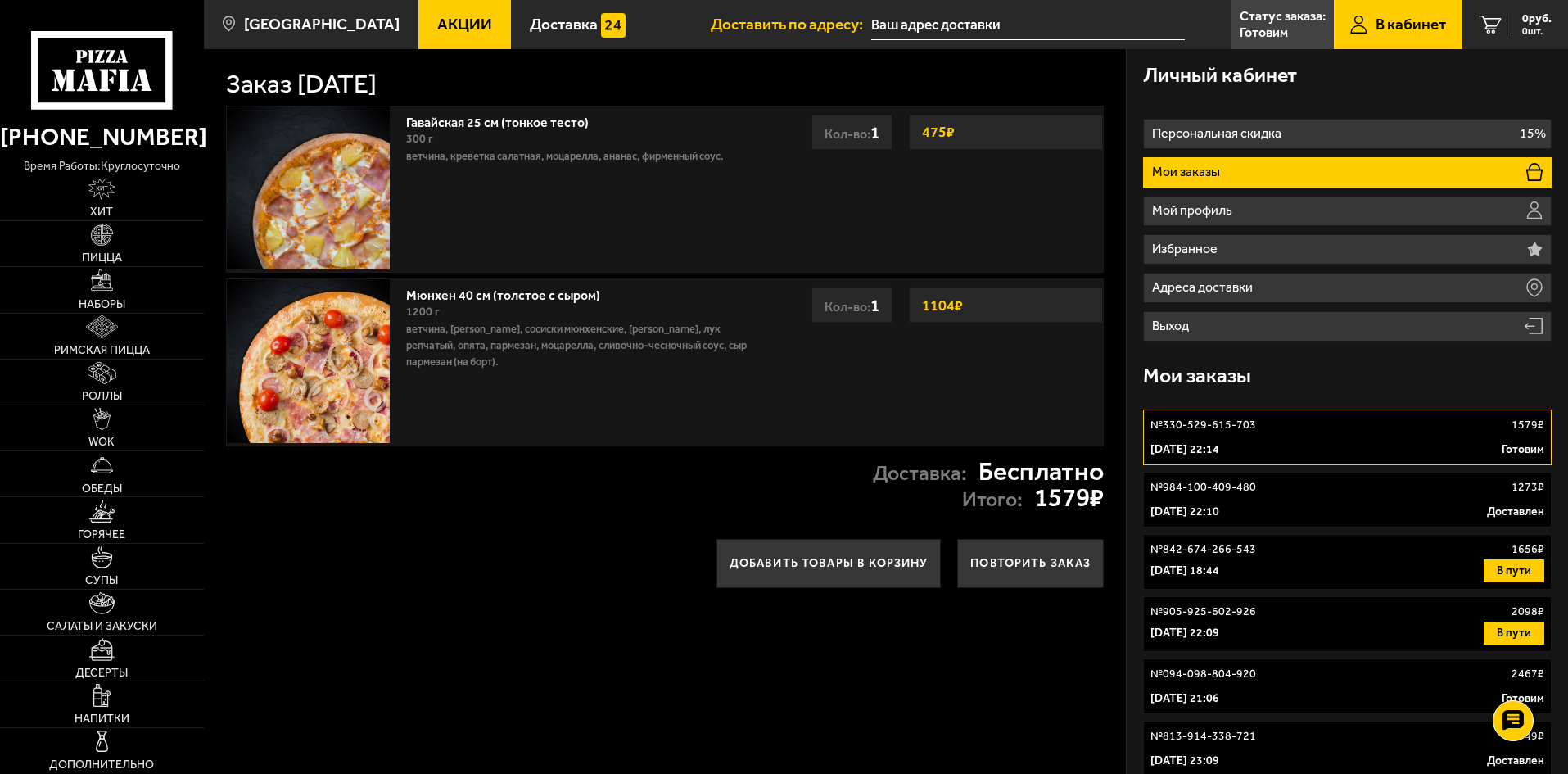
click at [1288, 413] on link "№ 330-529-615-703 1579 ₽ 31 августа 2025 г. 22:14 Готовим" at bounding box center [1347, 437] width 409 height 56
